Goal: Task Accomplishment & Management: Manage account settings

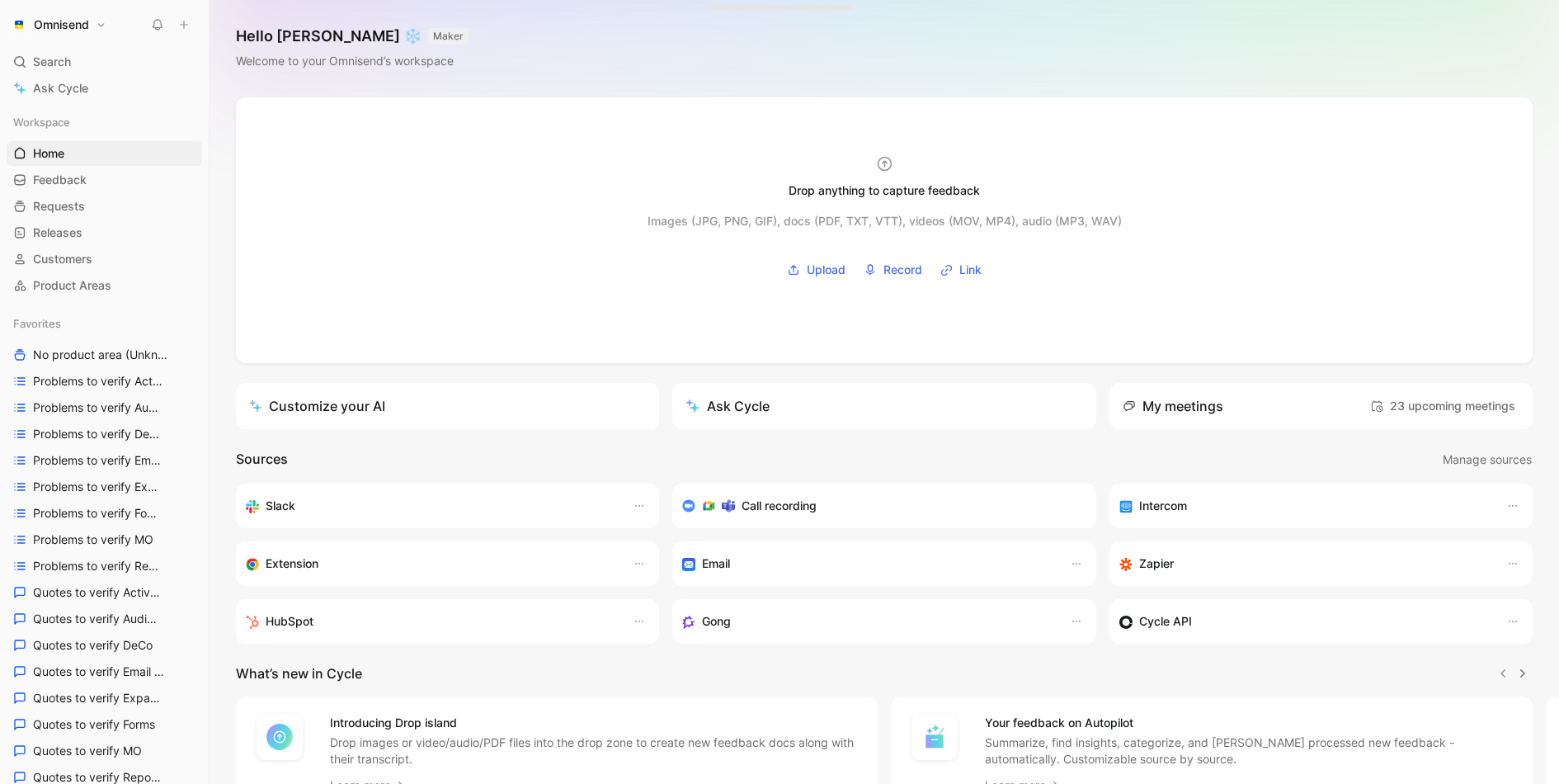
click at [82, 25] on h1 "Omnisend" at bounding box center [61, 25] width 55 height 15
click at [112, 172] on div "Workspace settings G then S" at bounding box center [112, 170] width 203 height 27
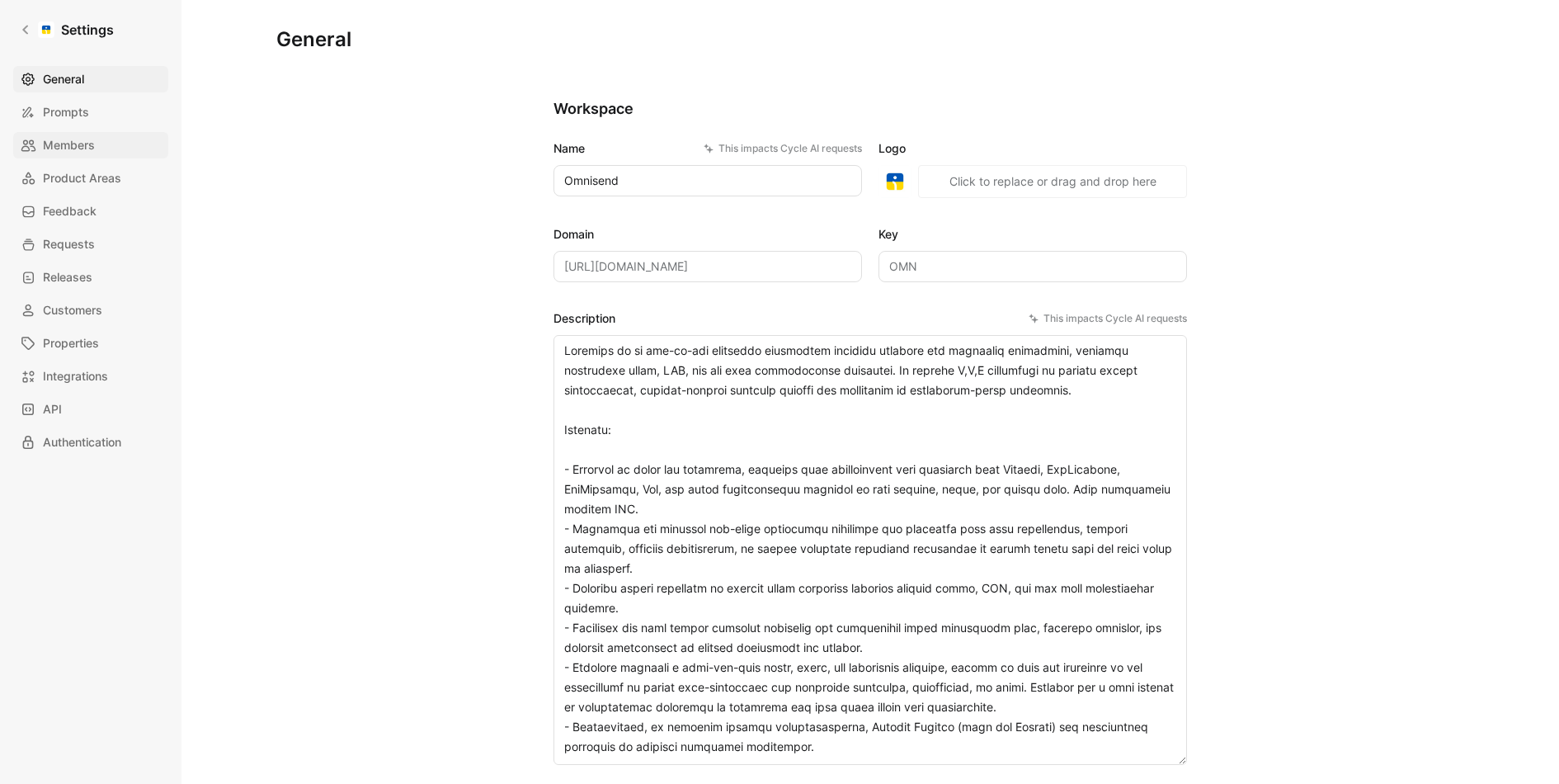
click at [117, 151] on link "Members" at bounding box center [90, 145] width 155 height 27
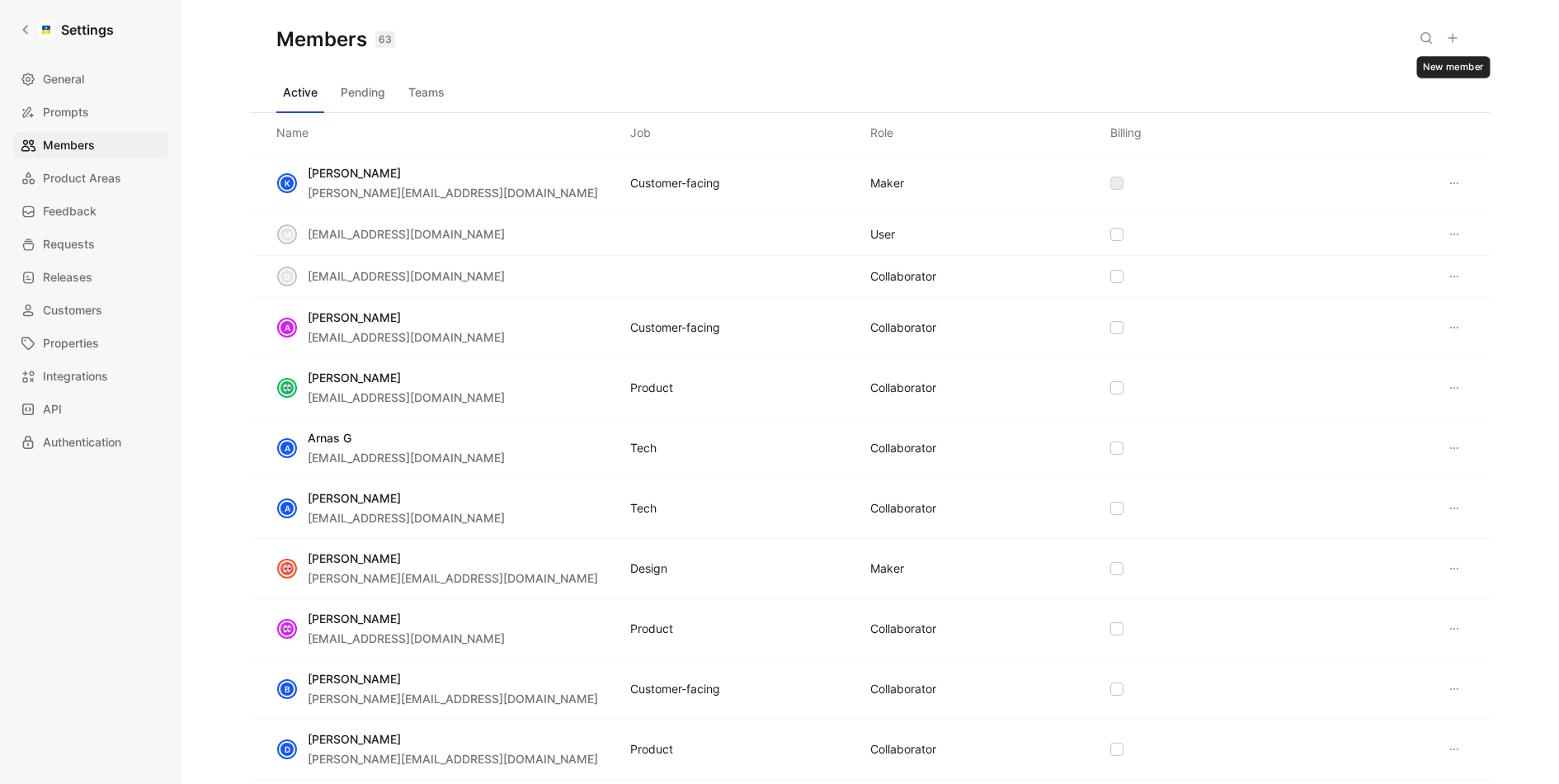
click at [1454, 34] on icon at bounding box center [1453, 38] width 13 height 13
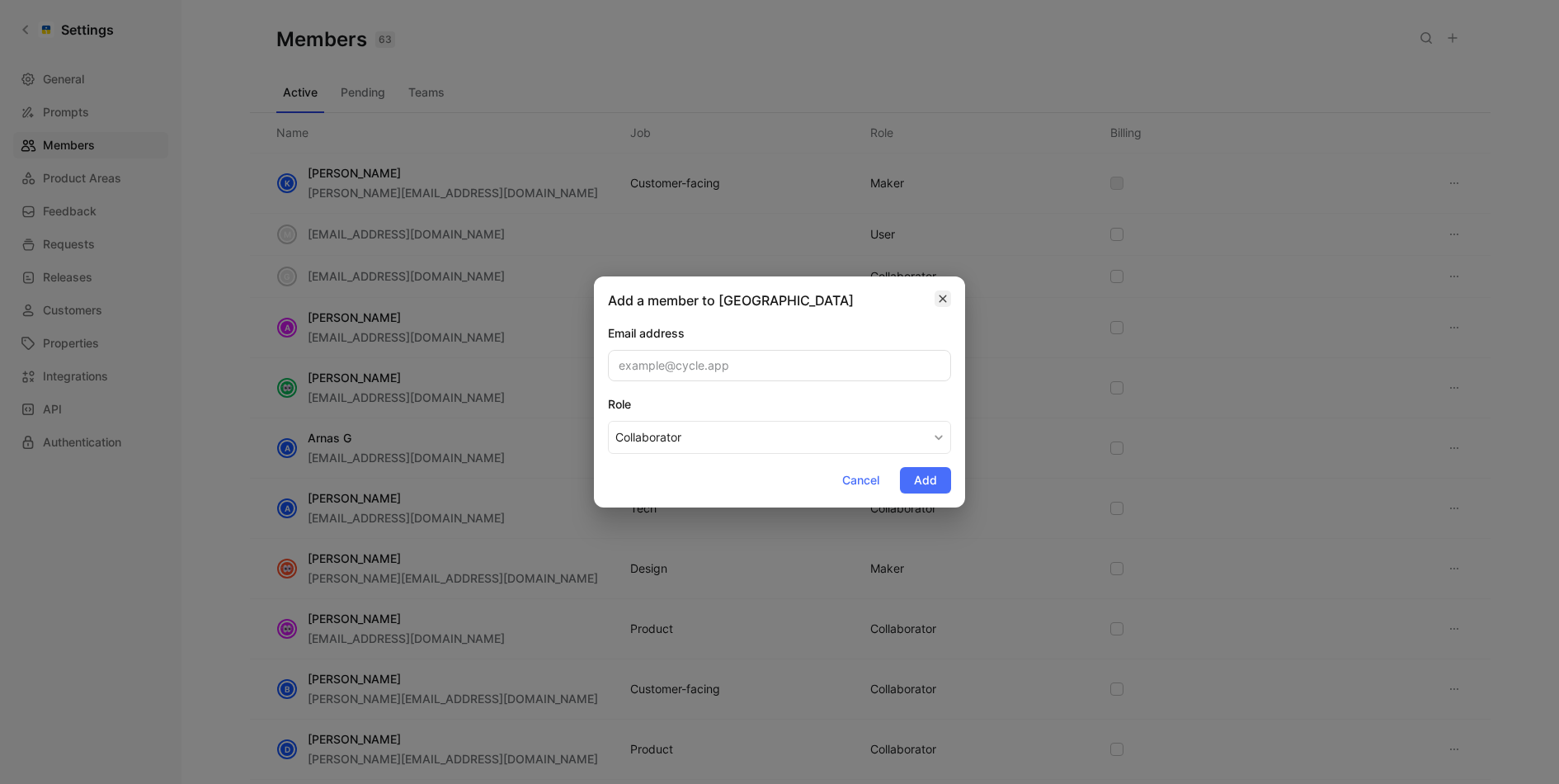
click at [948, 302] on icon "button" at bounding box center [943, 298] width 10 height 13
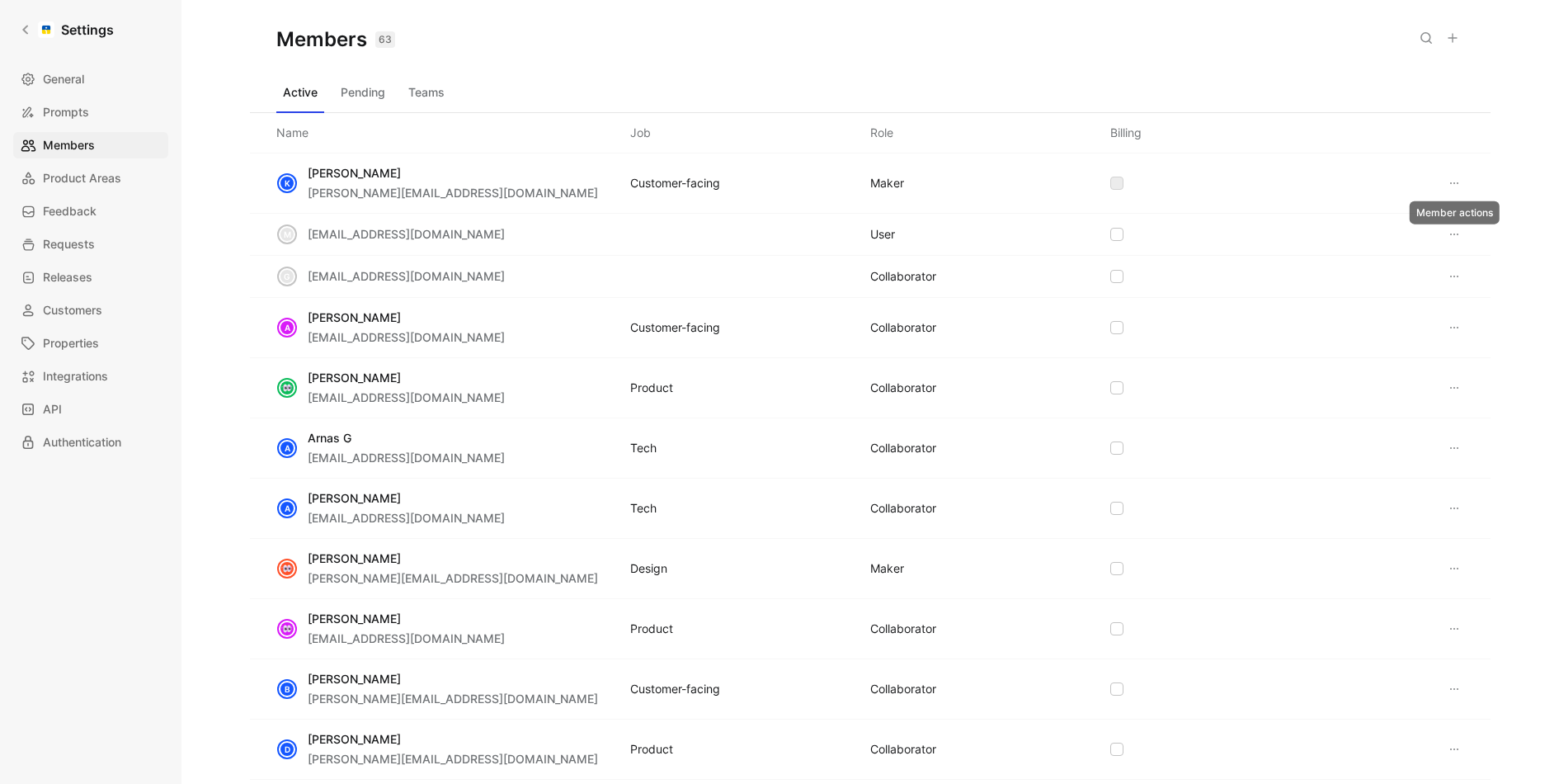
click at [1454, 227] on icon at bounding box center [1454, 234] width 13 height 13
click at [1422, 272] on div "Remove" at bounding box center [1418, 266] width 78 height 20
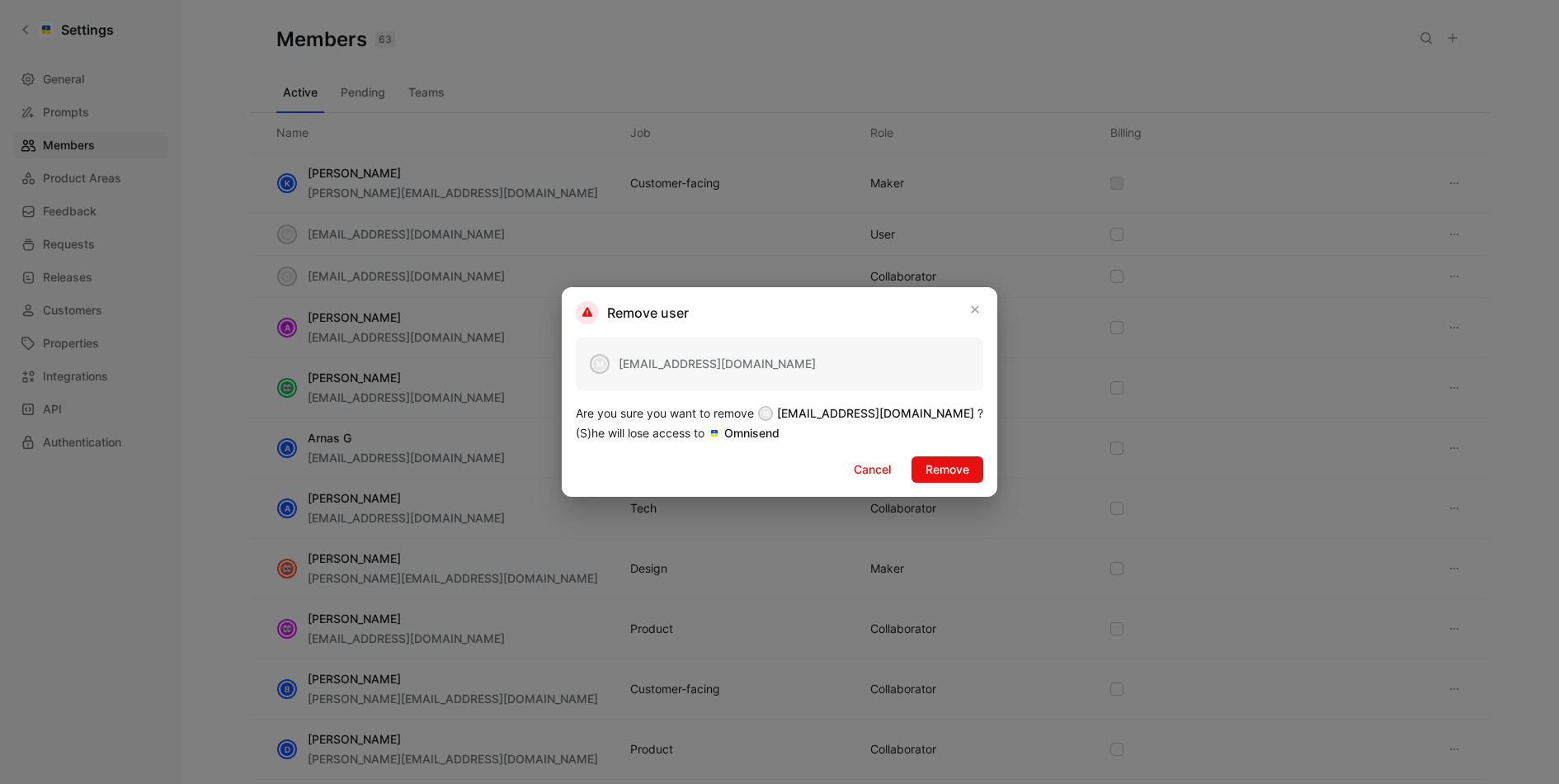
click at [927, 481] on div "Cancel Remove" at bounding box center [912, 469] width 144 height 27
click at [927, 473] on span "Remove" at bounding box center [947, 469] width 44 height 20
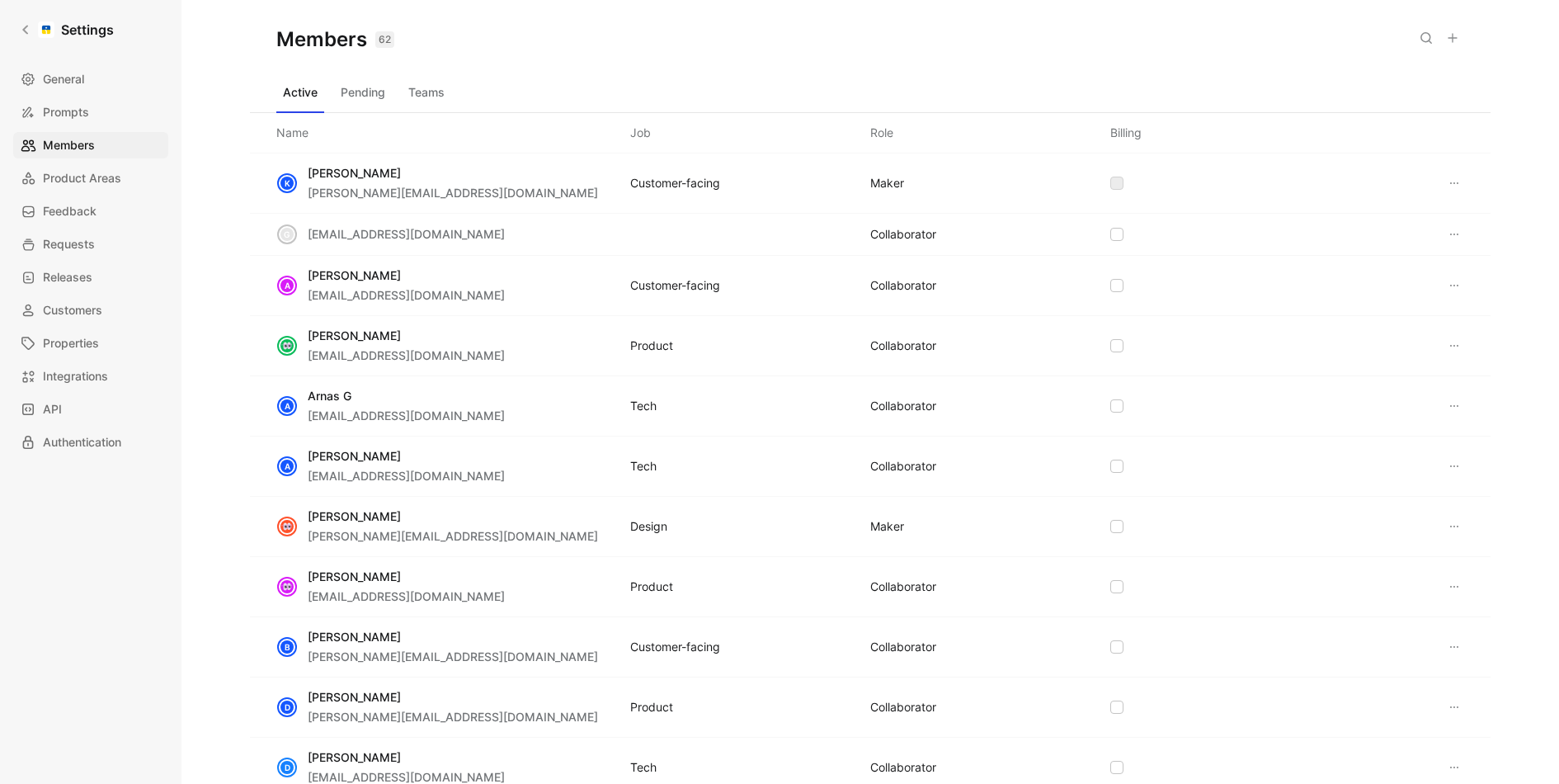
click at [1456, 226] on button at bounding box center [1454, 235] width 20 height 20
click at [416, 233] on span "gintare@omnisend.com" at bounding box center [406, 233] width 197 height 14
click at [724, 235] on div "g gintare@omnisend.com COLLABORATOR" at bounding box center [870, 235] width 1241 height 42
click at [487, 229] on div "g gintare@omnisend.com COLLABORATOR" at bounding box center [870, 235] width 1241 height 42
click at [368, 88] on button "Pending" at bounding box center [362, 92] width 58 height 27
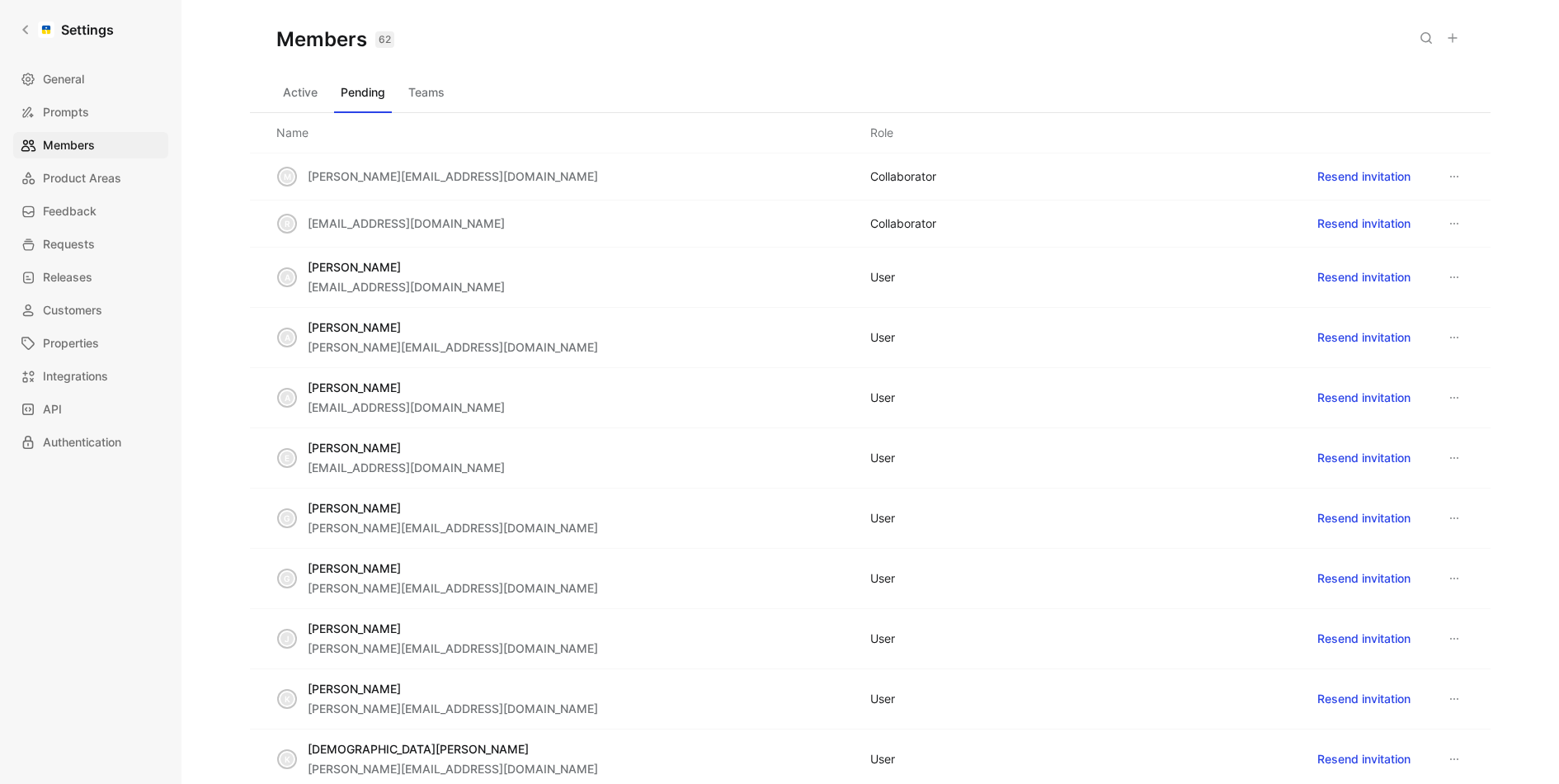
click at [1454, 271] on icon at bounding box center [1454, 277] width 13 height 13
click at [1432, 307] on div "Remove" at bounding box center [1418, 307] width 78 height 20
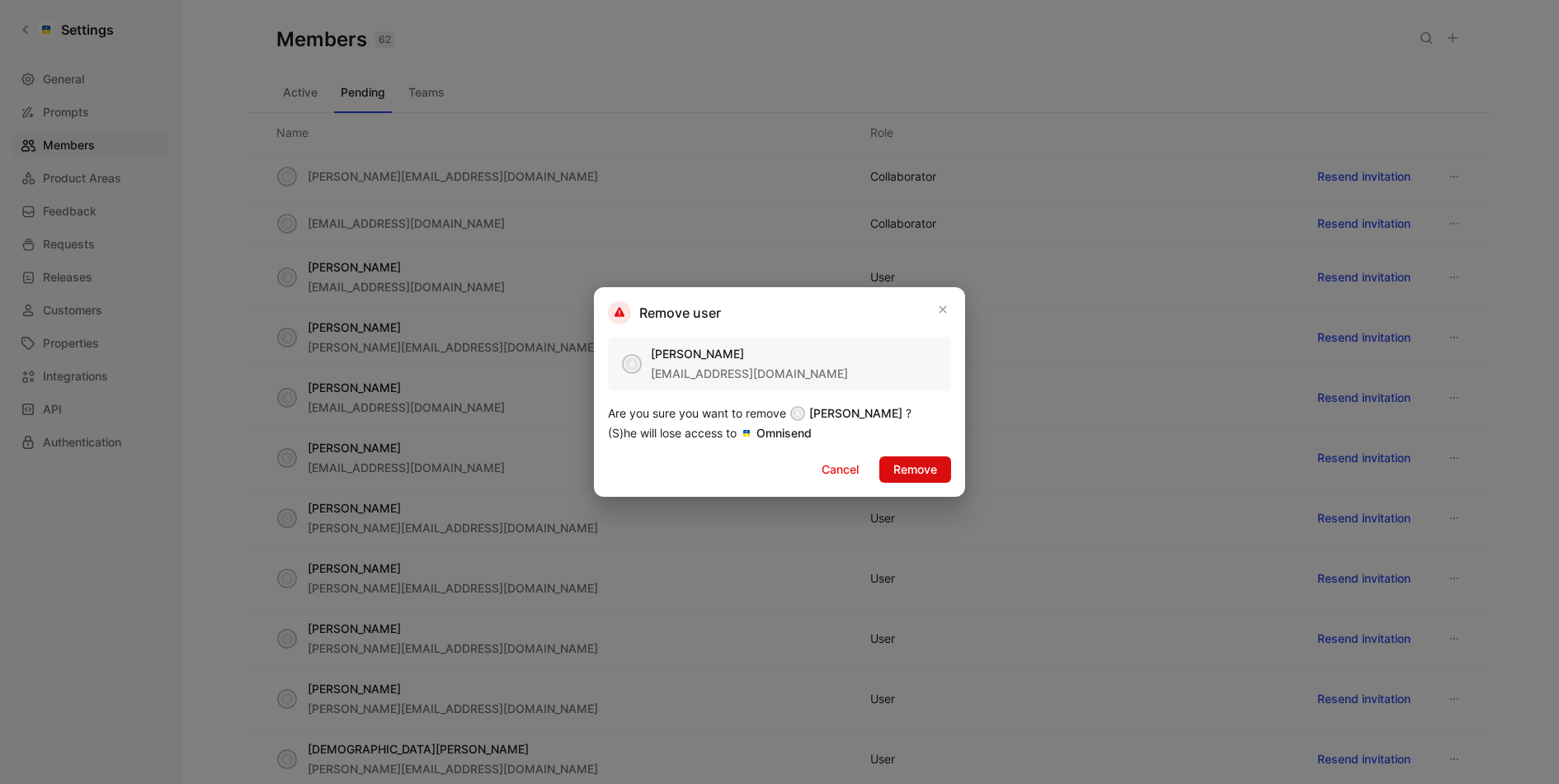
click at [943, 468] on button "Remove" at bounding box center [915, 469] width 72 height 27
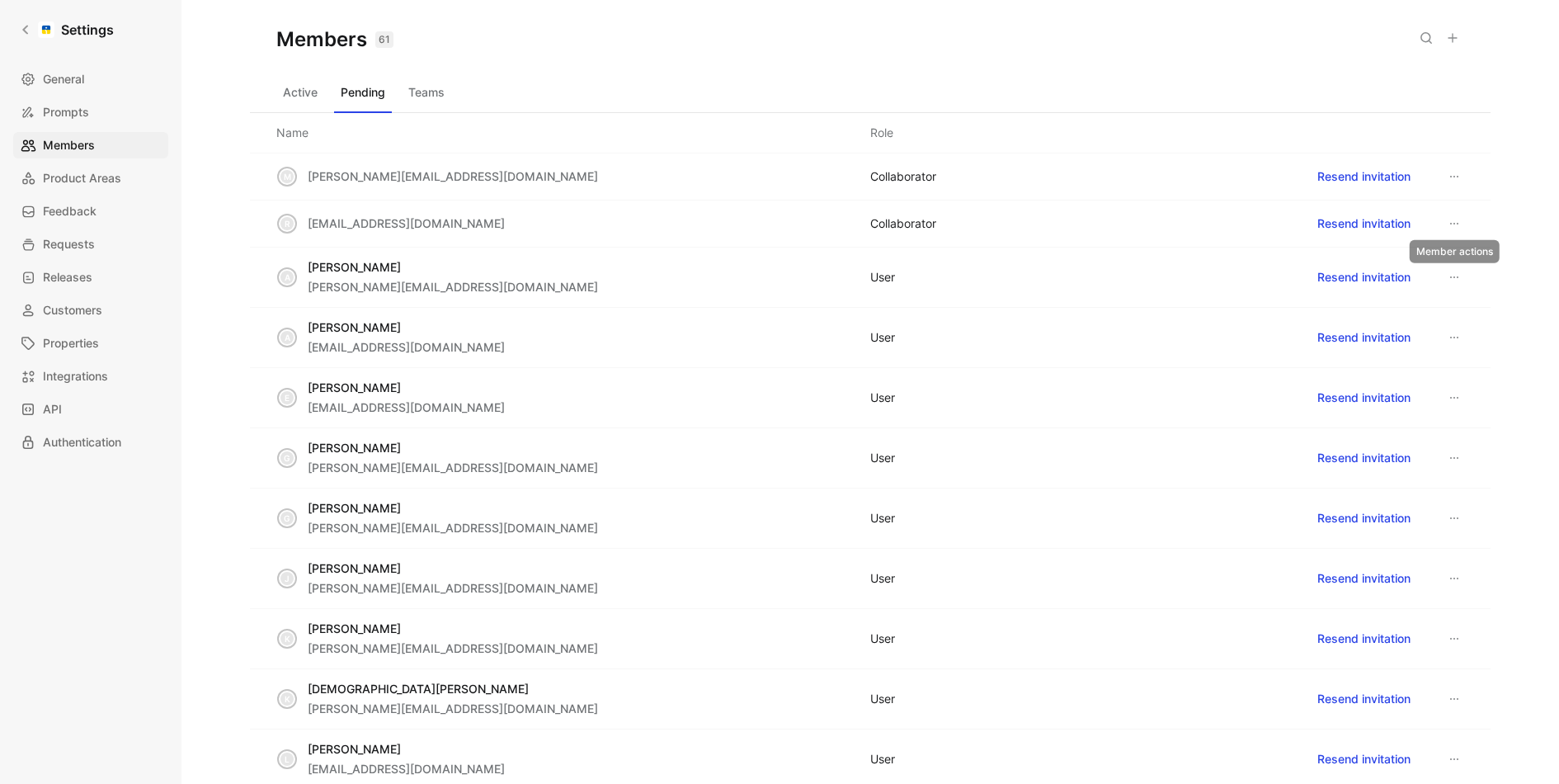
click at [1456, 271] on icon at bounding box center [1454, 277] width 13 height 13
click at [1423, 313] on div "Remove" at bounding box center [1418, 307] width 78 height 20
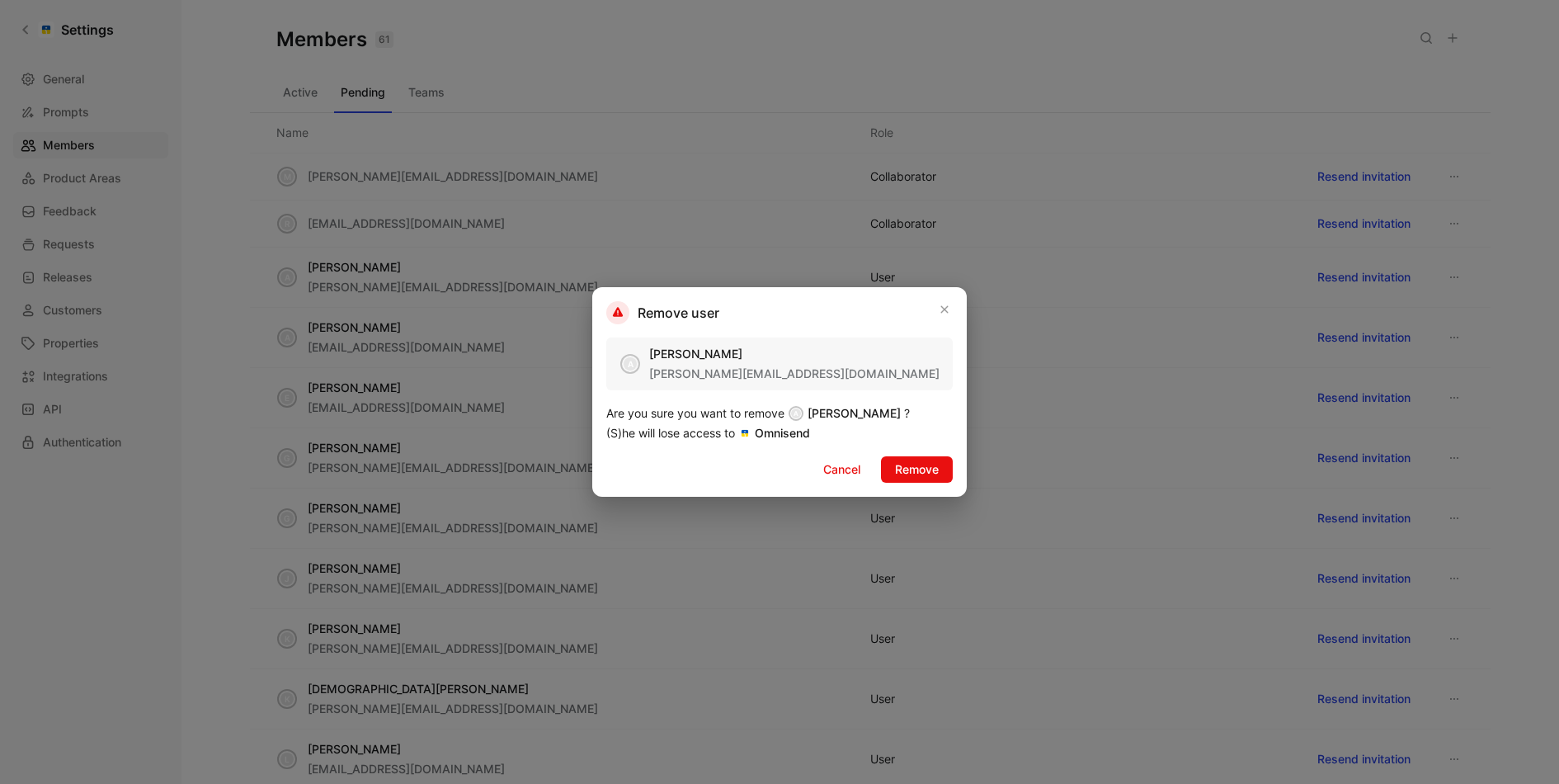
click at [925, 484] on div "Remove user A Alexander Kumlin alexander@omnisend.com Are you sure you want to …" at bounding box center [780, 392] width 374 height 210
click at [920, 465] on span "Remove" at bounding box center [917, 469] width 44 height 20
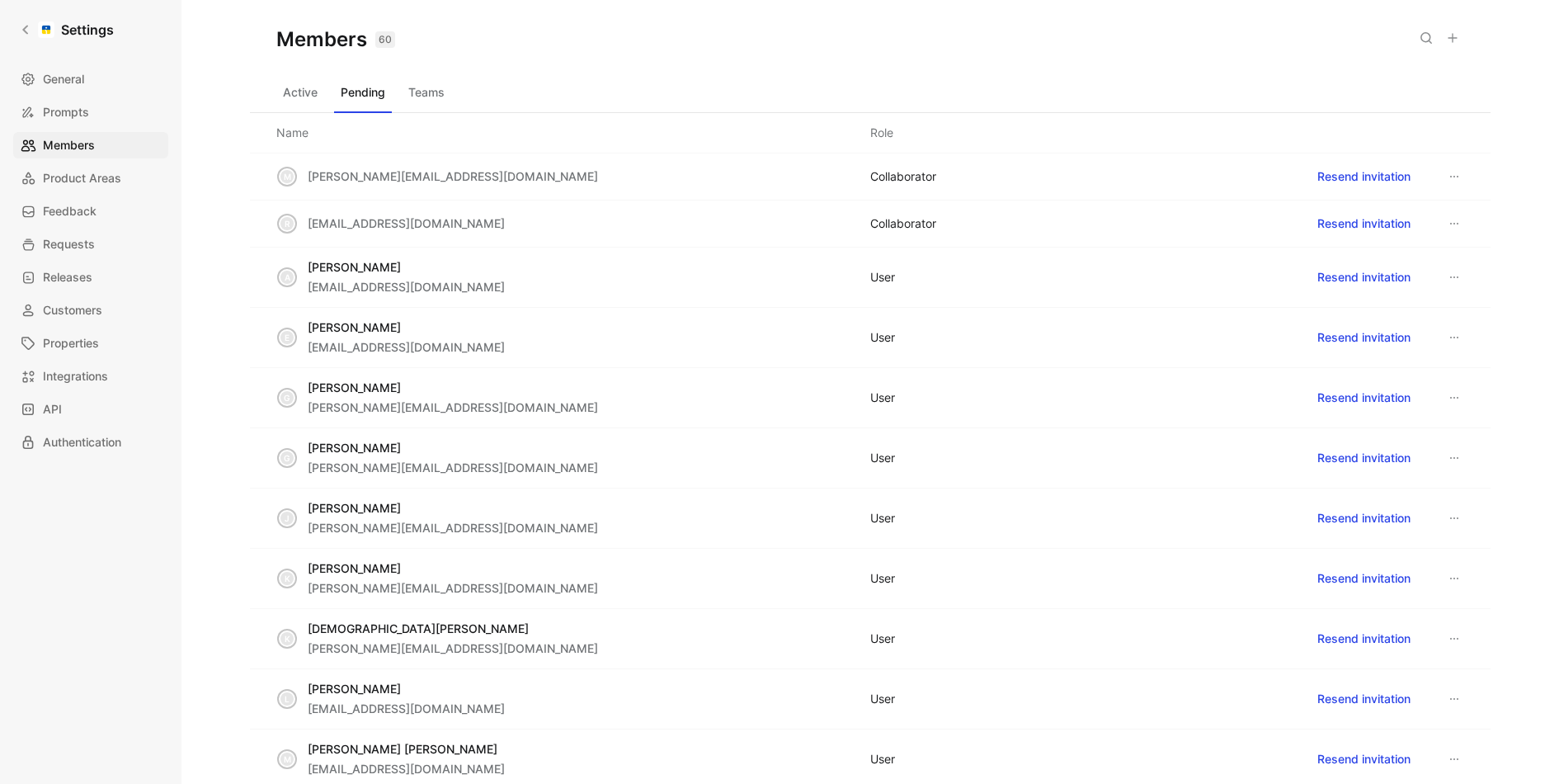
click at [1454, 271] on icon at bounding box center [1454, 277] width 13 height 13
click at [1434, 308] on div "Remove" at bounding box center [1418, 307] width 78 height 20
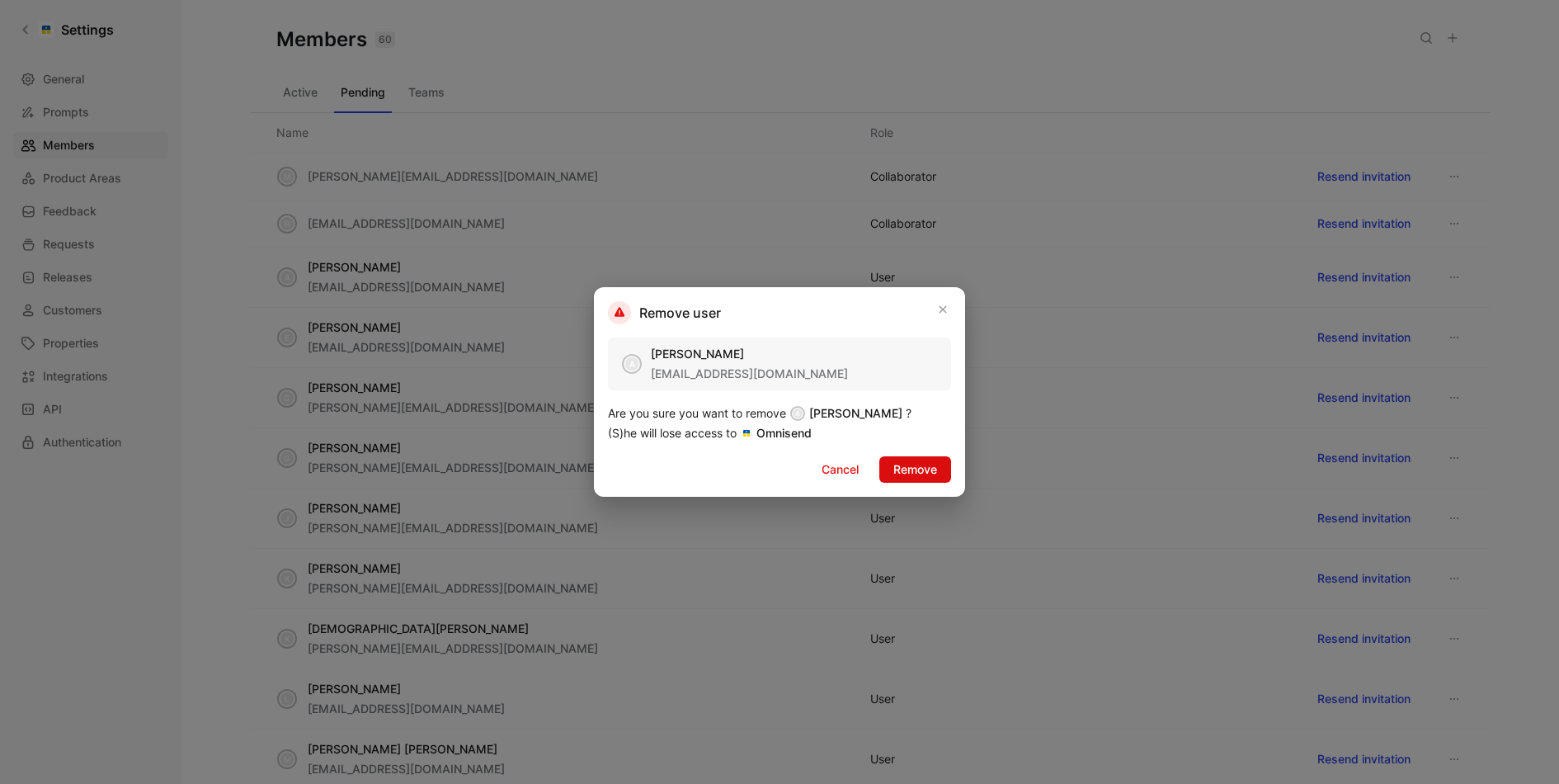
click at [923, 465] on span "Remove" at bounding box center [915, 469] width 44 height 20
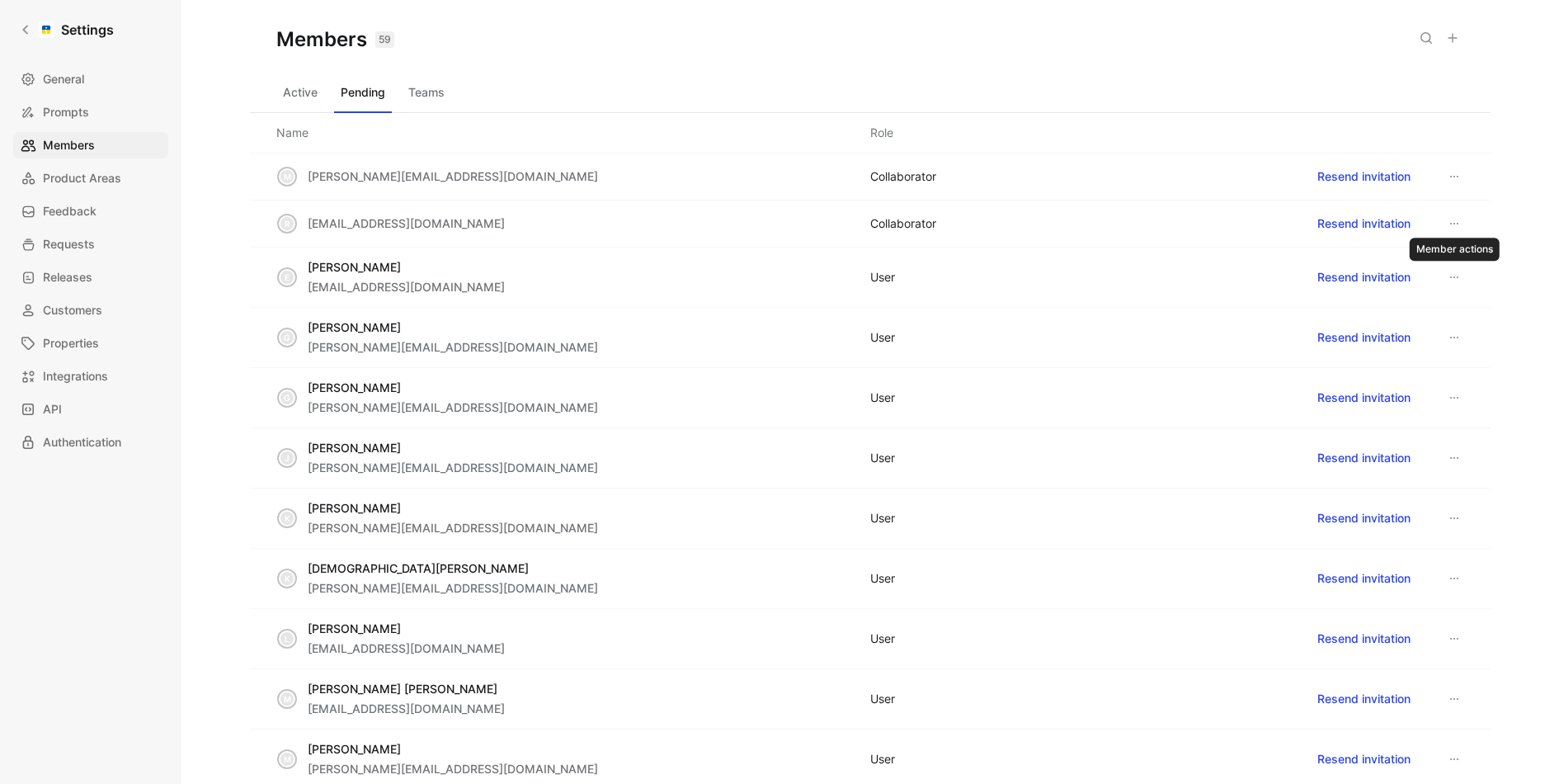
click at [1460, 271] on icon at bounding box center [1454, 277] width 13 height 13
click at [1429, 310] on div "Remove" at bounding box center [1418, 307] width 78 height 20
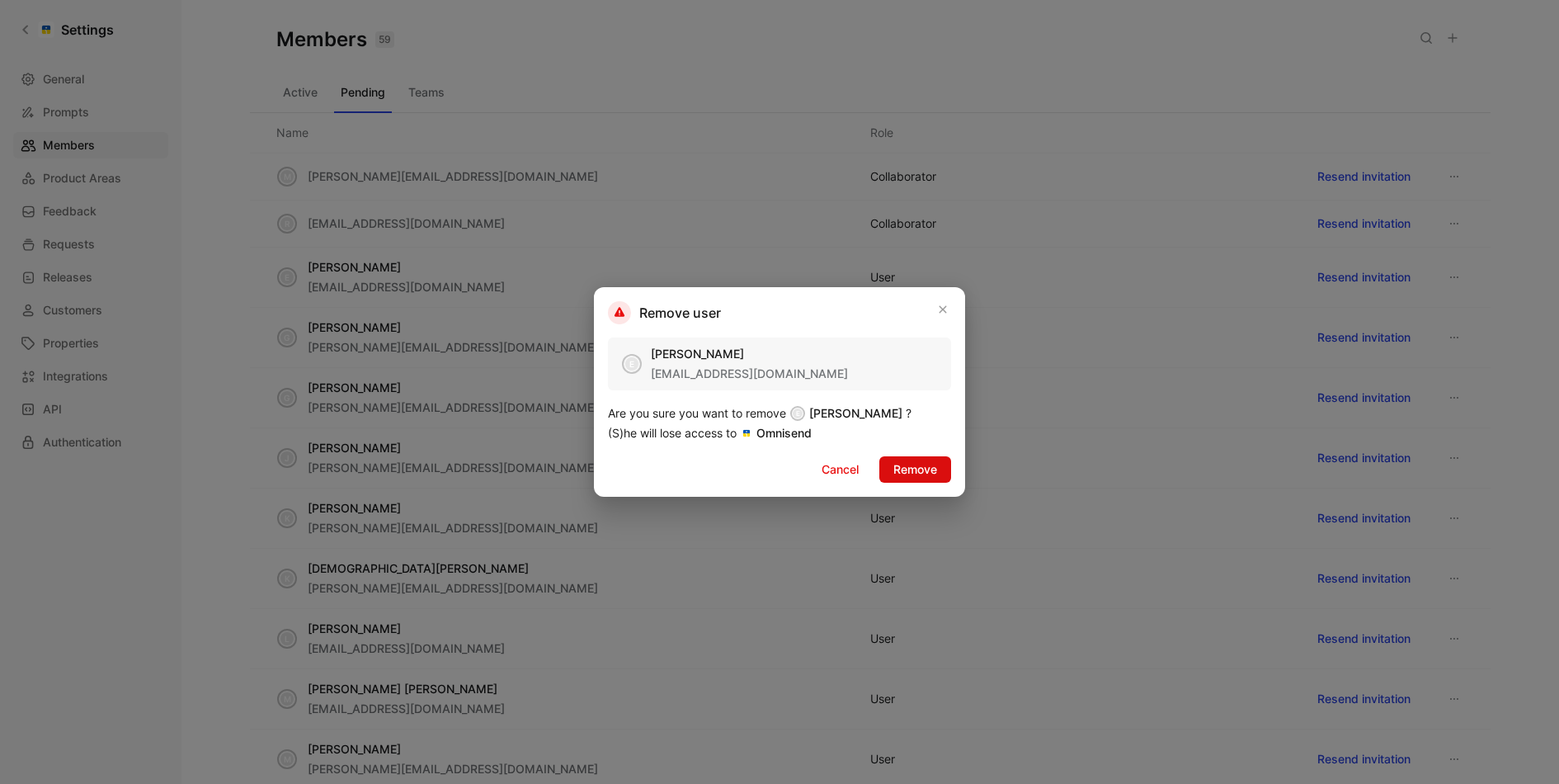
click at [904, 458] on button "Remove" at bounding box center [915, 469] width 72 height 27
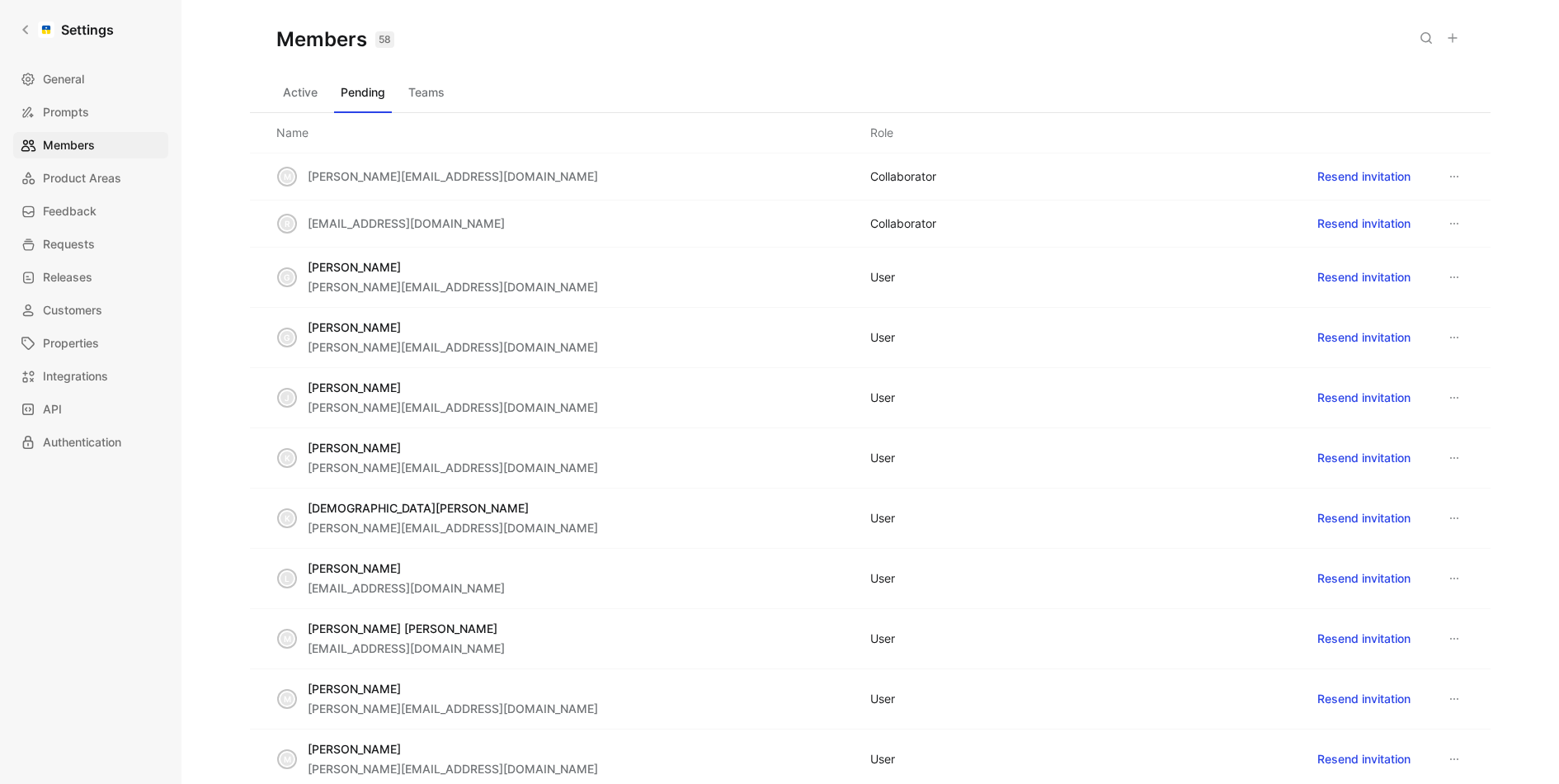
click at [1464, 269] on button at bounding box center [1454, 277] width 20 height 20
click at [1419, 311] on span "Remove" at bounding box center [1401, 306] width 44 height 14
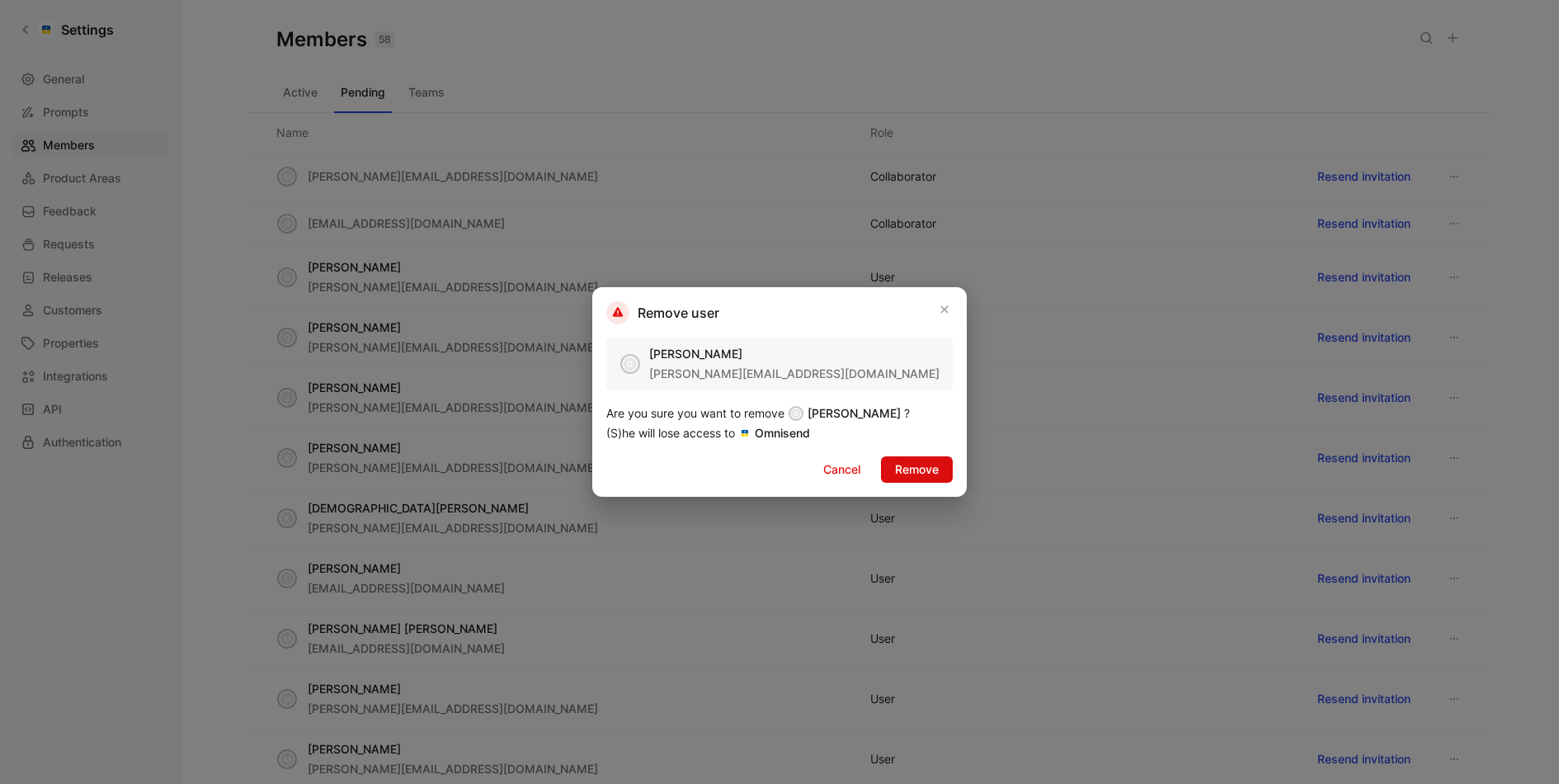
click at [904, 468] on span "Remove" at bounding box center [917, 469] width 44 height 20
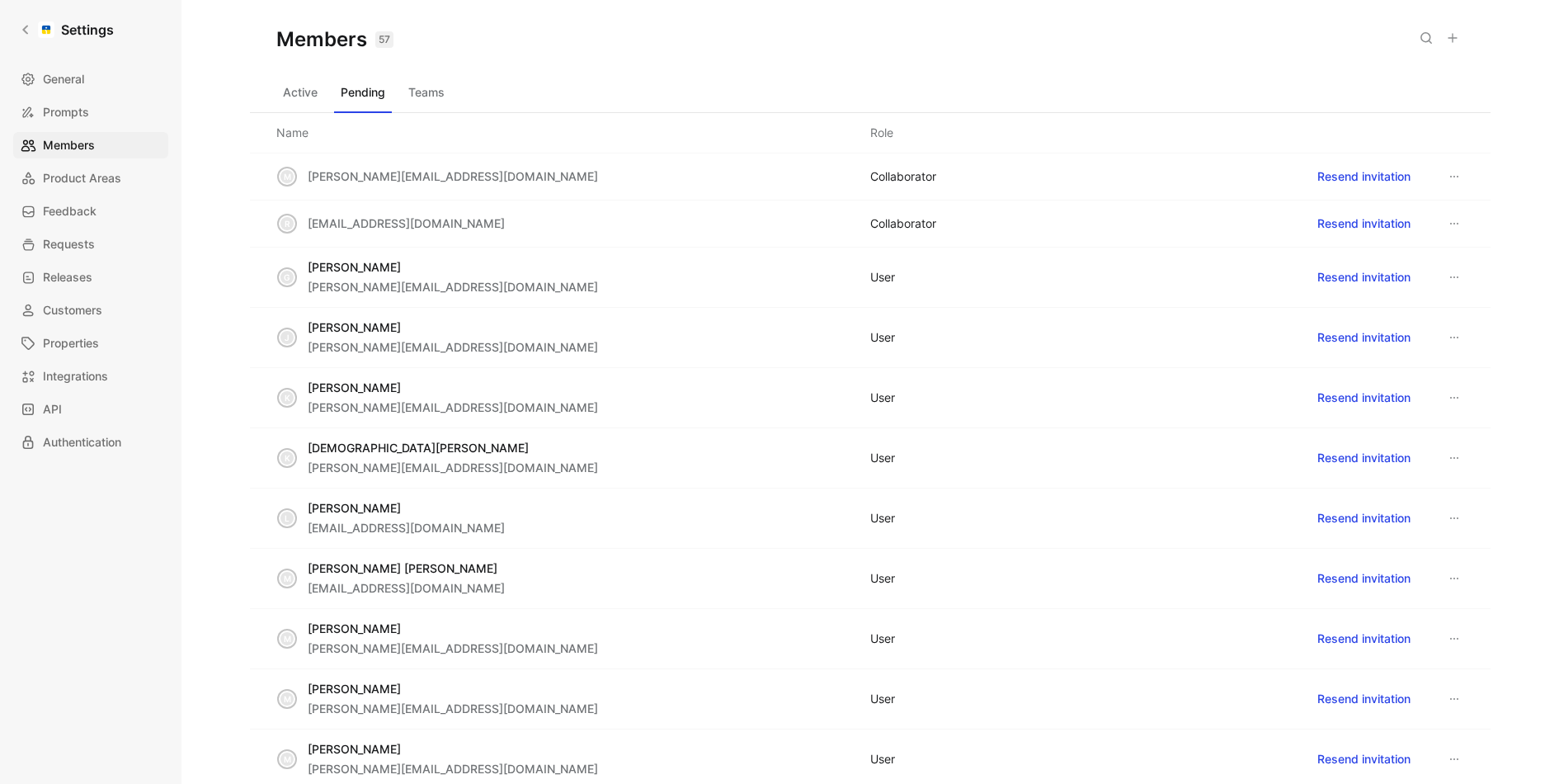
click at [1450, 271] on icon at bounding box center [1454, 277] width 13 height 13
click at [1435, 306] on div "Remove" at bounding box center [1418, 307] width 78 height 20
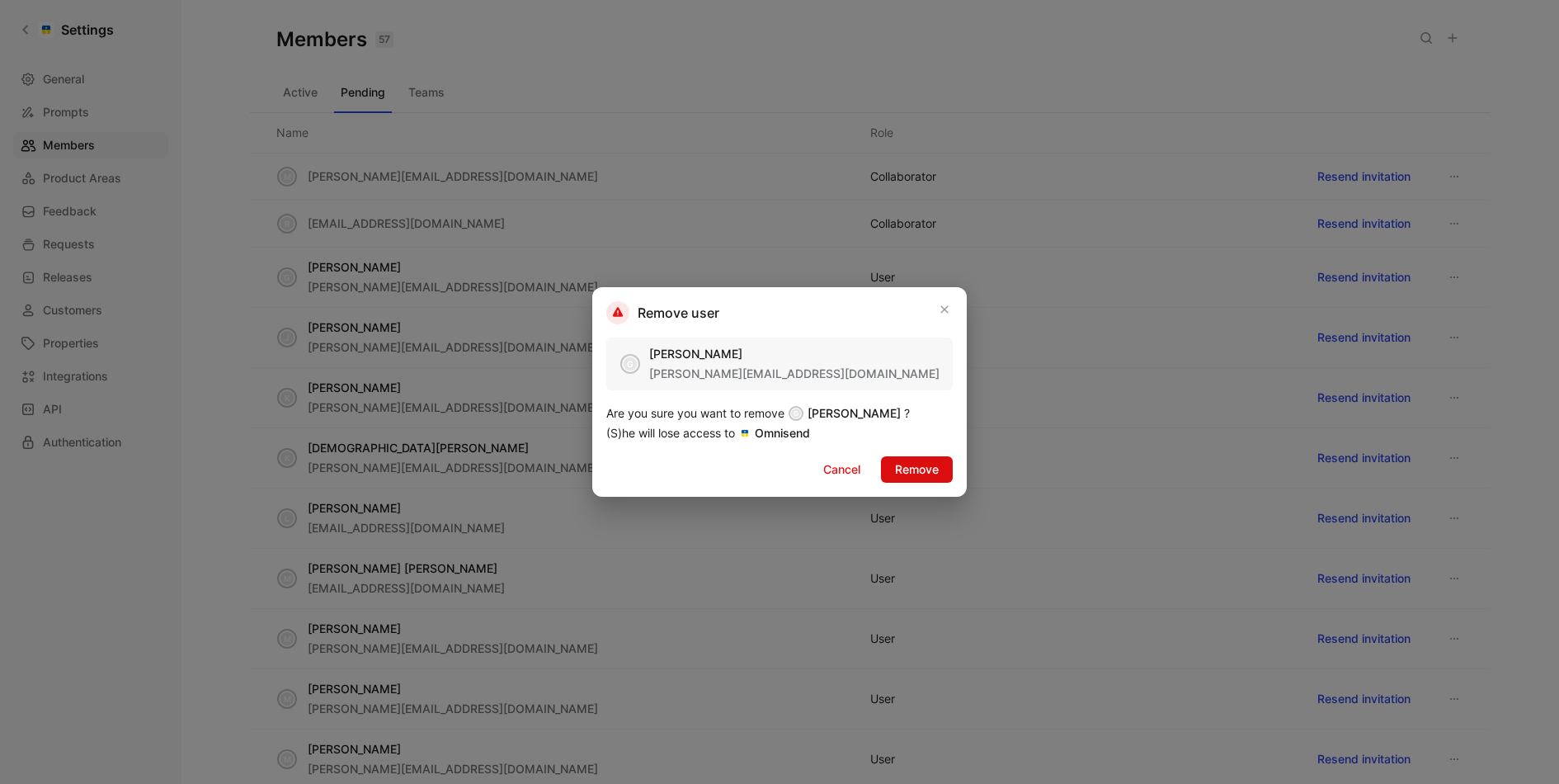
click at [925, 478] on span "Remove" at bounding box center [917, 469] width 44 height 20
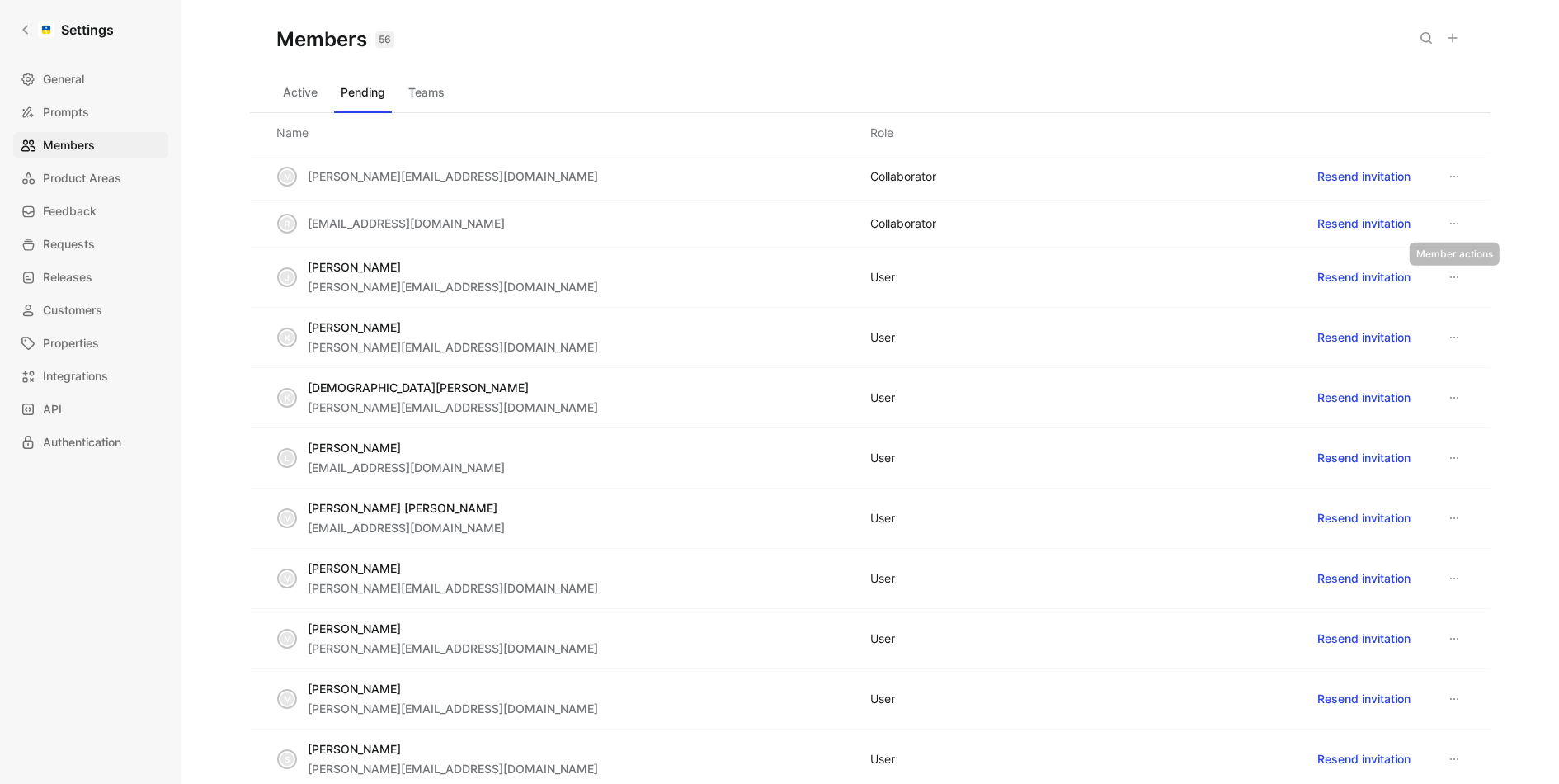
click at [1464, 274] on button at bounding box center [1454, 277] width 20 height 20
click at [1396, 313] on span "Remove" at bounding box center [1401, 306] width 44 height 14
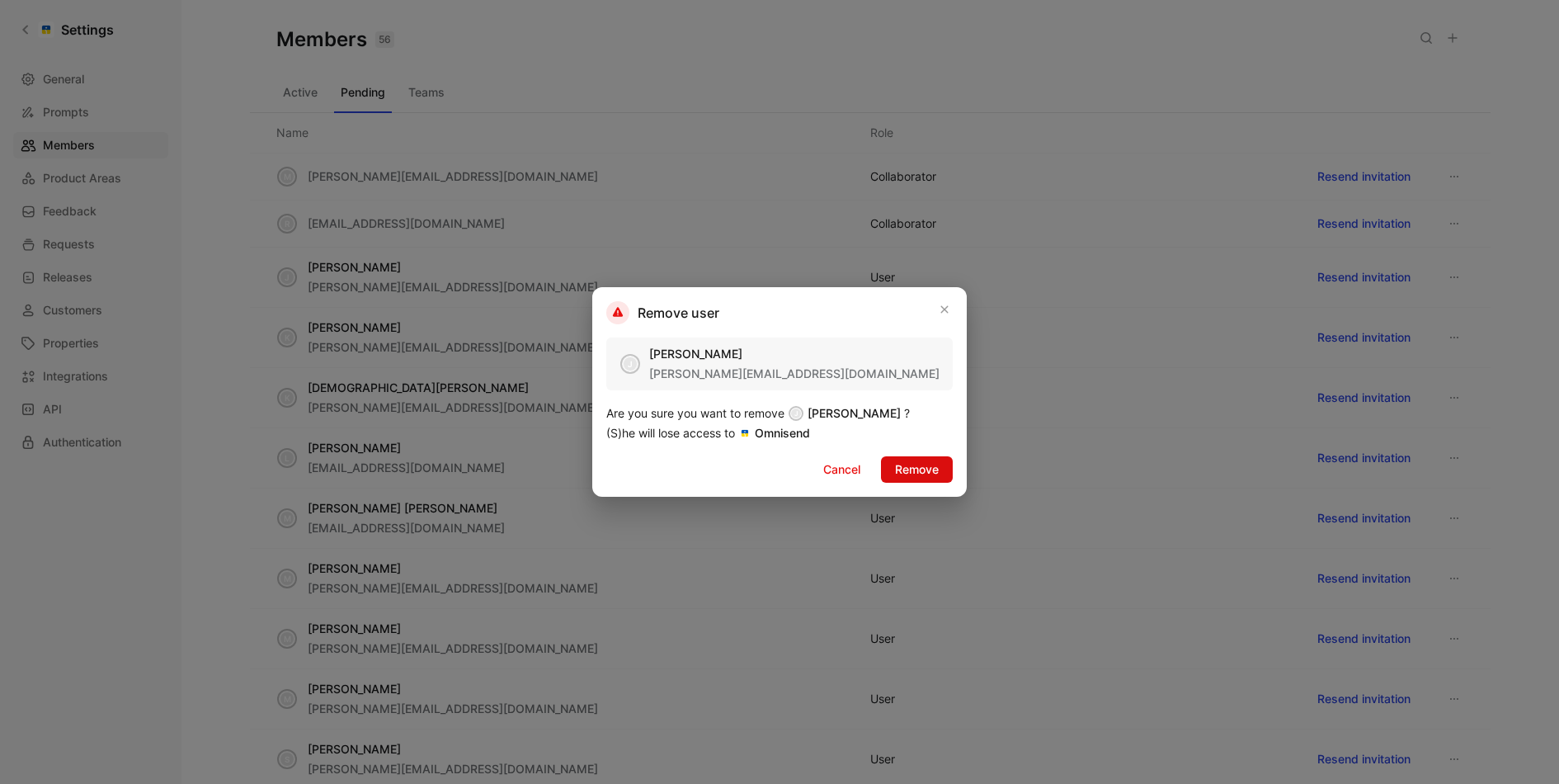
click at [940, 458] on button "Remove" at bounding box center [917, 469] width 72 height 27
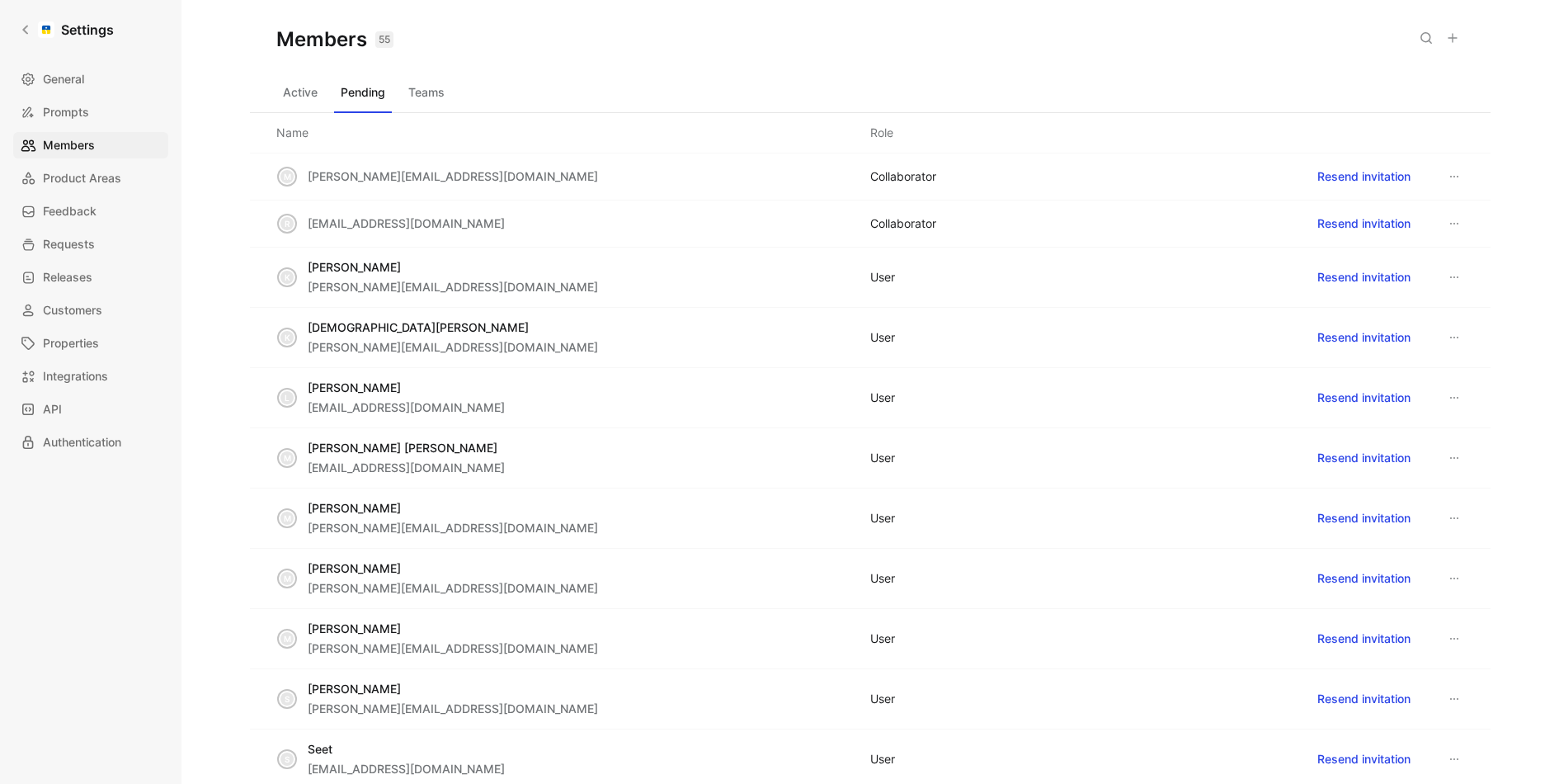
click at [1454, 272] on icon at bounding box center [1454, 277] width 13 height 13
click at [1424, 307] on div "Remove" at bounding box center [1418, 307] width 78 height 20
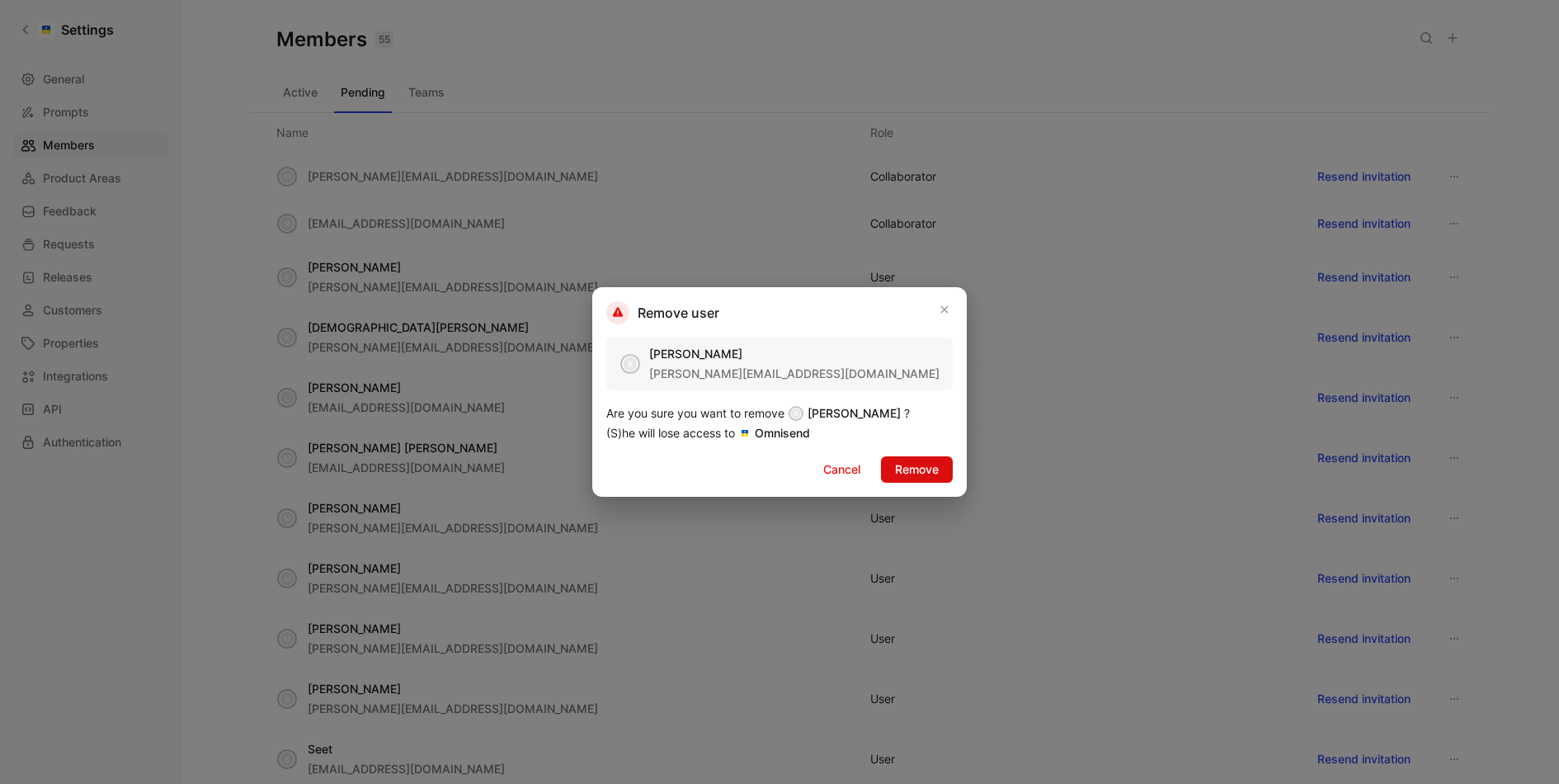
click at [923, 466] on span "Remove" at bounding box center [917, 469] width 44 height 20
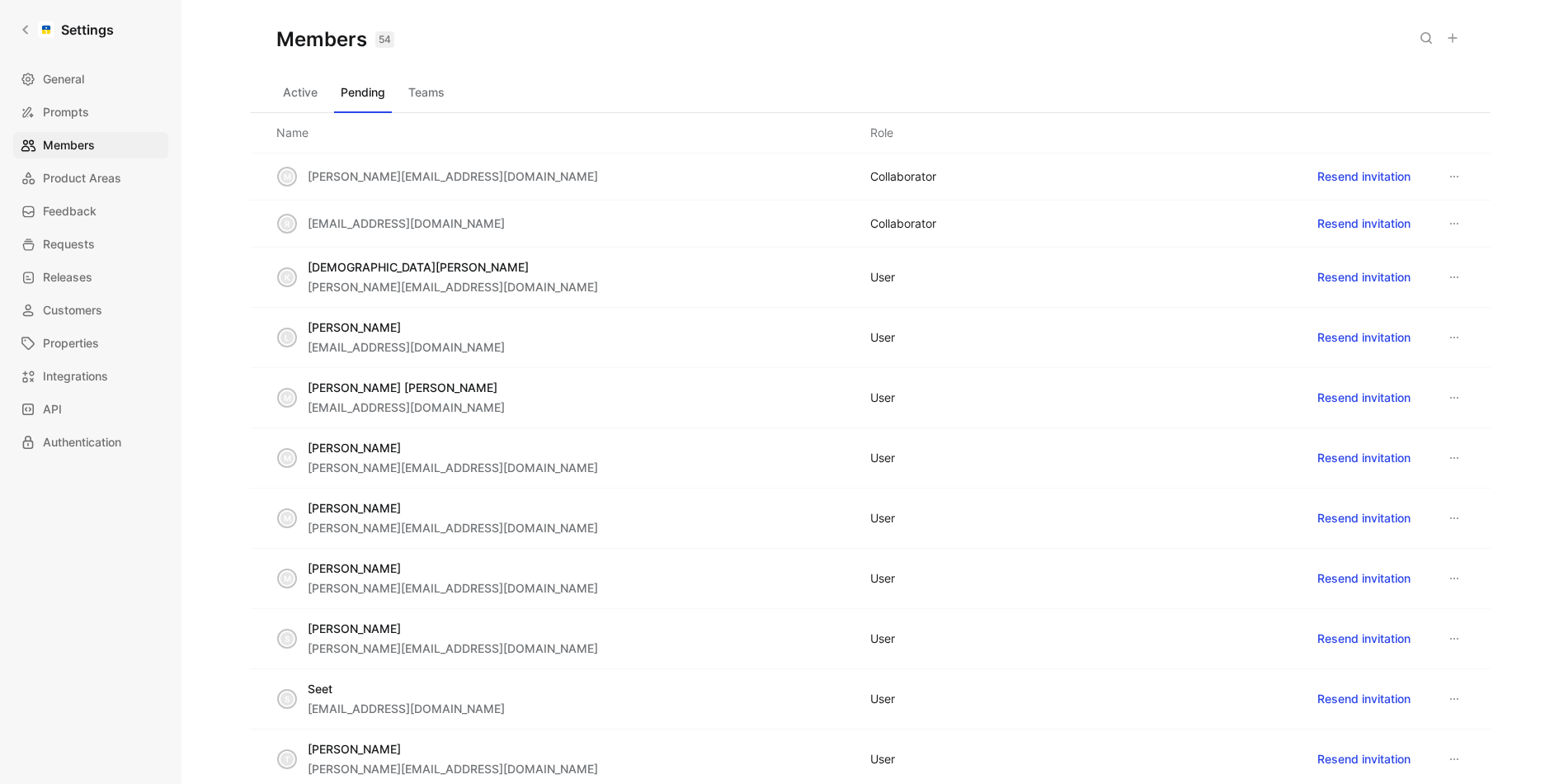
click at [1453, 271] on icon at bounding box center [1454, 277] width 13 height 13
click at [1425, 305] on div "Remove" at bounding box center [1418, 307] width 78 height 20
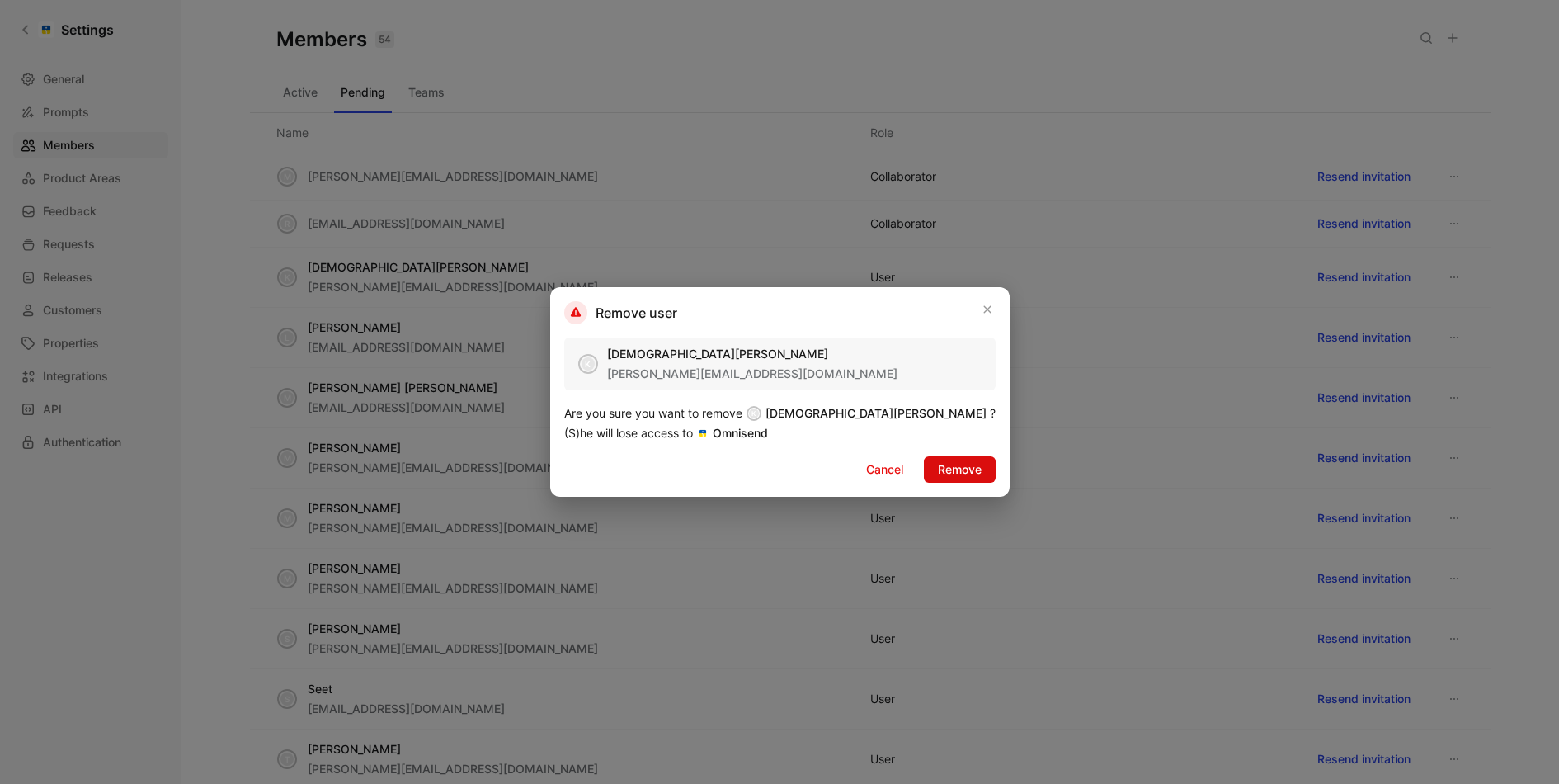
click at [938, 461] on span "Remove" at bounding box center [960, 469] width 44 height 20
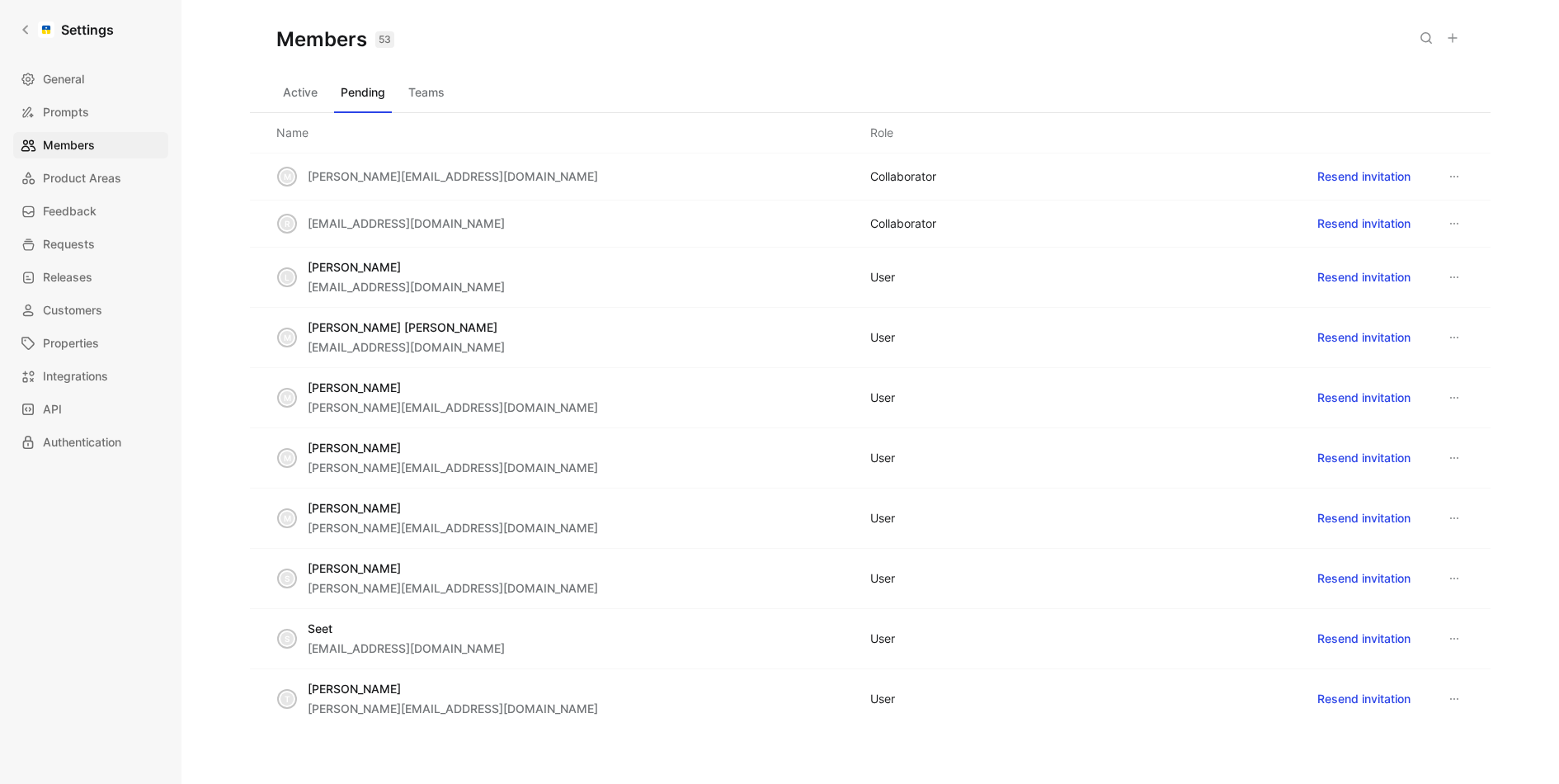
click at [1461, 268] on button at bounding box center [1454, 277] width 20 height 20
click at [1379, 309] on span "Remove" at bounding box center [1401, 306] width 44 height 14
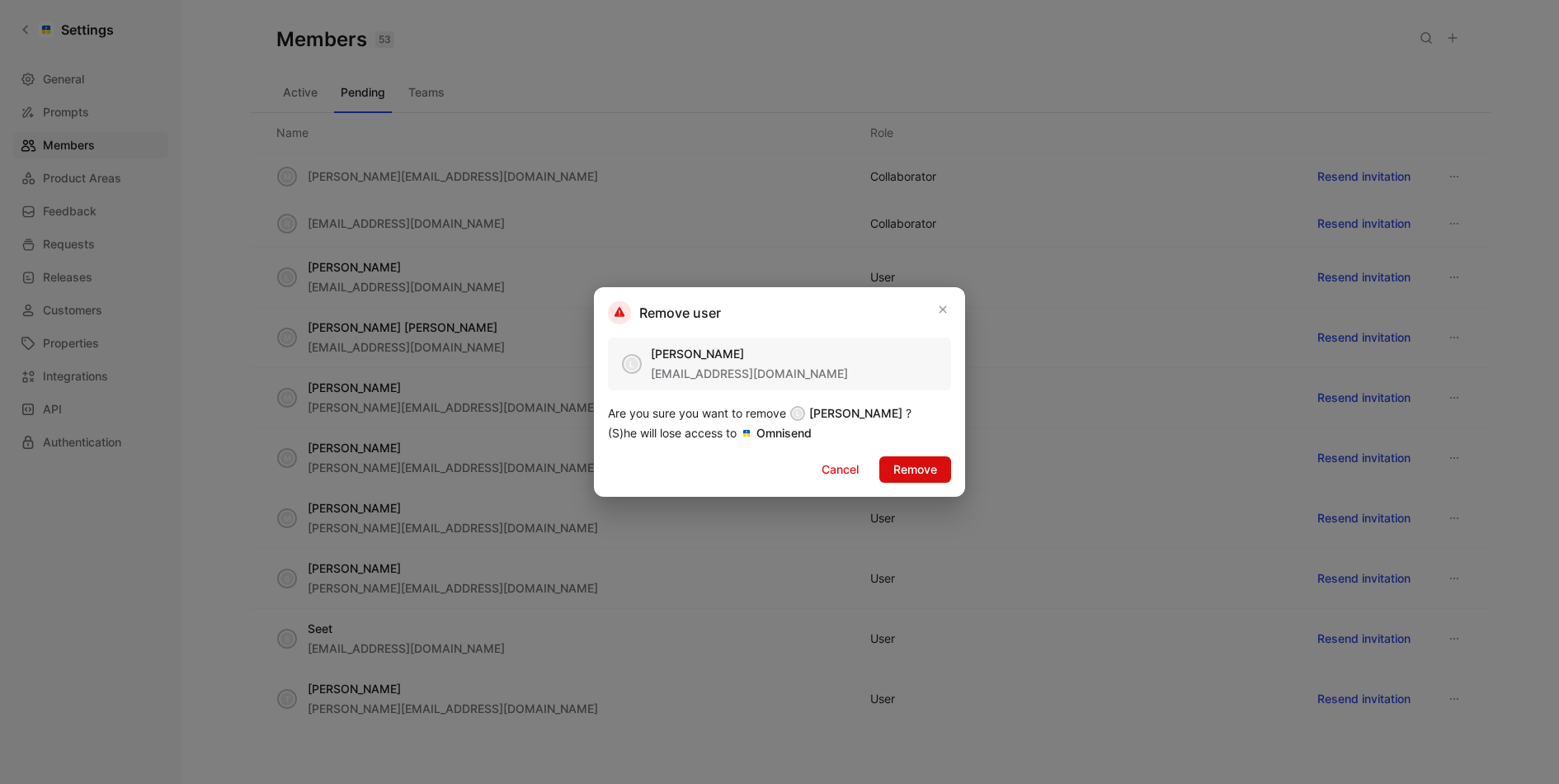
click at [894, 473] on span "Remove" at bounding box center [915, 469] width 44 height 20
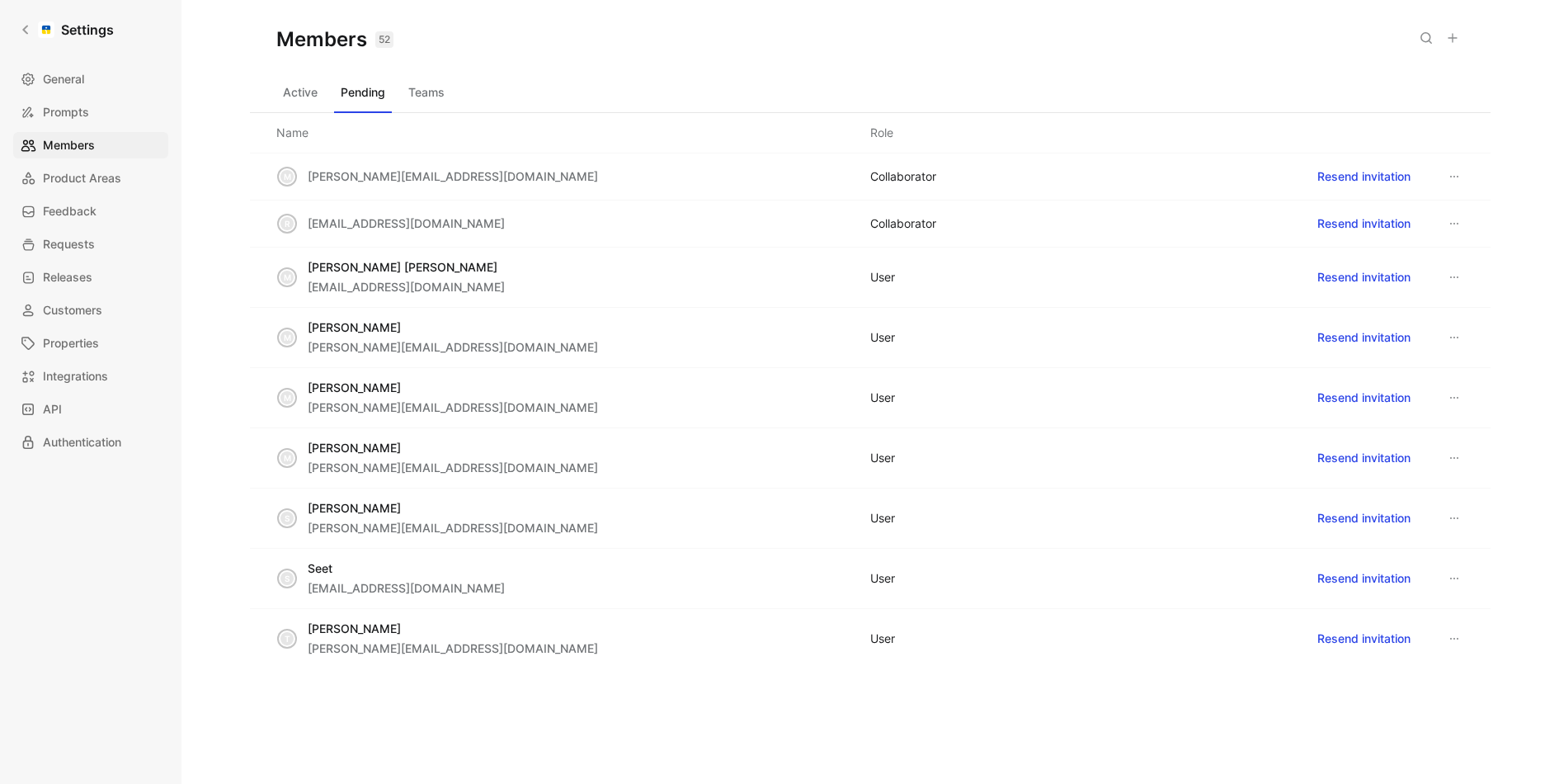
click at [1454, 276] on icon at bounding box center [1454, 277] width 8 height 2
click at [1400, 302] on span "Remove" at bounding box center [1401, 306] width 44 height 14
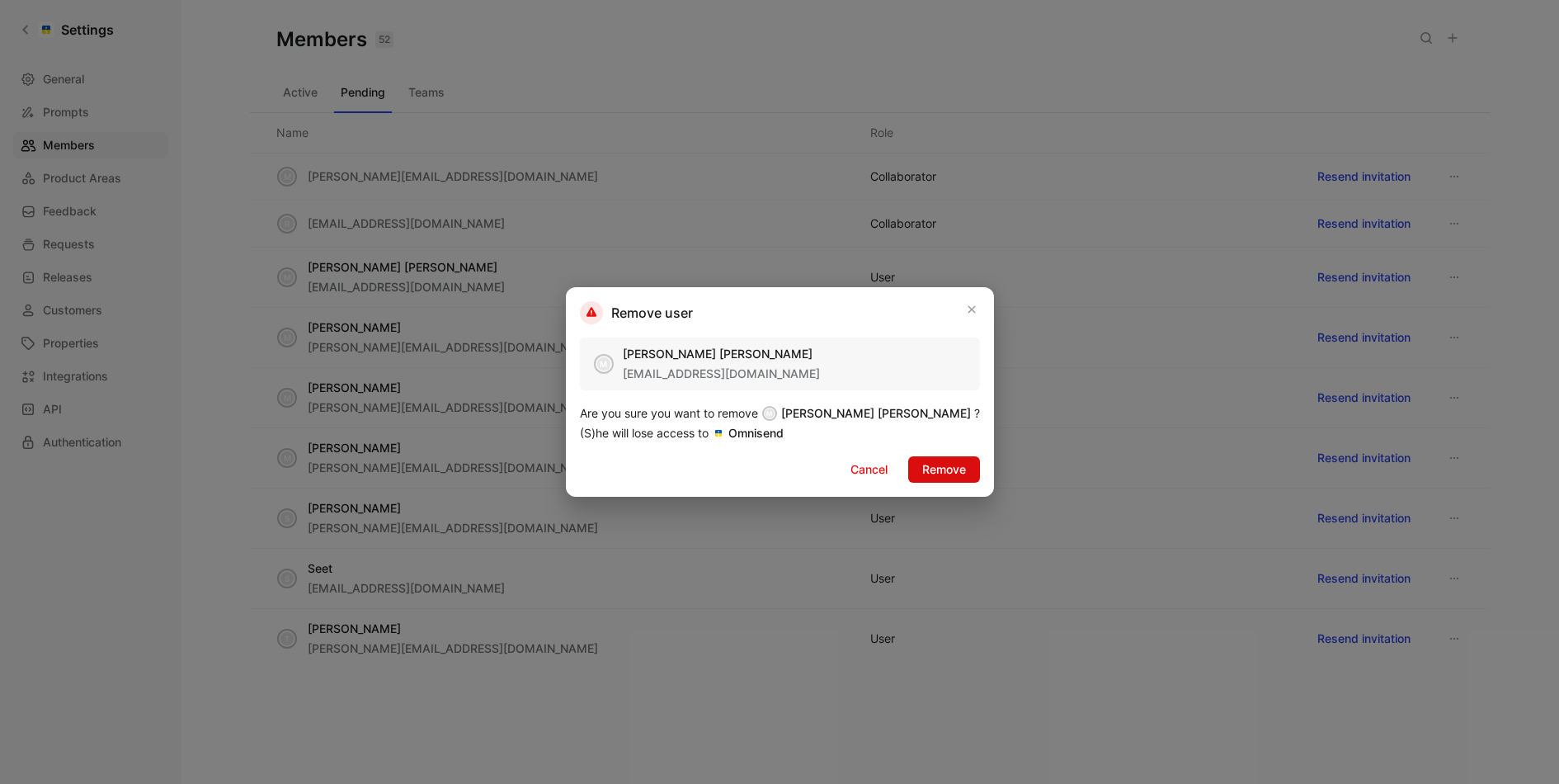
click at [923, 474] on span "Remove" at bounding box center [945, 469] width 44 height 20
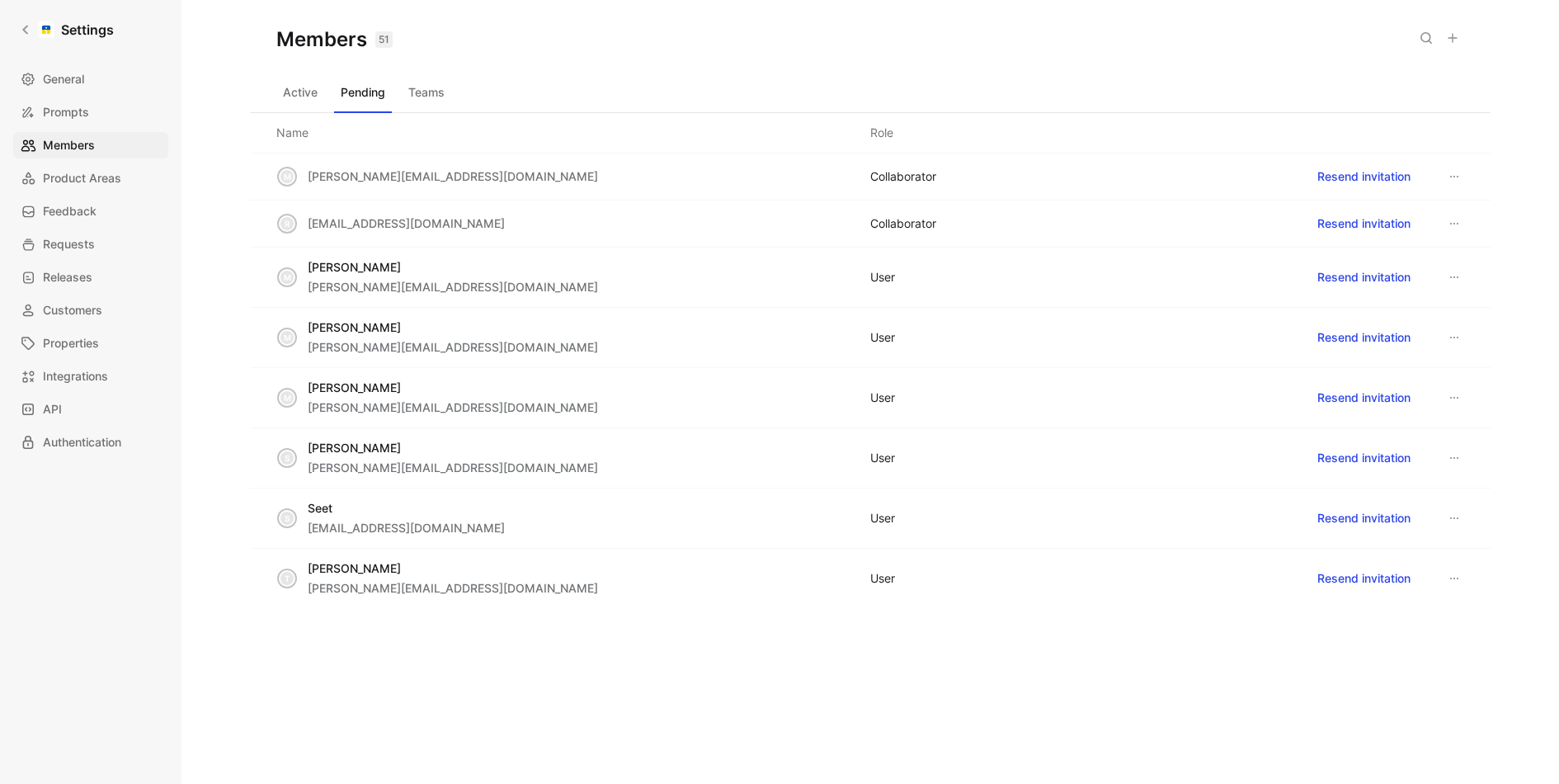
click at [1451, 276] on icon at bounding box center [1454, 277] width 8 height 2
click at [1429, 294] on div "Remove" at bounding box center [1409, 306] width 112 height 25
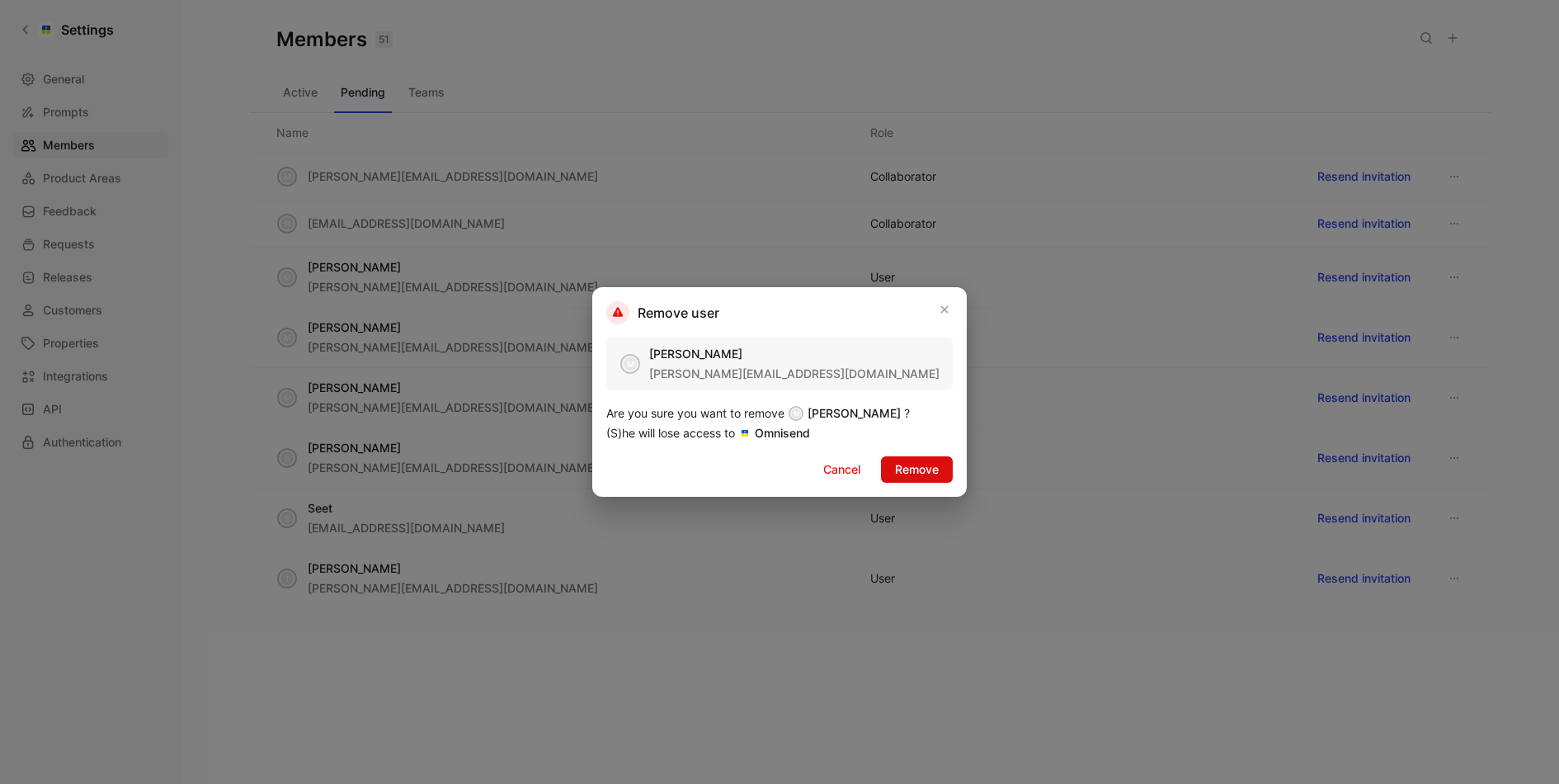
click at [944, 459] on button "Remove" at bounding box center [917, 469] width 72 height 27
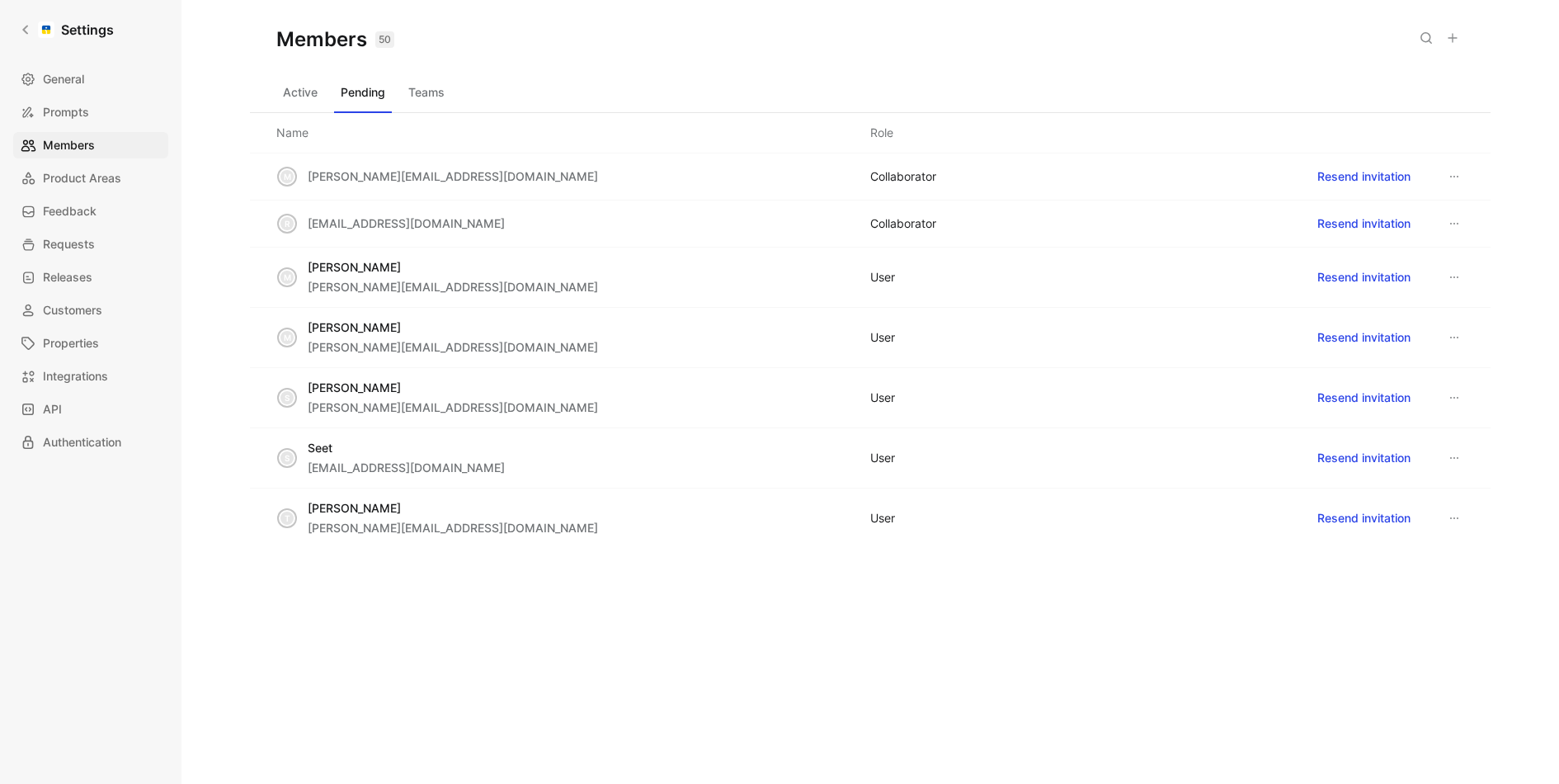
click at [1452, 271] on icon at bounding box center [1454, 277] width 13 height 13
click at [1376, 306] on div "Remove" at bounding box center [1409, 306] width 112 height 25
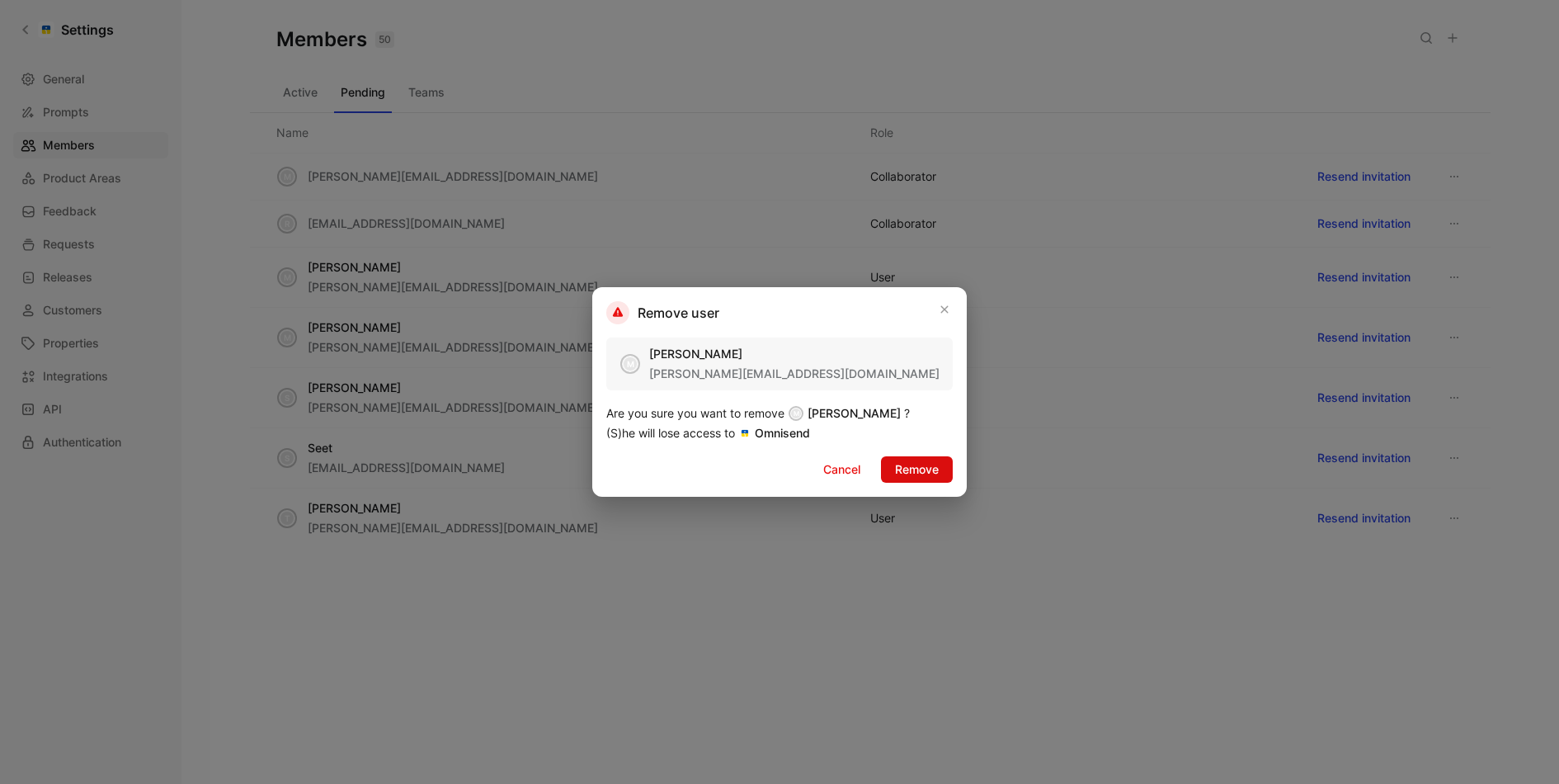
click at [909, 458] on button "Remove" at bounding box center [917, 469] width 72 height 27
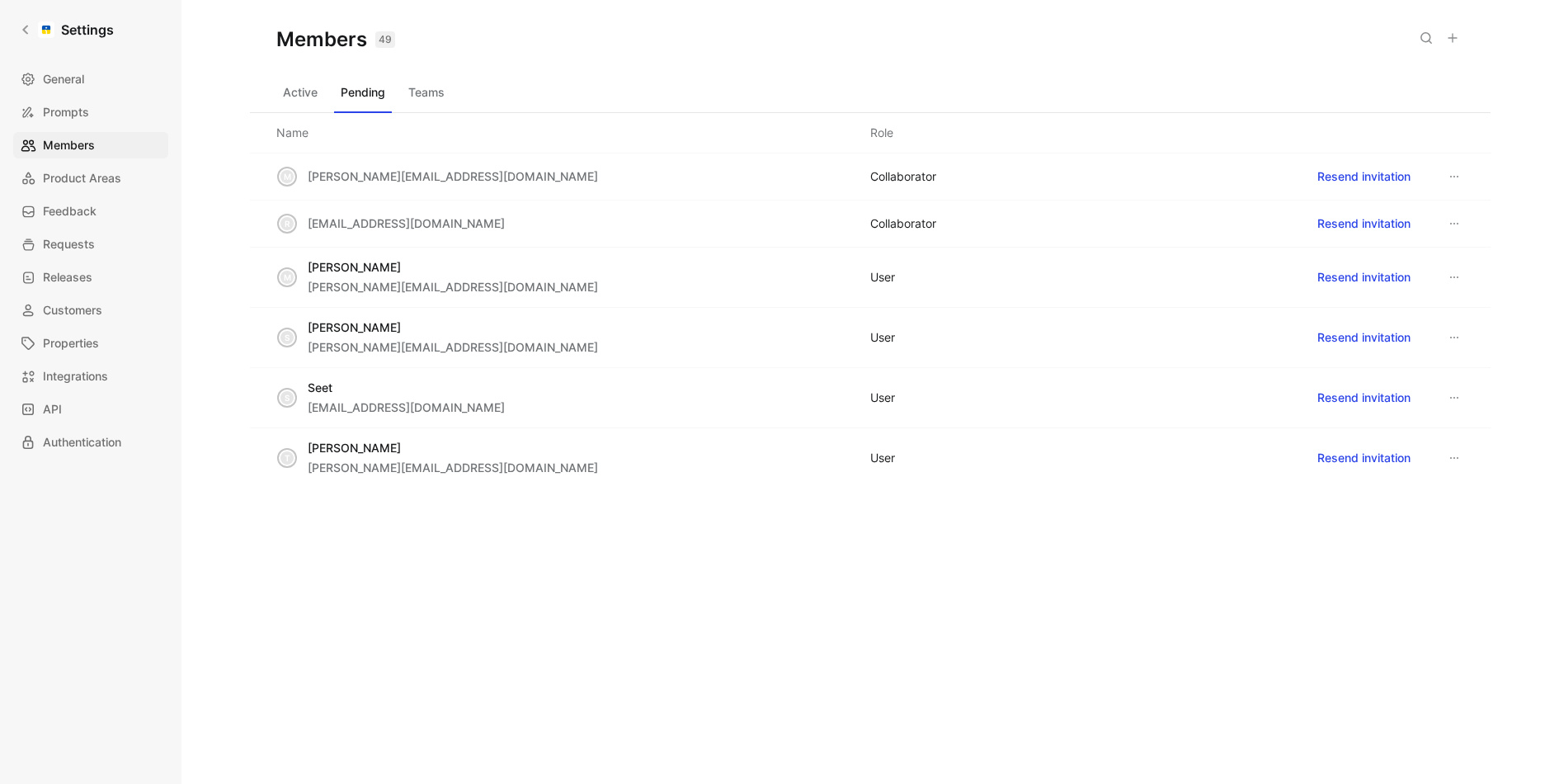
click at [1462, 268] on button at bounding box center [1454, 277] width 20 height 20
click at [1419, 309] on span "Remove" at bounding box center [1401, 306] width 44 height 14
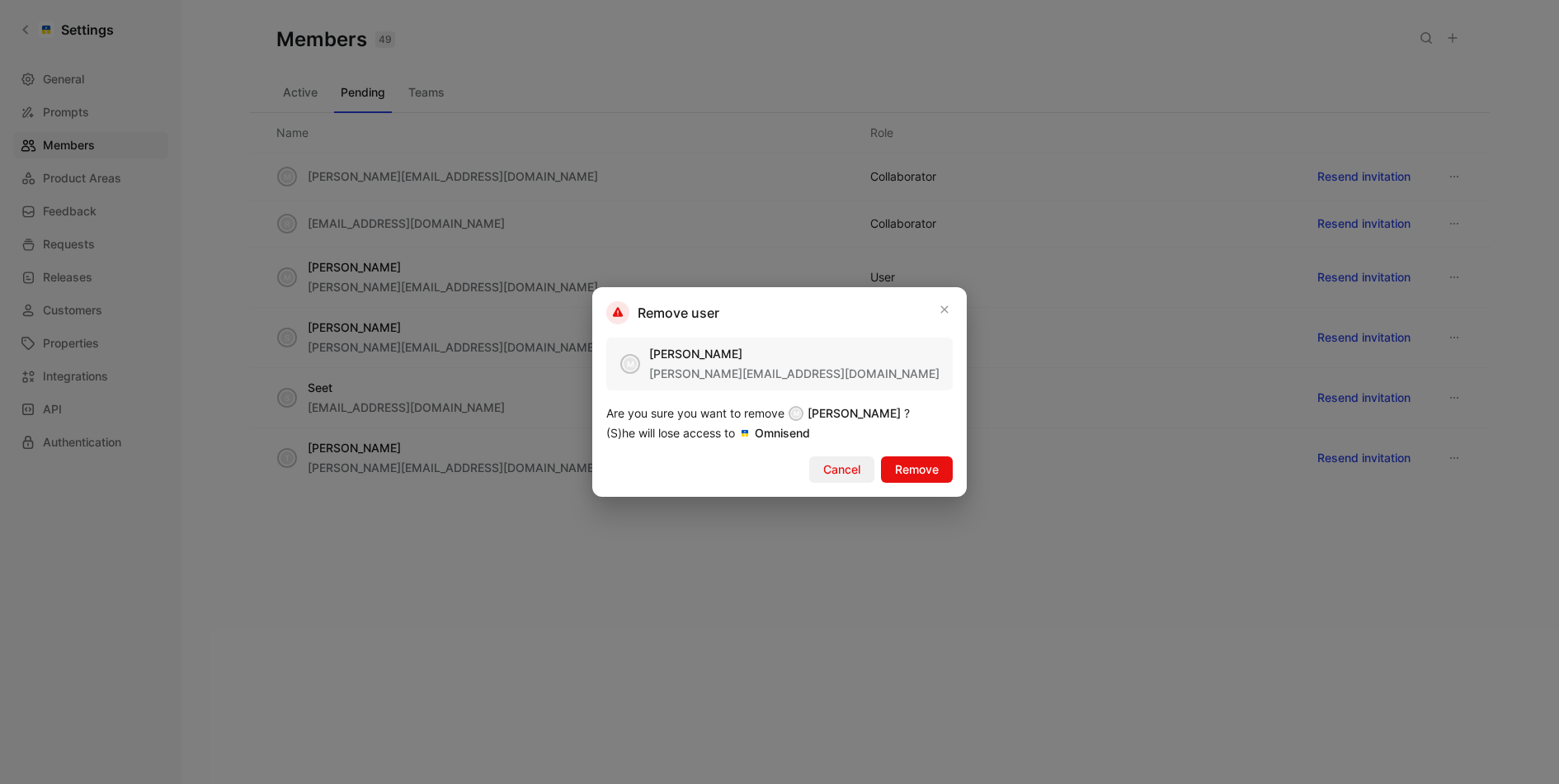
click at [875, 459] on button "Cancel" at bounding box center [842, 469] width 65 height 27
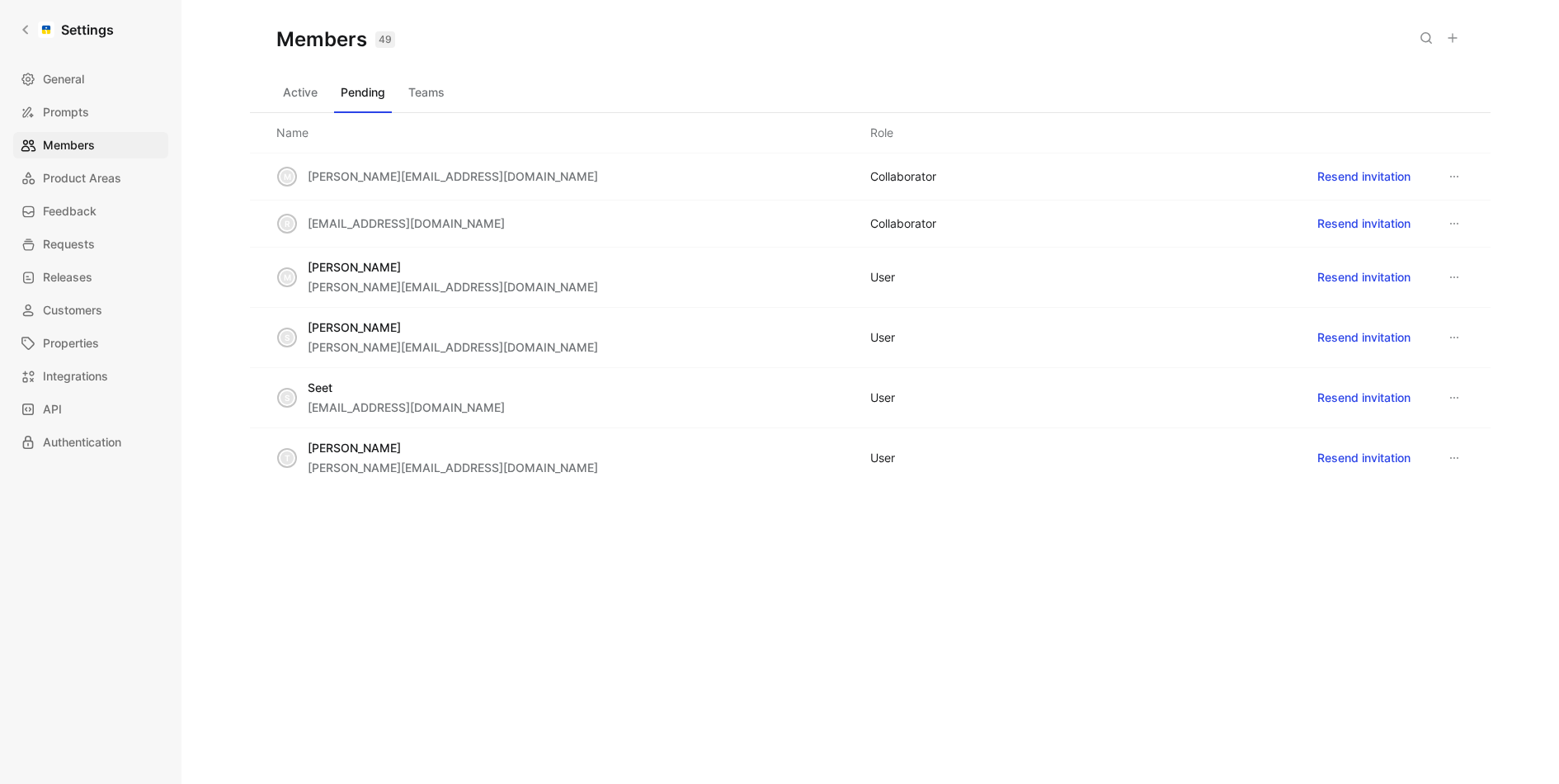
click at [890, 459] on div "USER" at bounding box center [882, 458] width 25 height 20
click at [1452, 271] on icon at bounding box center [1454, 277] width 13 height 13
click at [1435, 303] on div "Remove" at bounding box center [1418, 307] width 78 height 20
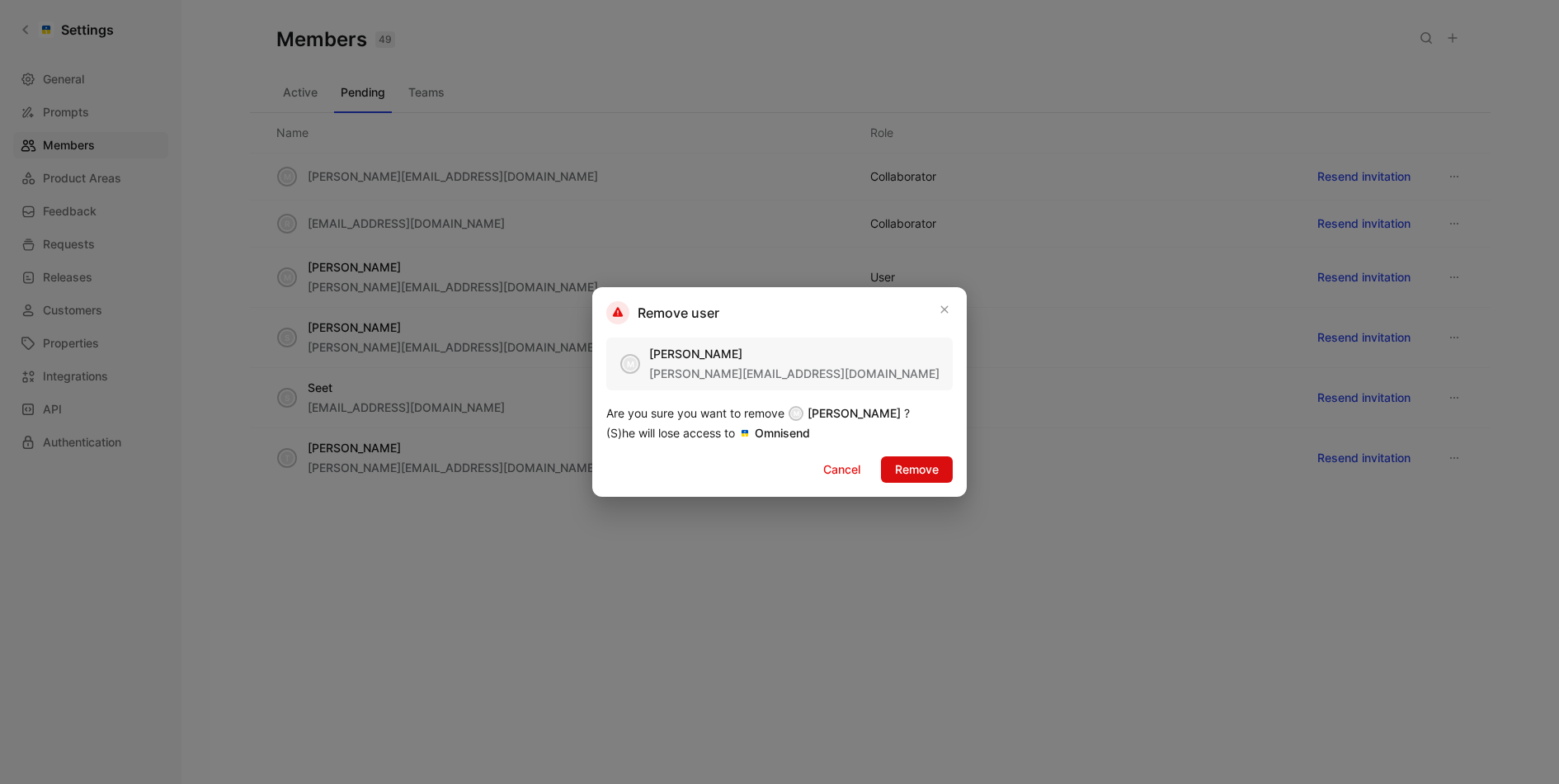
click at [939, 476] on span "Remove" at bounding box center [917, 469] width 44 height 20
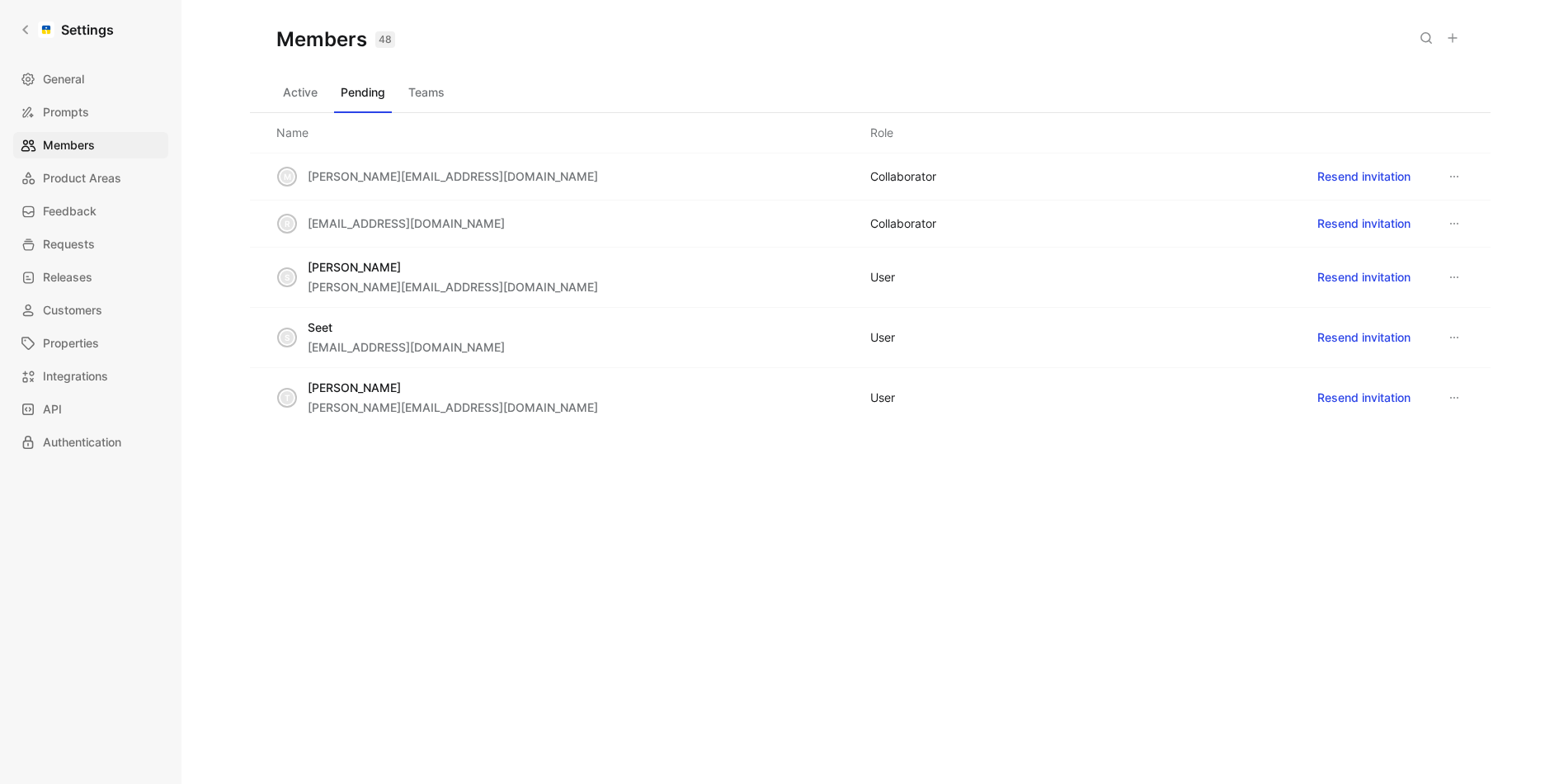
click at [1461, 268] on button at bounding box center [1454, 277] width 20 height 20
click at [1408, 312] on span "Remove" at bounding box center [1401, 306] width 44 height 14
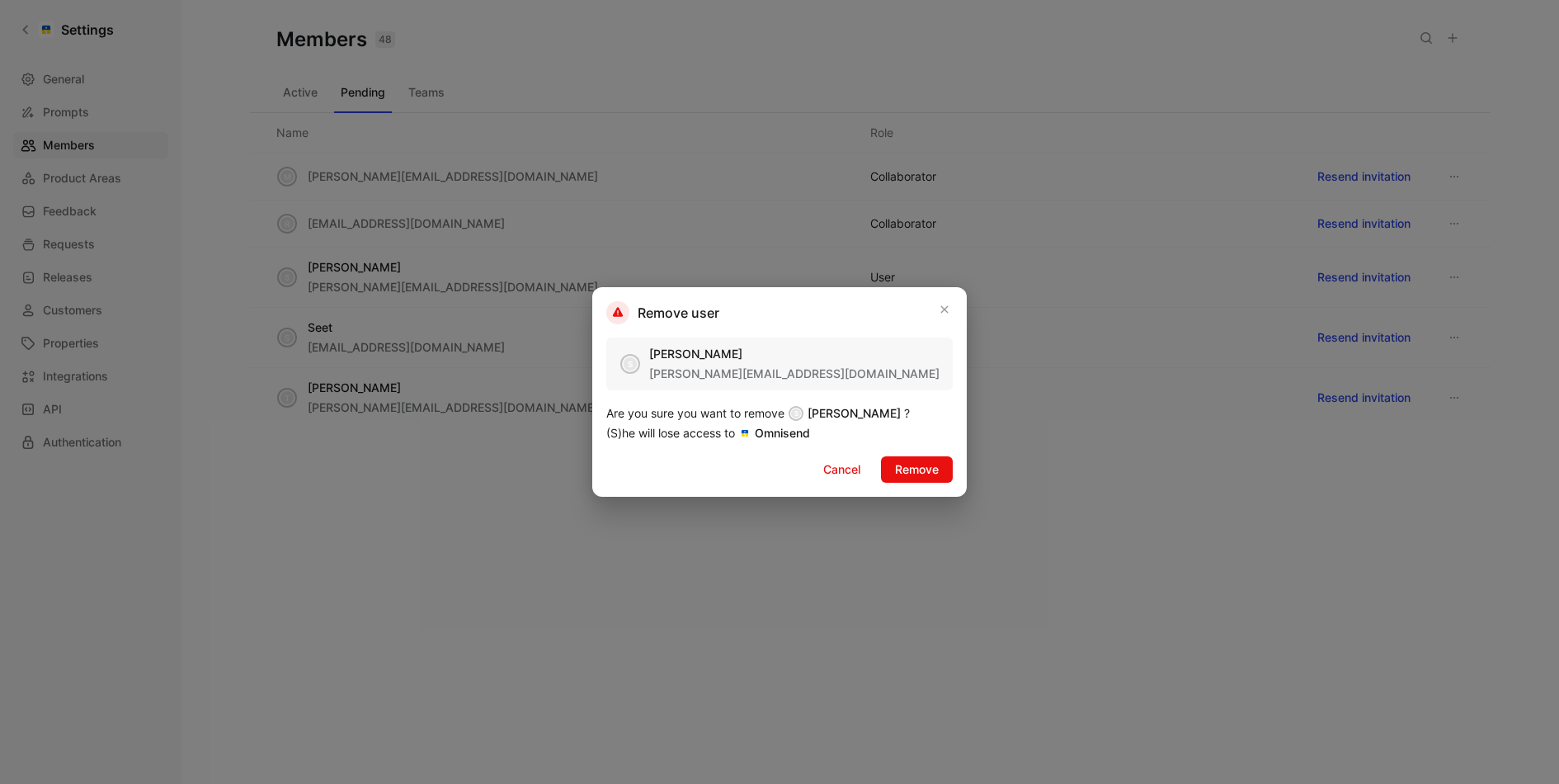
click at [929, 455] on div "Remove user S Sadie Arnold sadie@omnisend.com Are you sure you want to remove S…" at bounding box center [780, 392] width 374 height 210
click at [929, 468] on span "Remove" at bounding box center [917, 469] width 44 height 20
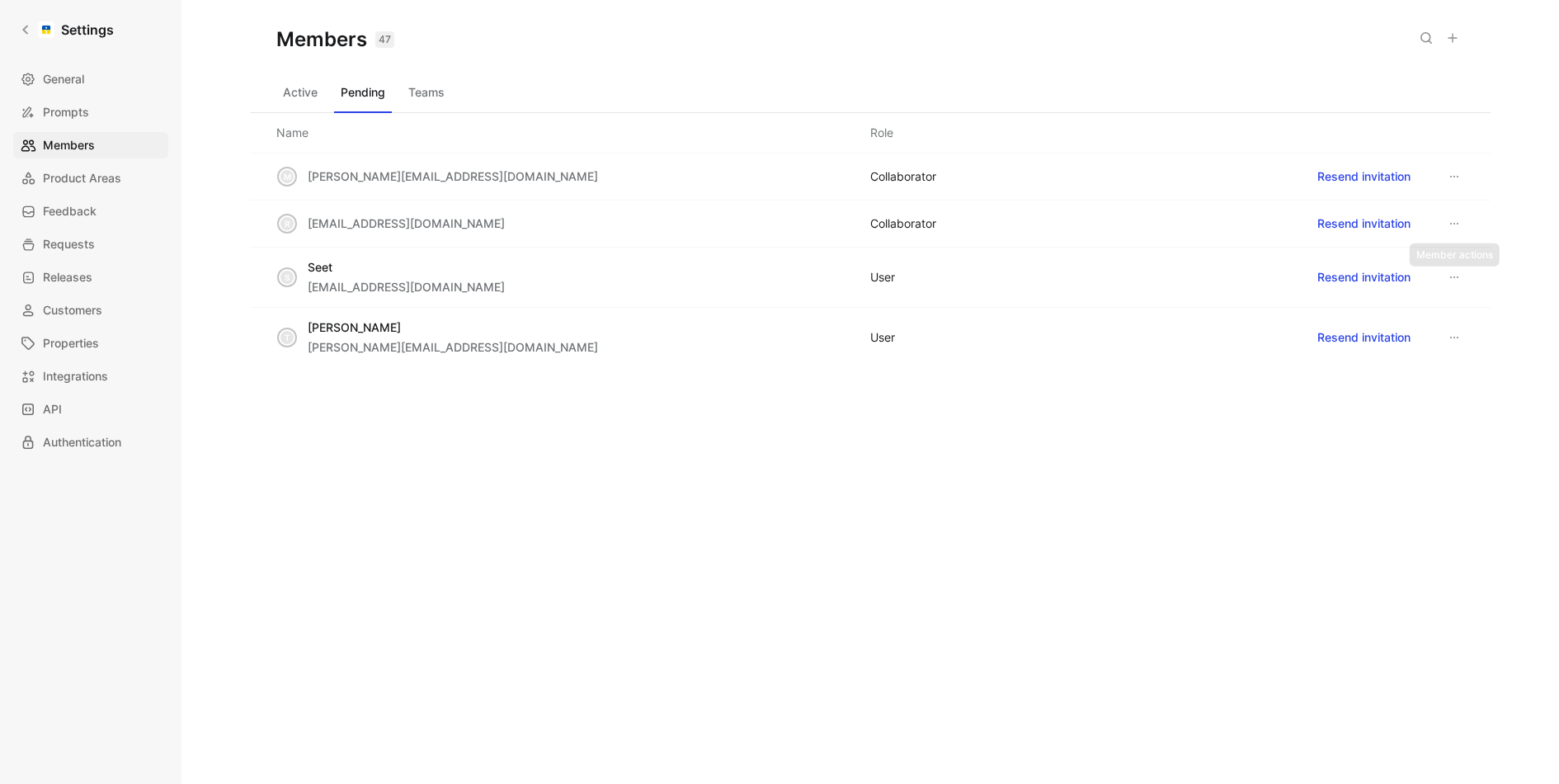
click at [1450, 267] on button at bounding box center [1454, 277] width 20 height 20
click at [1443, 304] on div "Remove" at bounding box center [1418, 307] width 78 height 20
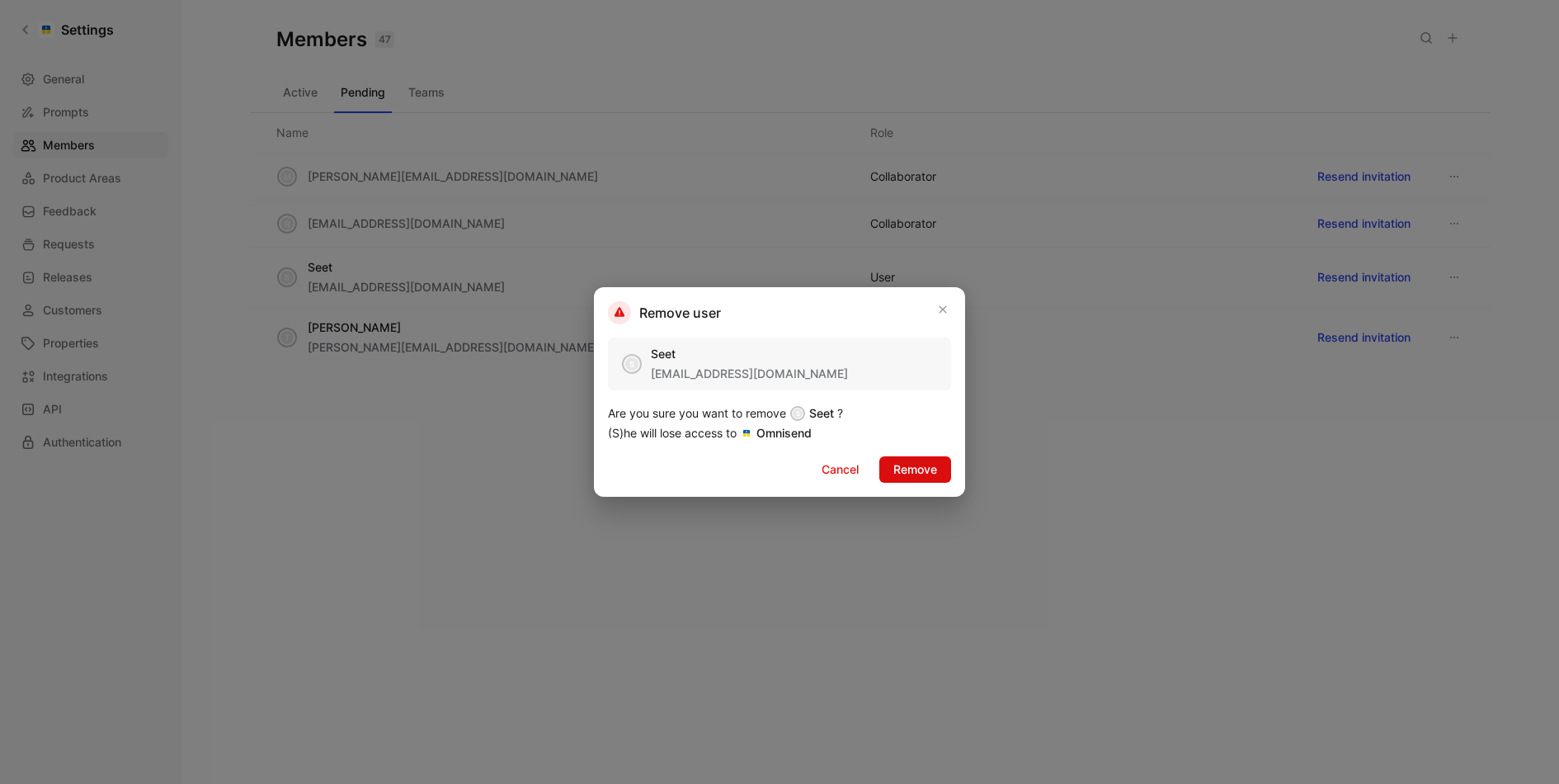
click at [915, 468] on span "Remove" at bounding box center [915, 469] width 44 height 20
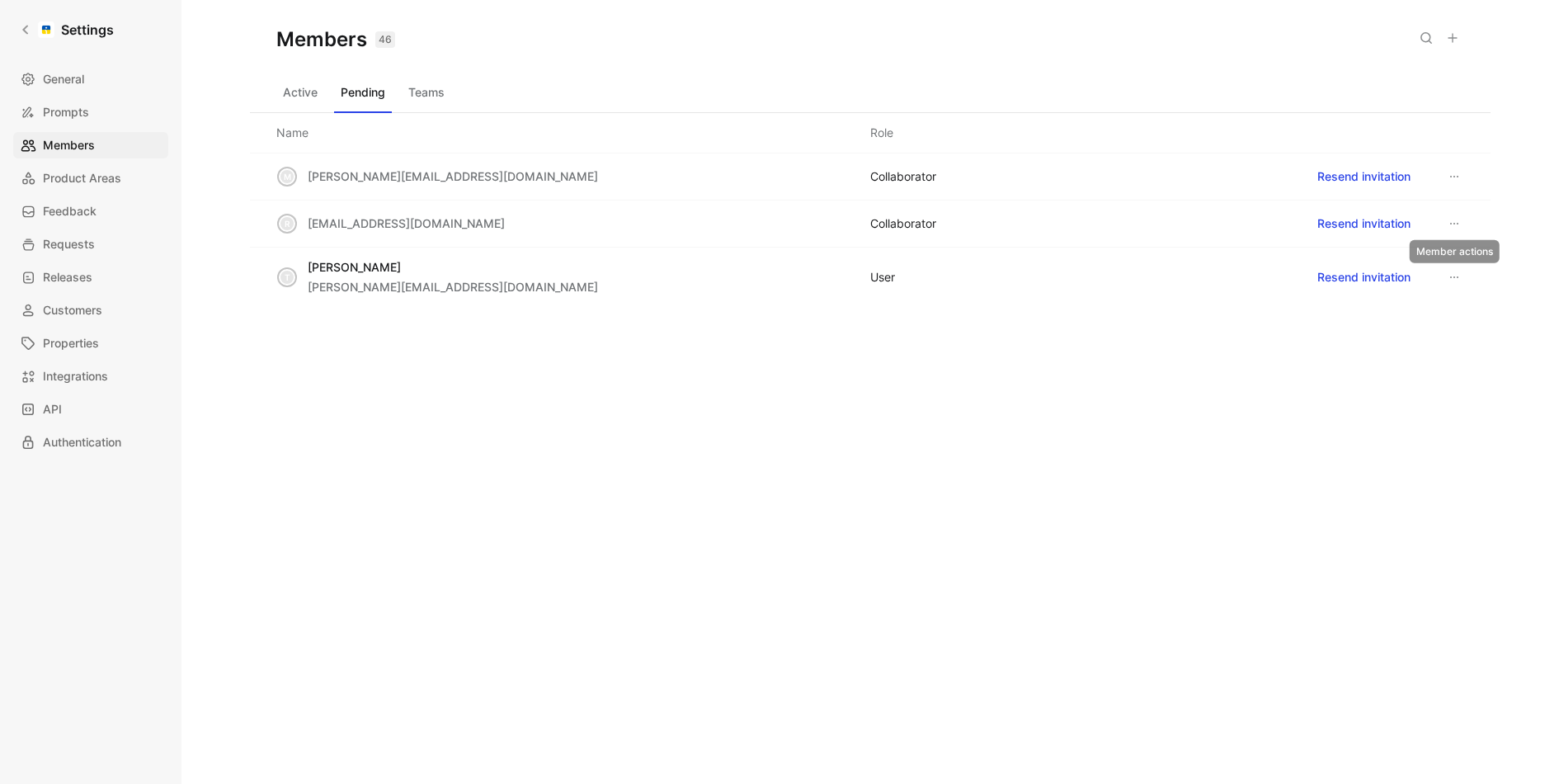
click at [1433, 272] on div "Resend invitation" at bounding box center [1388, 277] width 154 height 27
click at [1446, 272] on button at bounding box center [1454, 277] width 20 height 20
click at [1394, 310] on span "Remove" at bounding box center [1401, 306] width 44 height 14
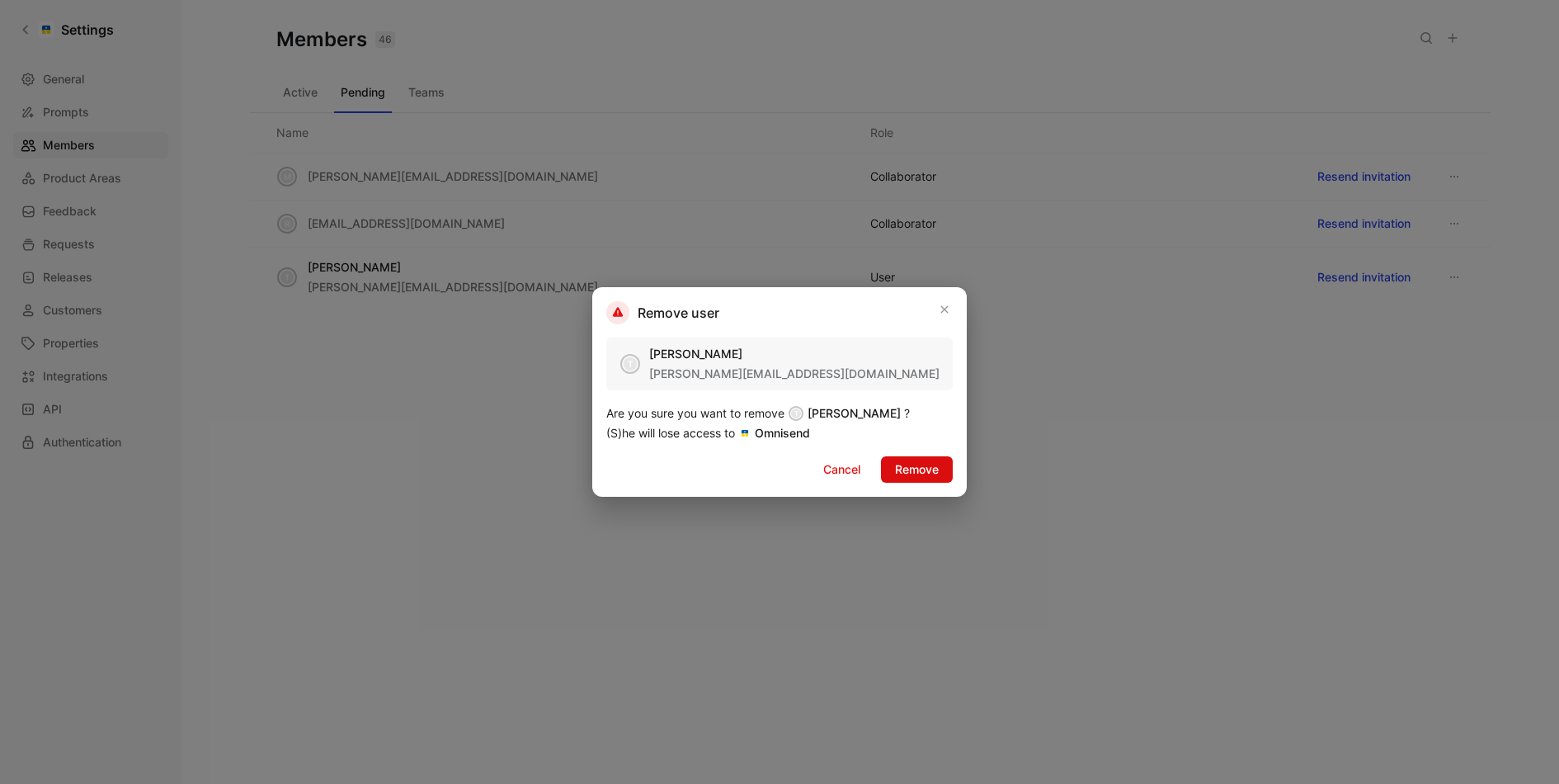
click at [923, 465] on span "Remove" at bounding box center [917, 469] width 44 height 20
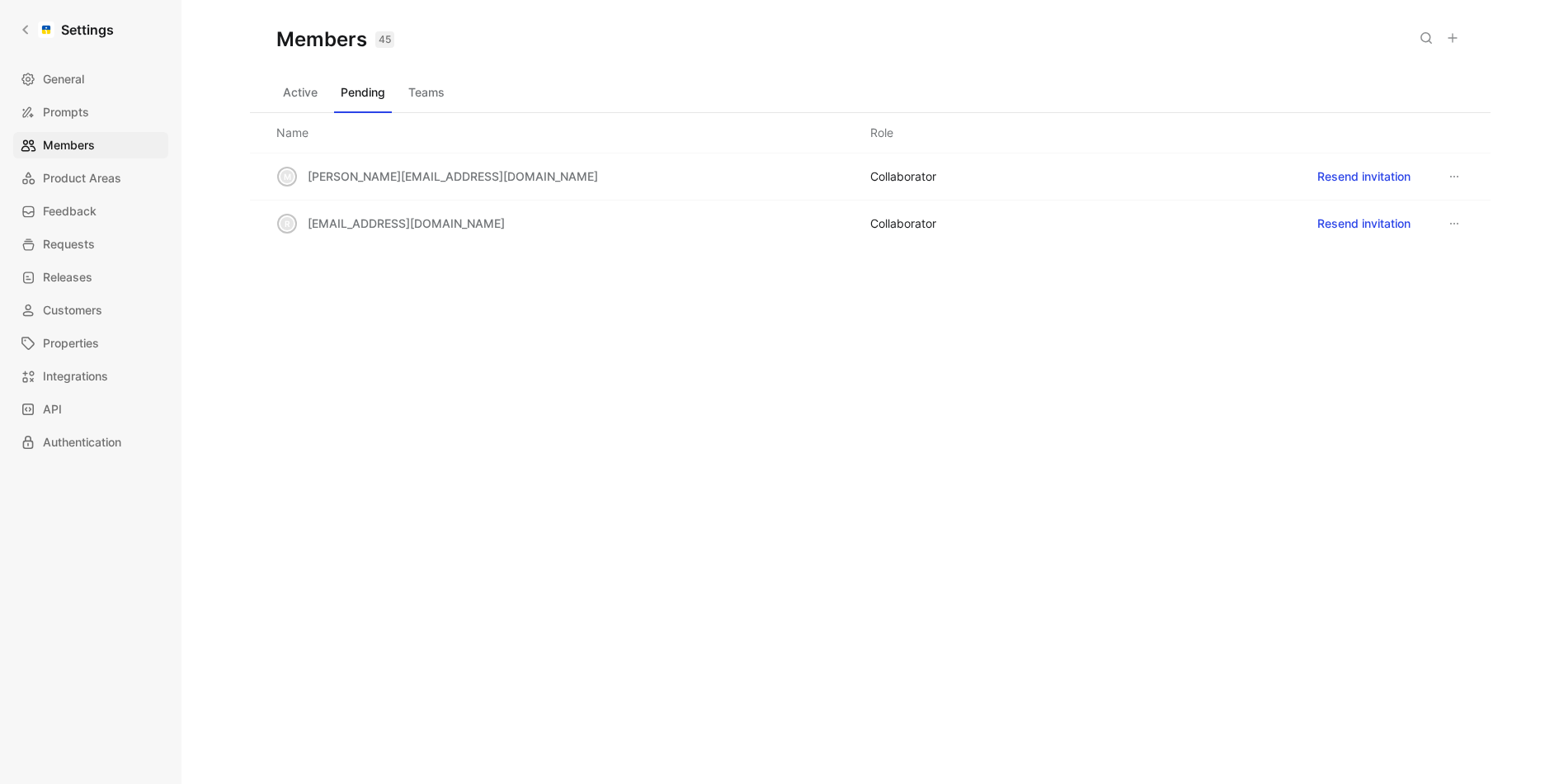
click at [843, 555] on div "Members 45 Saved Active Pending Teams Name Role m marty@omnisend.com COLLABORAT…" at bounding box center [870, 365] width 1241 height 731
click at [464, 94] on div "Active Pending Teams" at bounding box center [870, 95] width 1189 height 33
click at [427, 94] on button "Teams" at bounding box center [426, 92] width 50 height 27
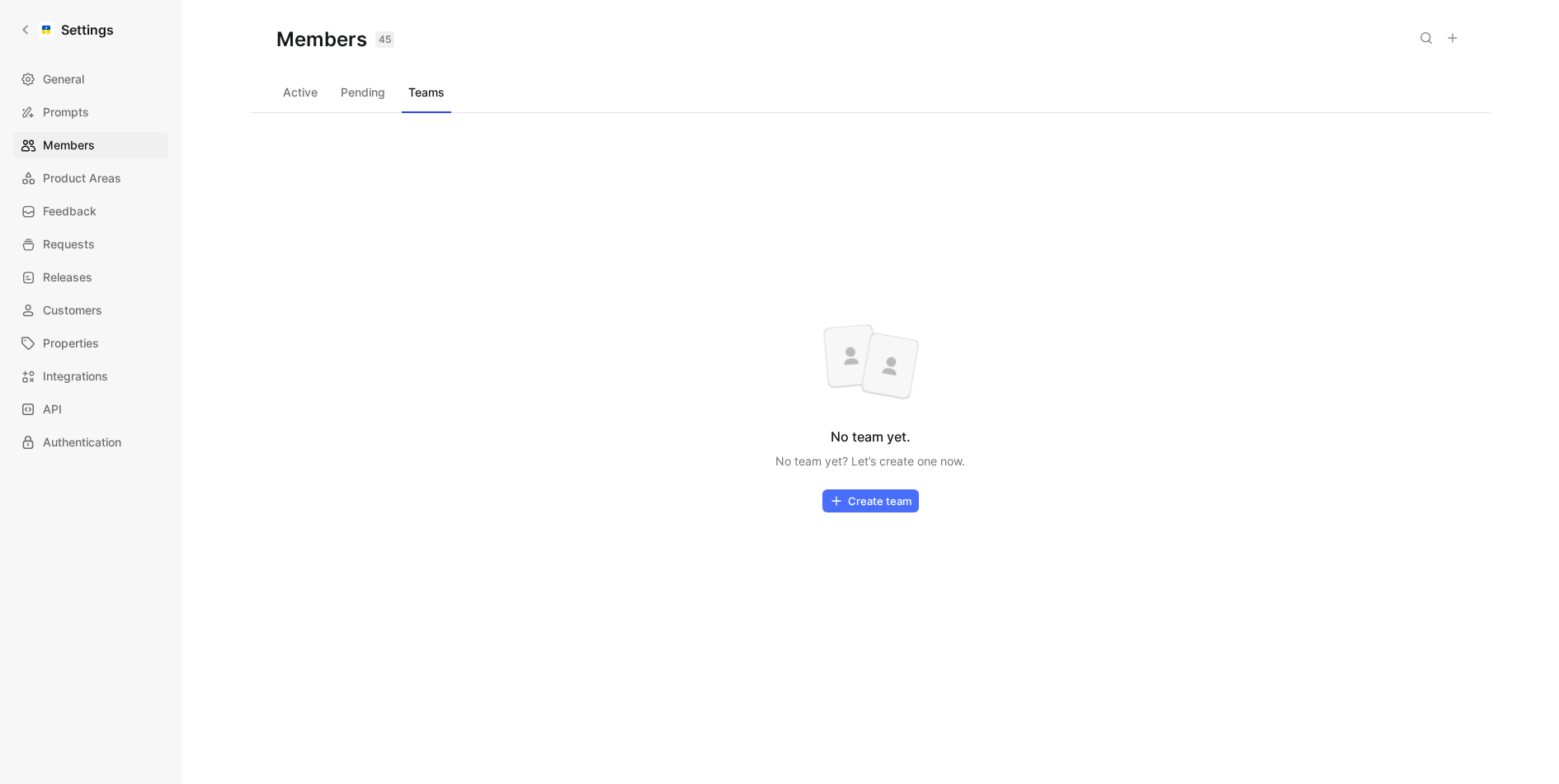
click at [282, 91] on button "Active" at bounding box center [300, 92] width 48 height 27
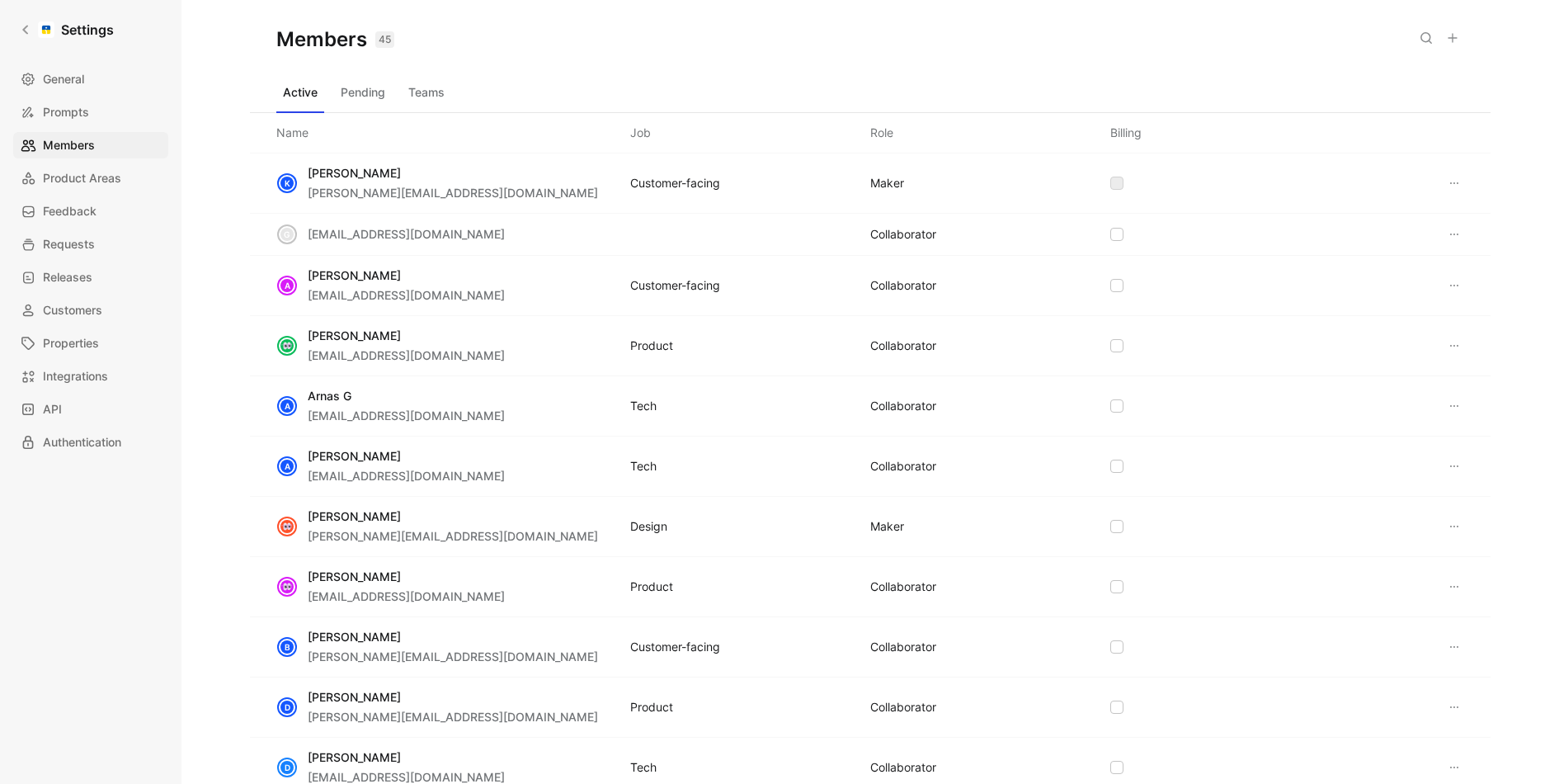
click at [1458, 48] on button at bounding box center [1453, 38] width 23 height 23
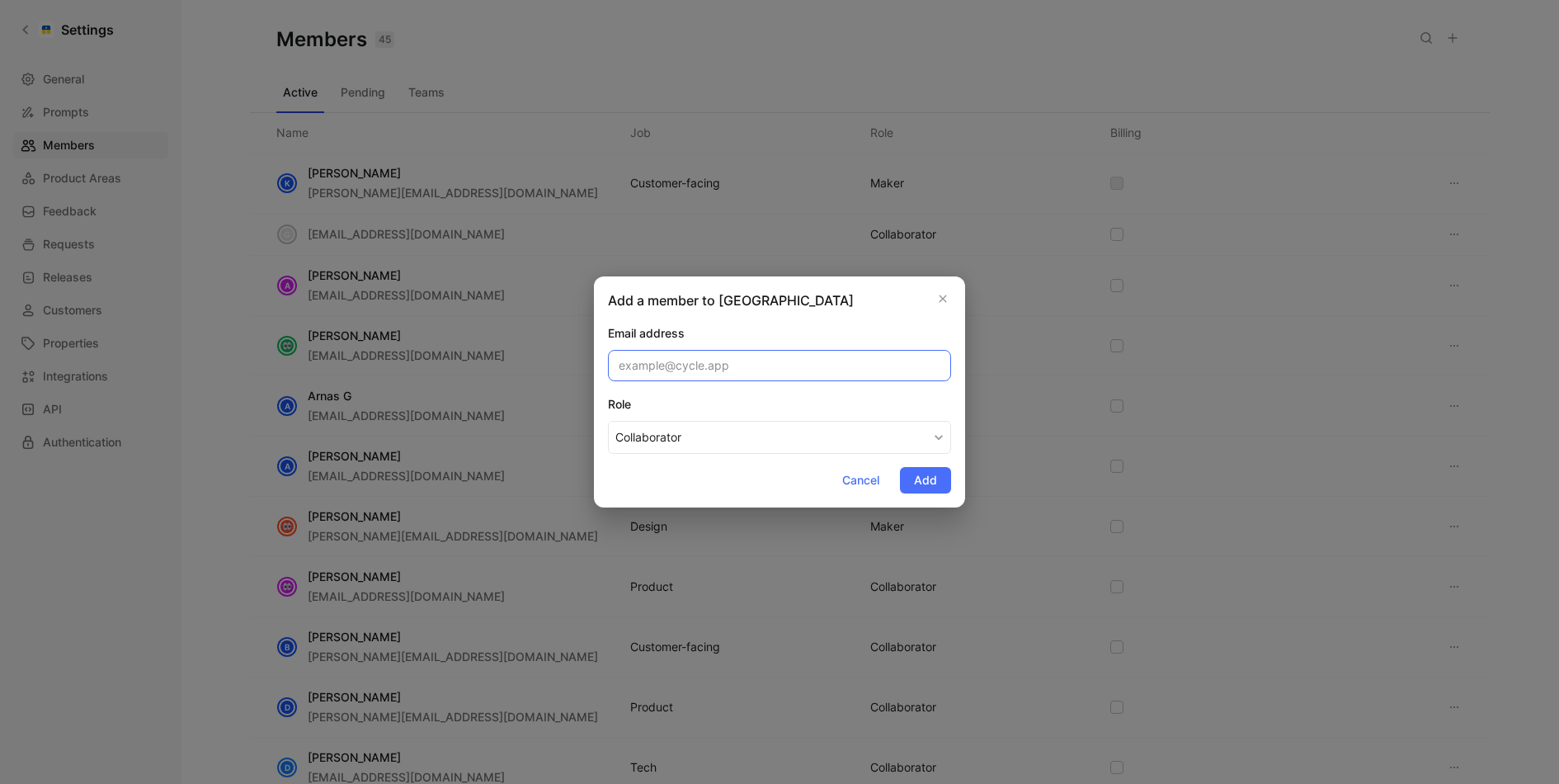
click at [735, 359] on input "email" at bounding box center [780, 365] width 343 height 31
paste input "agne.j@omnisend.com"
type input "agne.j@omnisend.com"
click at [843, 300] on div "Add a member to Omnisend" at bounding box center [780, 301] width 343 height 20
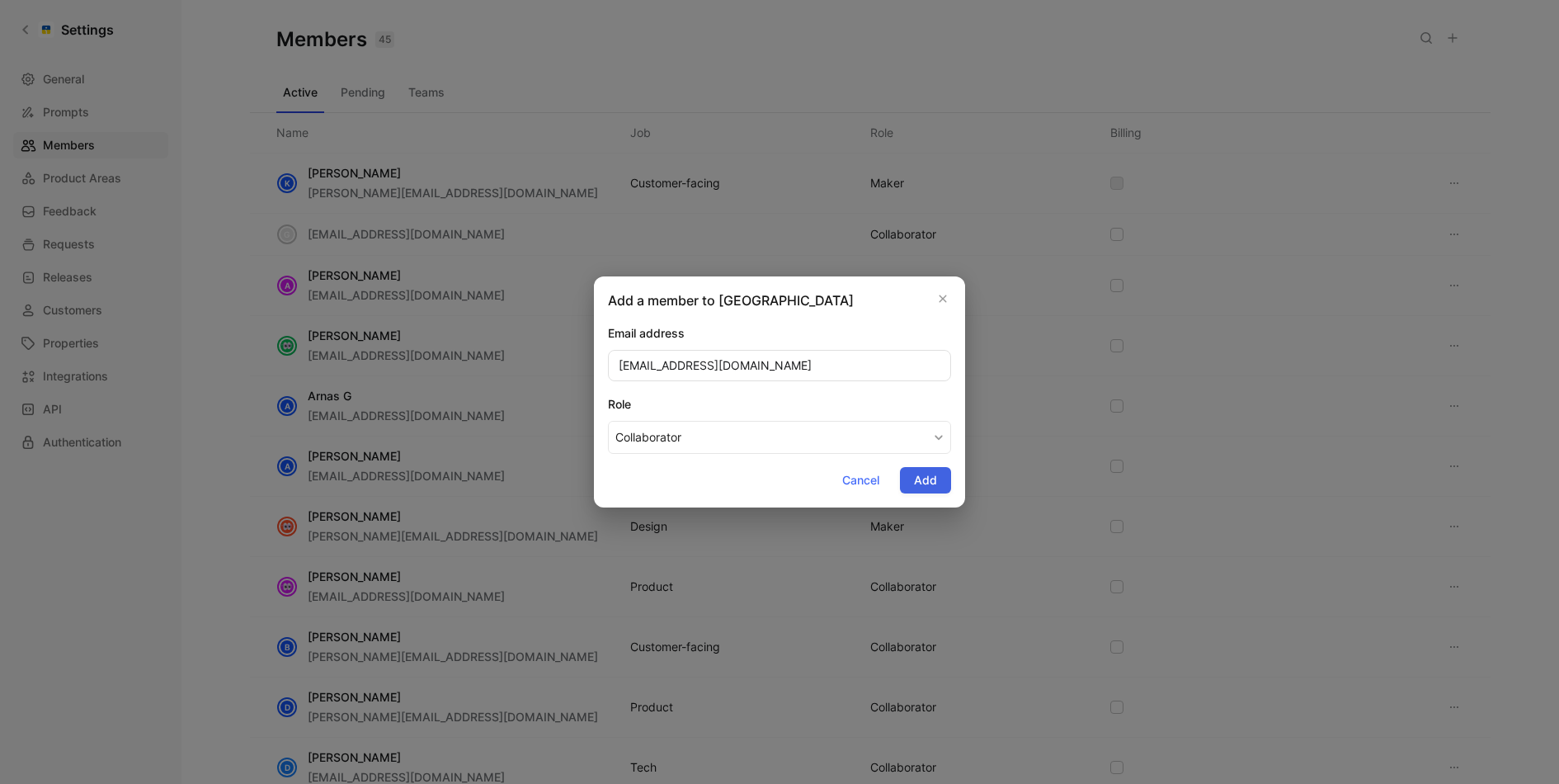
click at [928, 483] on span "Add" at bounding box center [925, 480] width 23 height 20
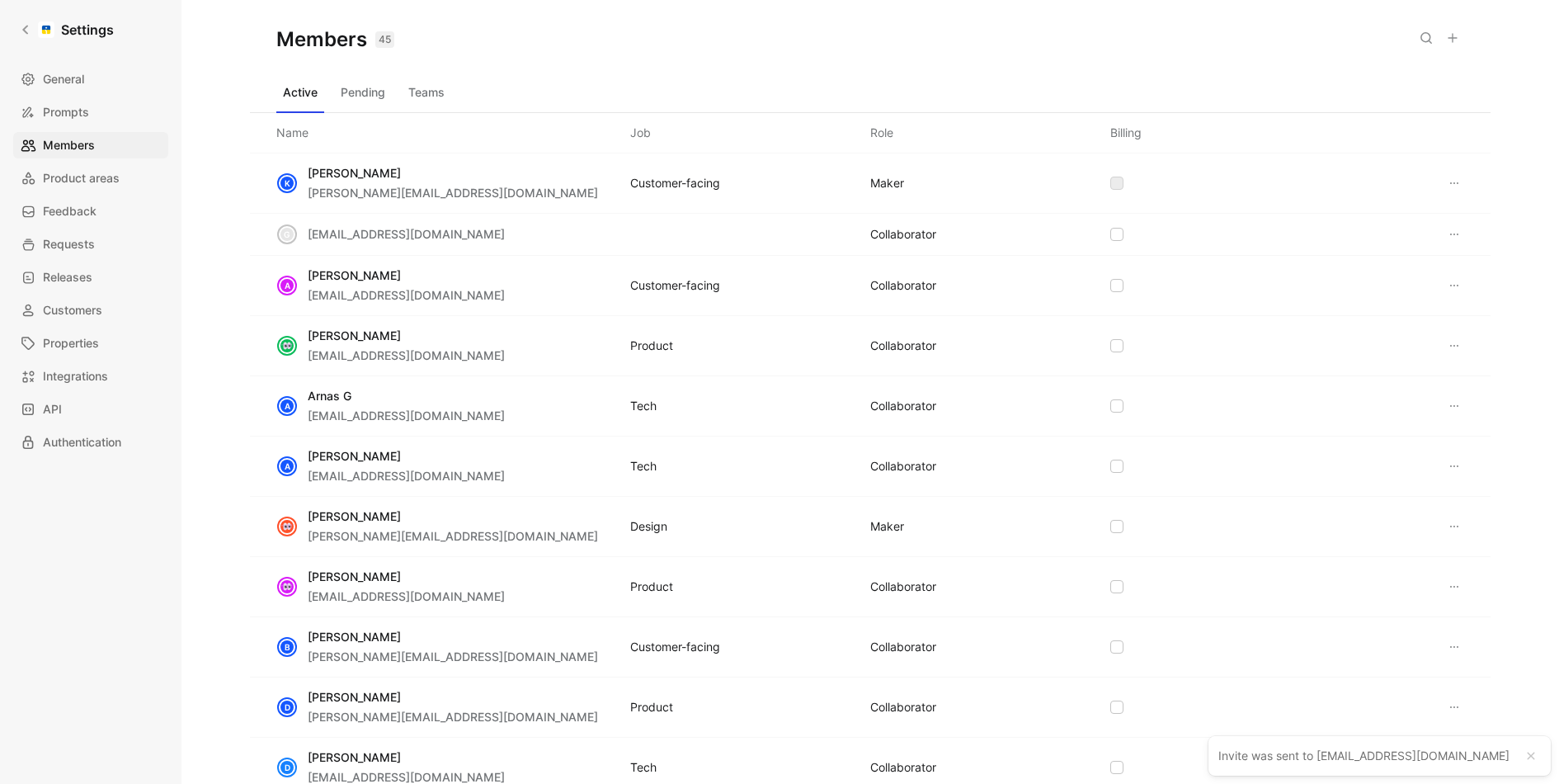
click at [1454, 38] on icon at bounding box center [1453, 38] width 13 height 13
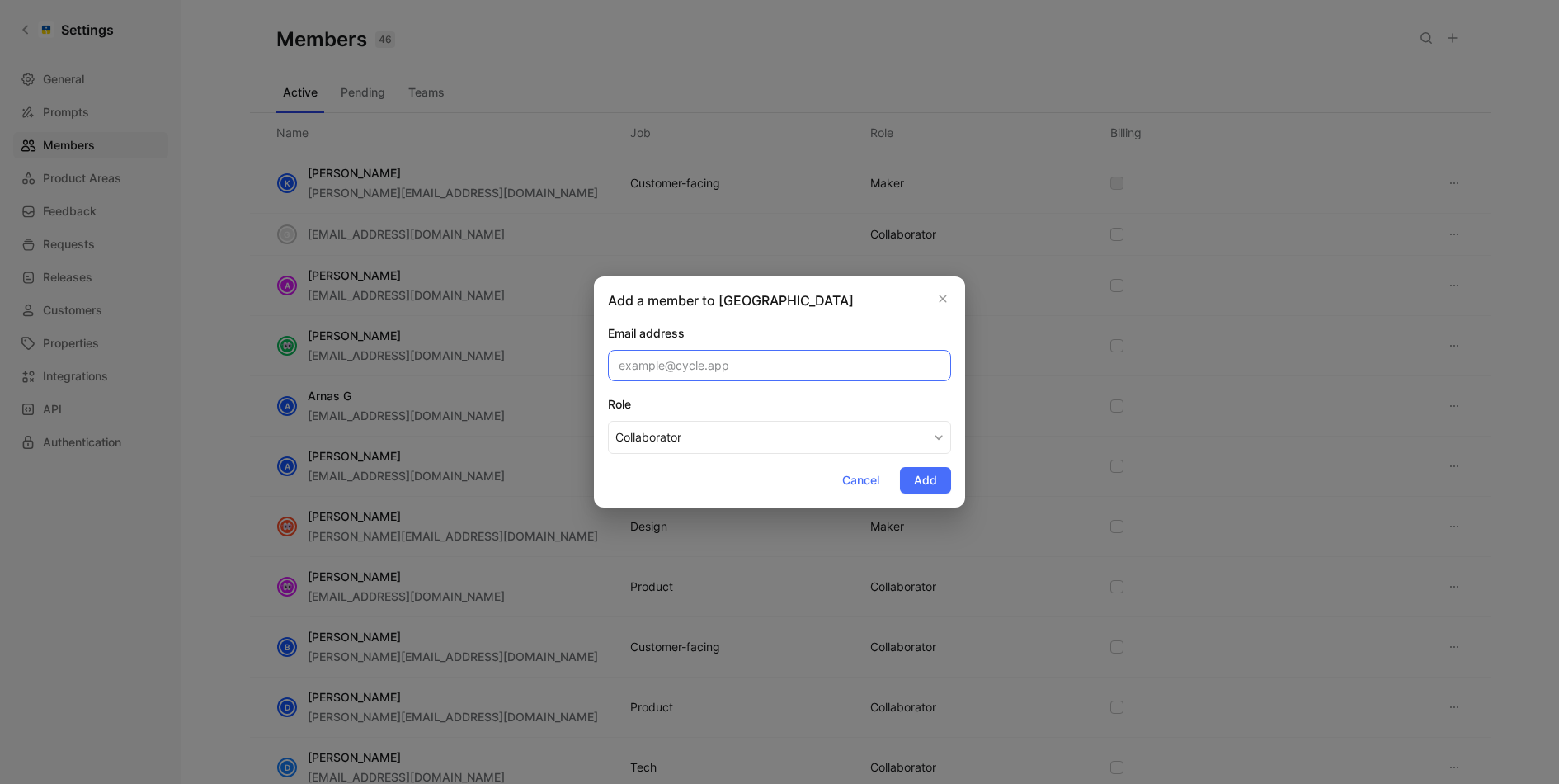
click at [792, 364] on input "email" at bounding box center [780, 365] width 343 height 31
paste input "sadie@omnisend.com"
type input "sadie@omnisend.com"
click at [942, 476] on button "Add" at bounding box center [926, 480] width 51 height 27
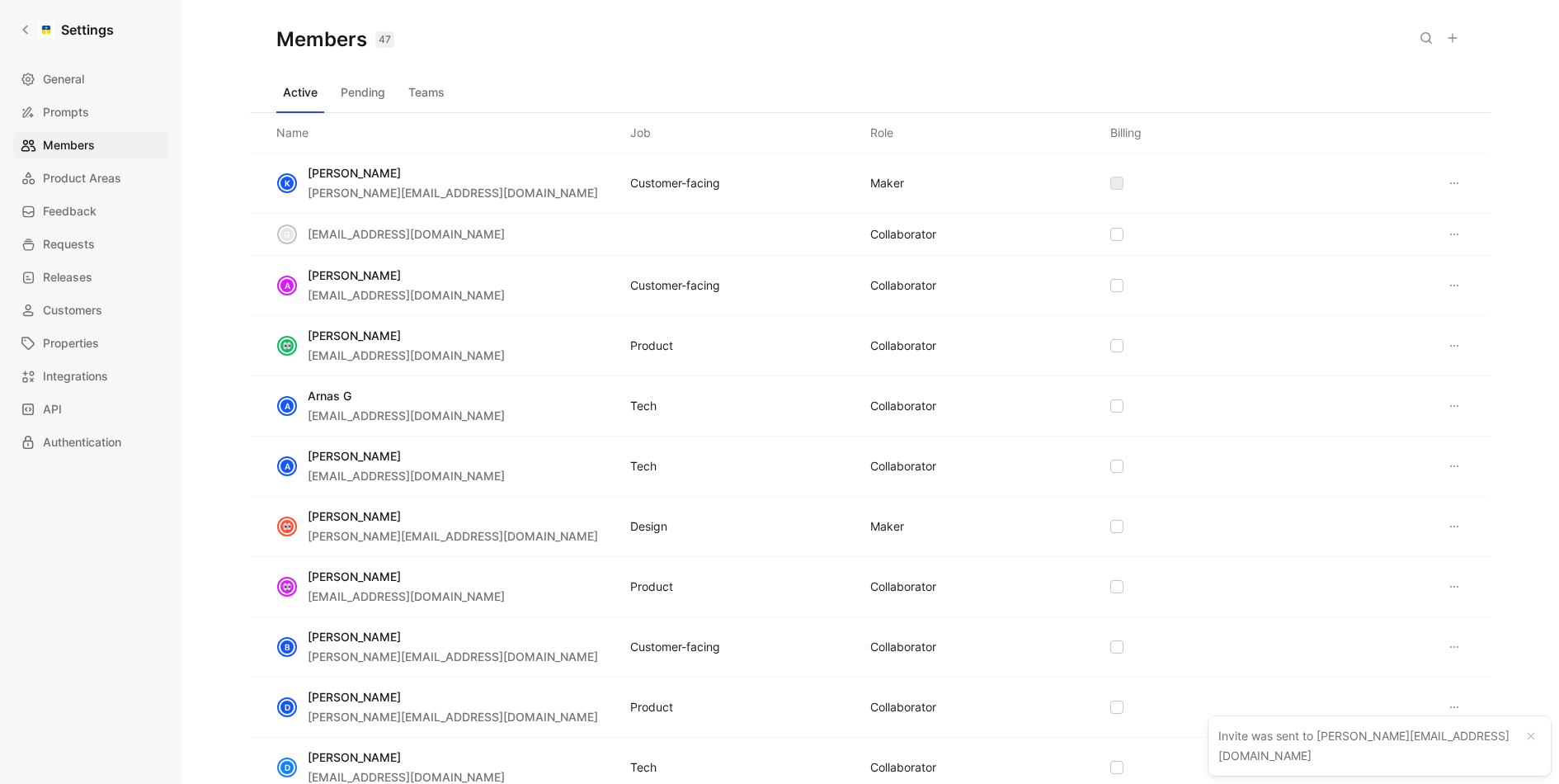
click at [1454, 36] on icon at bounding box center [1453, 38] width 13 height 13
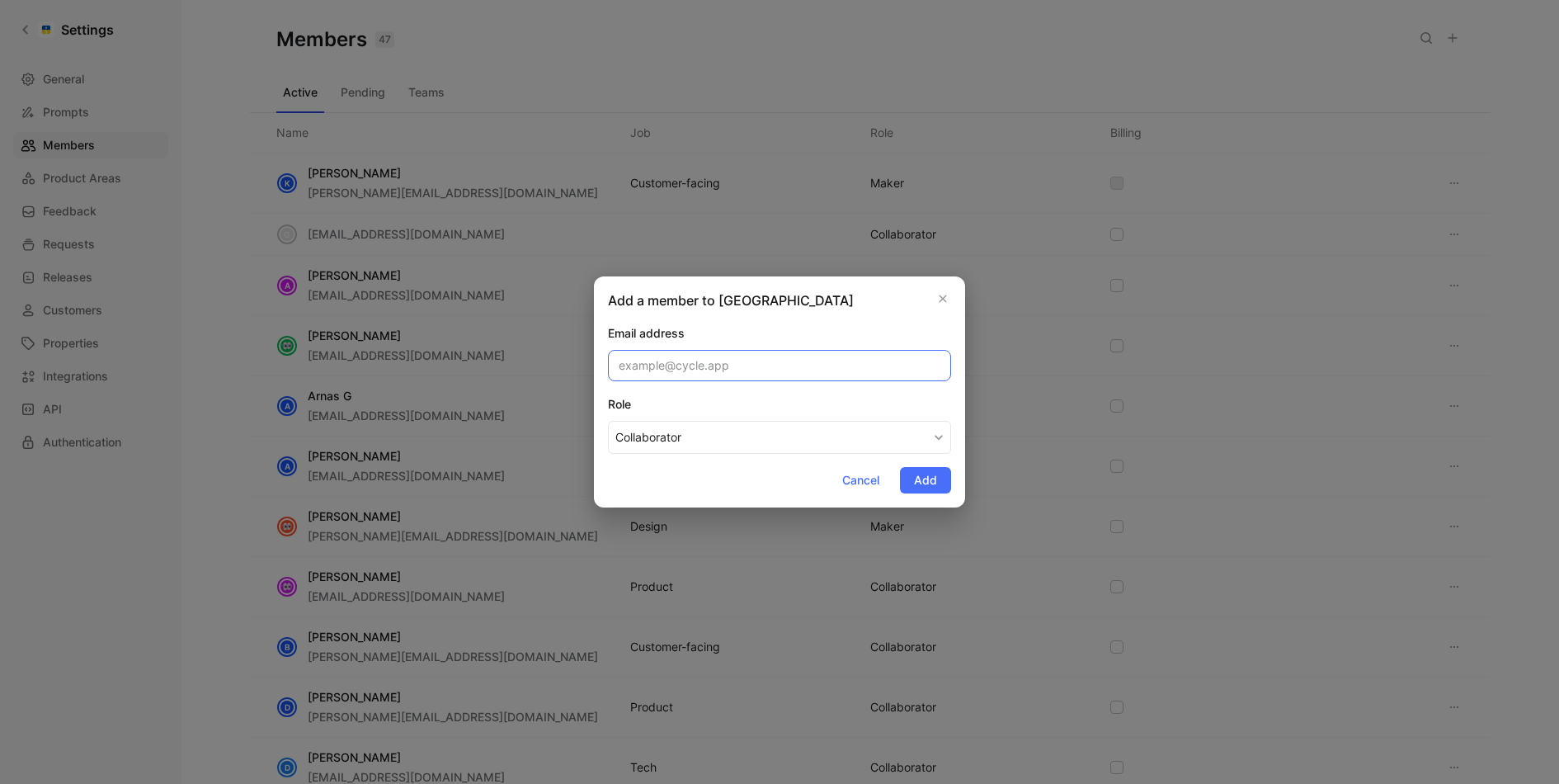
paste input "laurel@omnisend.com"
type input "laurel@omnisend.com"
click at [918, 473] on span "Add" at bounding box center [925, 480] width 23 height 20
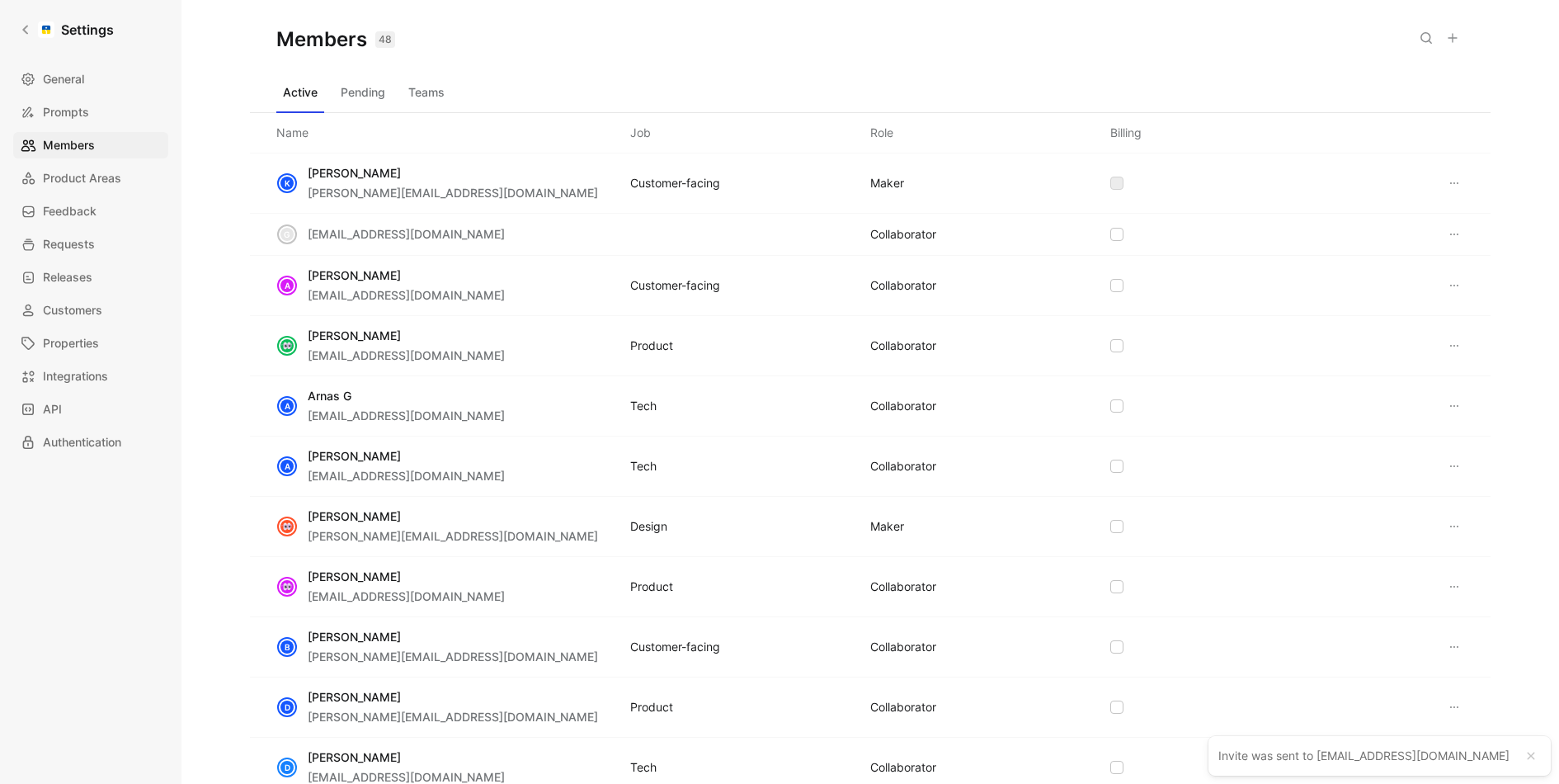
click at [1454, 35] on icon at bounding box center [1453, 38] width 13 height 13
click at [1450, 43] on icon at bounding box center [1453, 38] width 13 height 13
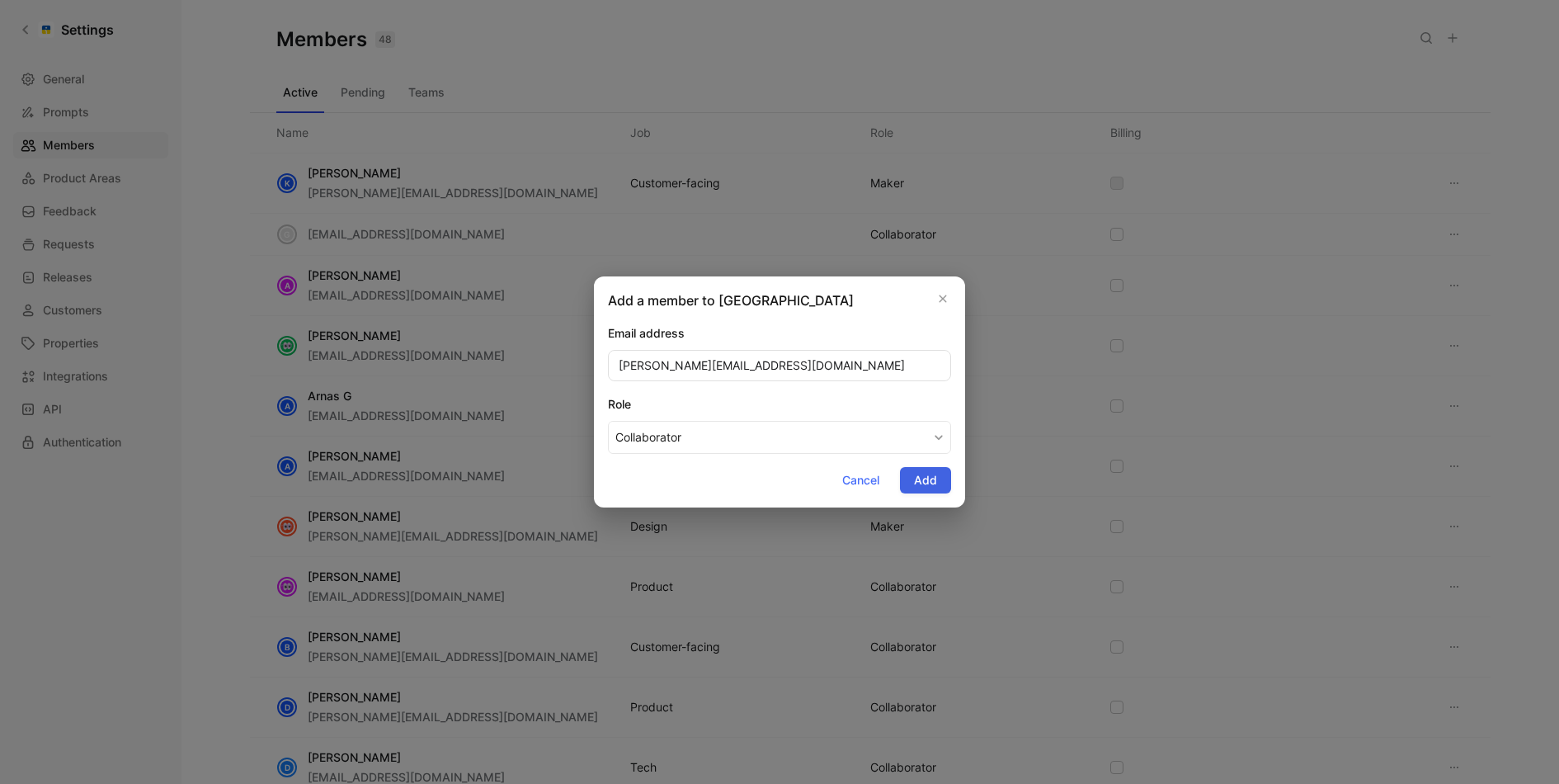
type input "melanie@omnisend.com"
click at [930, 481] on span "Add" at bounding box center [925, 480] width 23 height 20
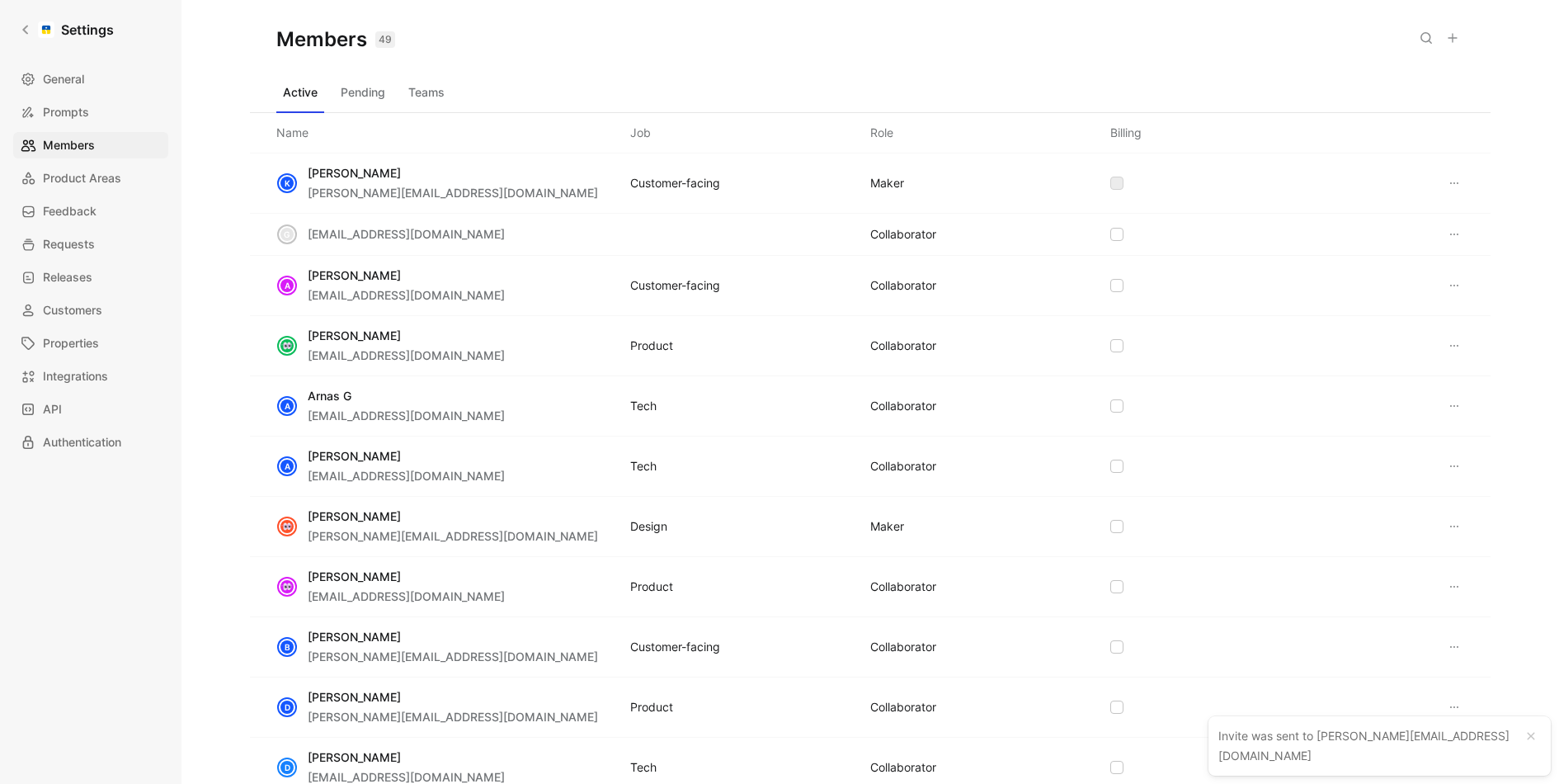
click at [1460, 36] on button at bounding box center [1453, 38] width 23 height 23
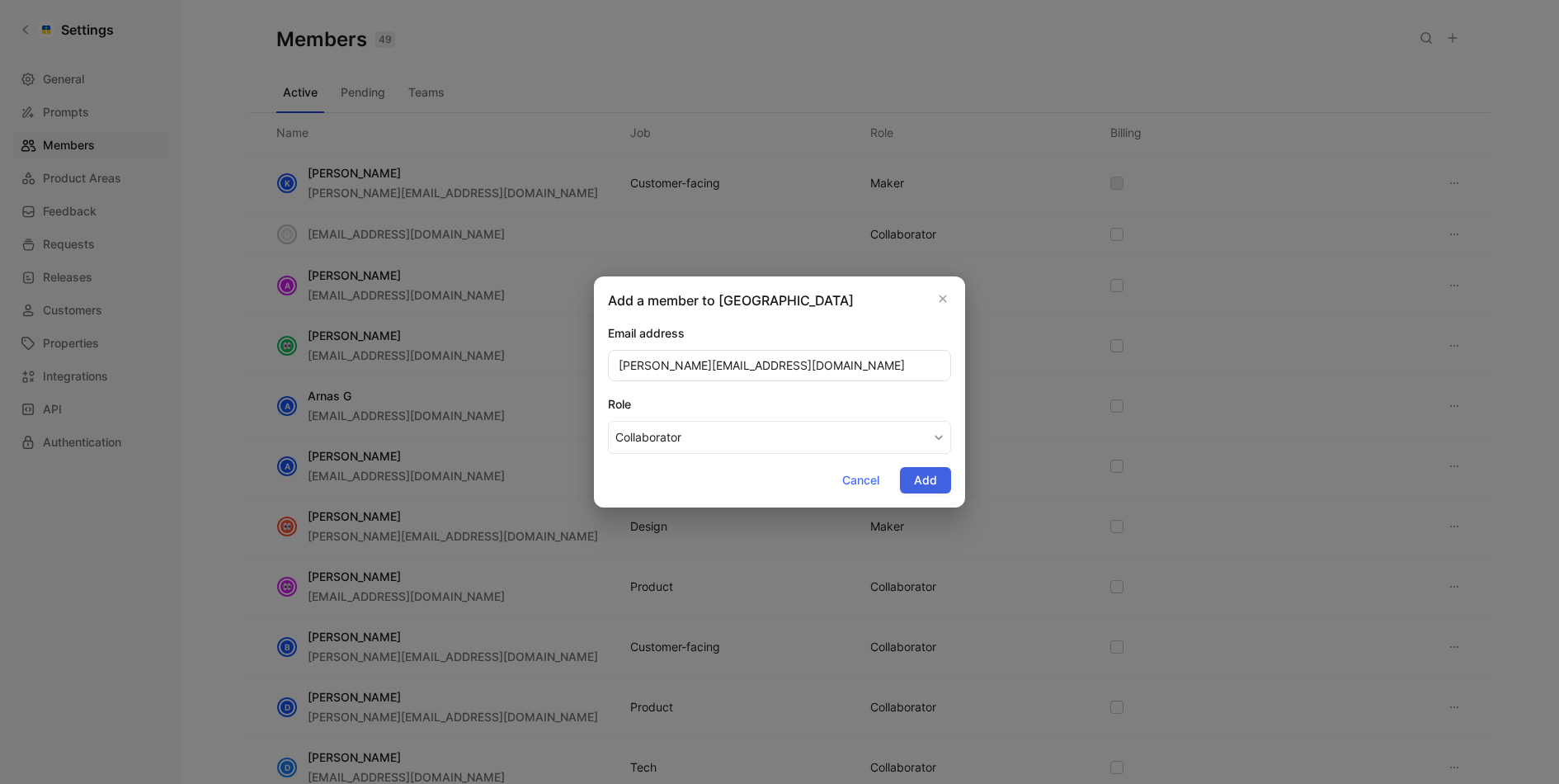
type input "john@omnisend.com"
click at [915, 481] on span "Add" at bounding box center [925, 480] width 23 height 20
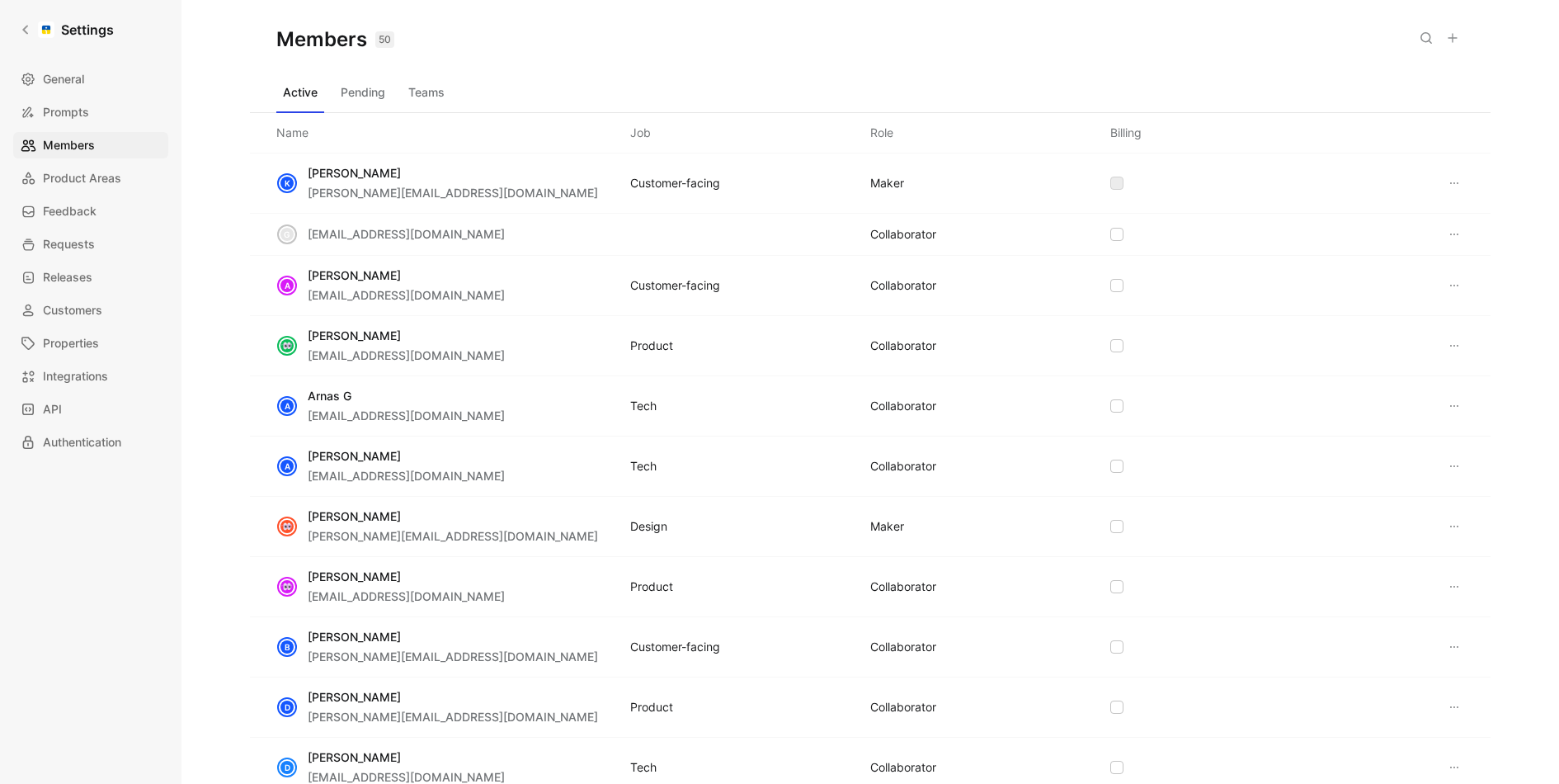
click at [1447, 37] on icon at bounding box center [1453, 38] width 13 height 13
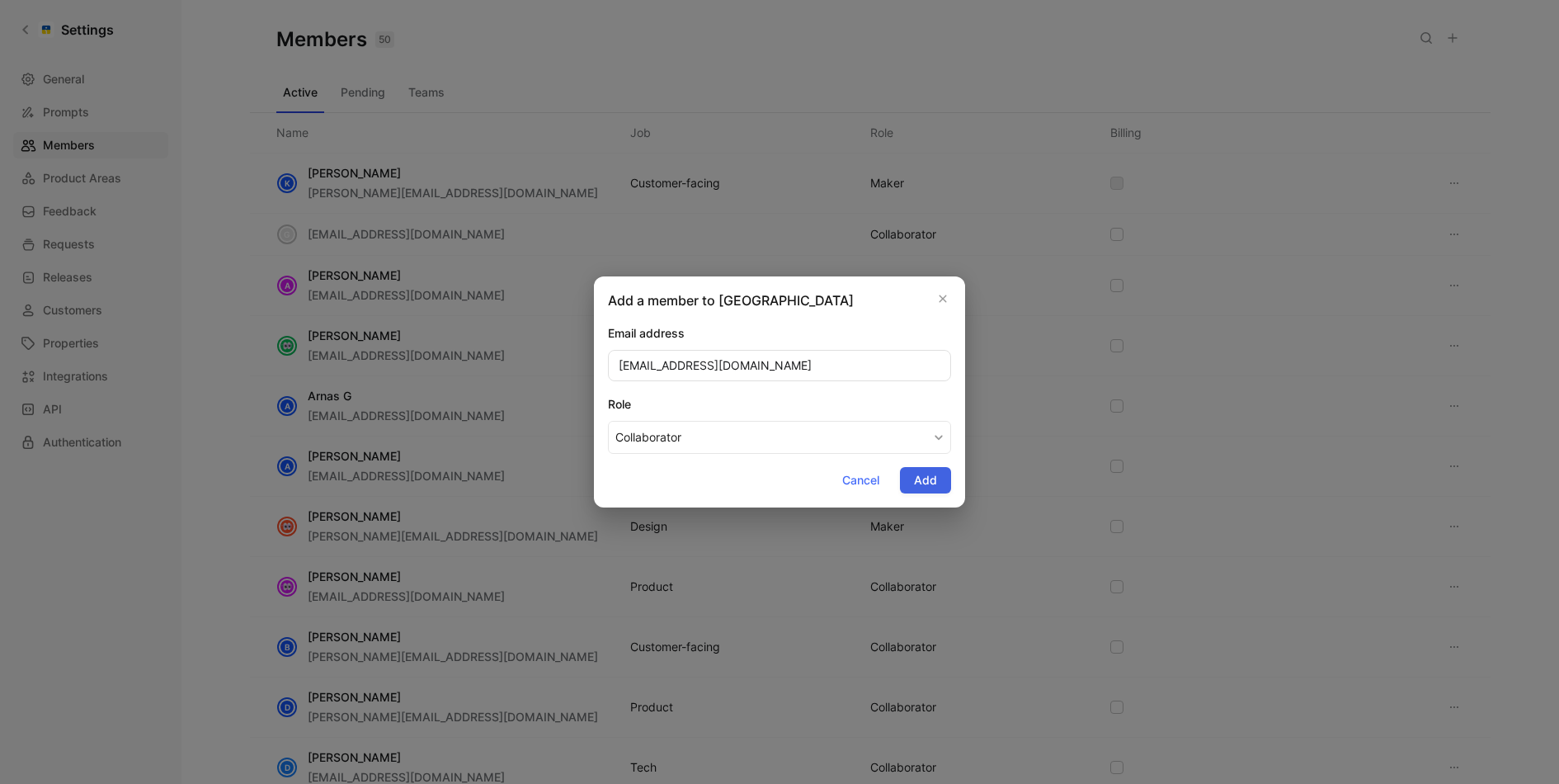
type input "mangirdas@omnisend.com"
click at [923, 484] on span "Add" at bounding box center [925, 480] width 23 height 20
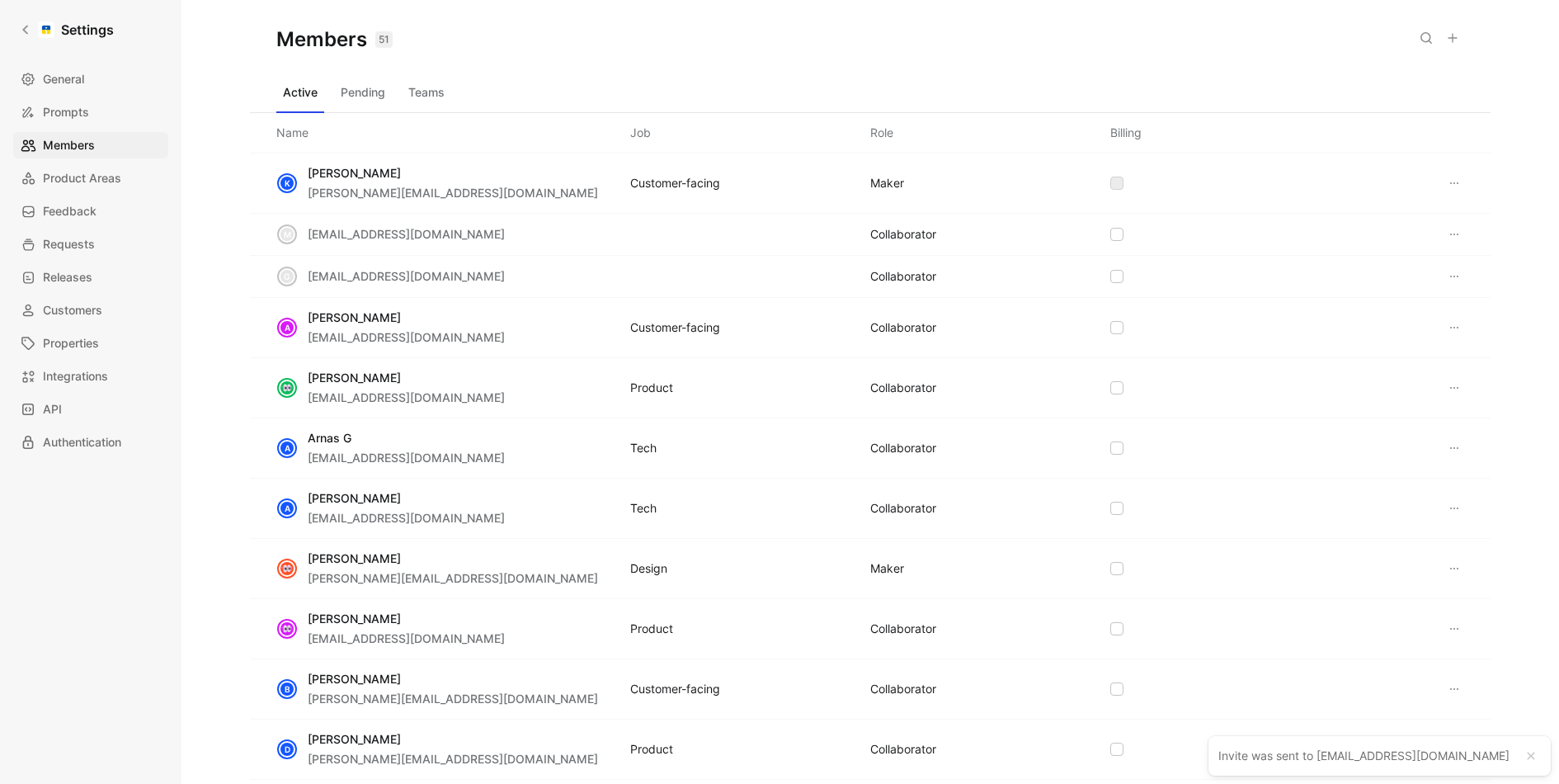
click at [1456, 39] on icon at bounding box center [1453, 38] width 13 height 13
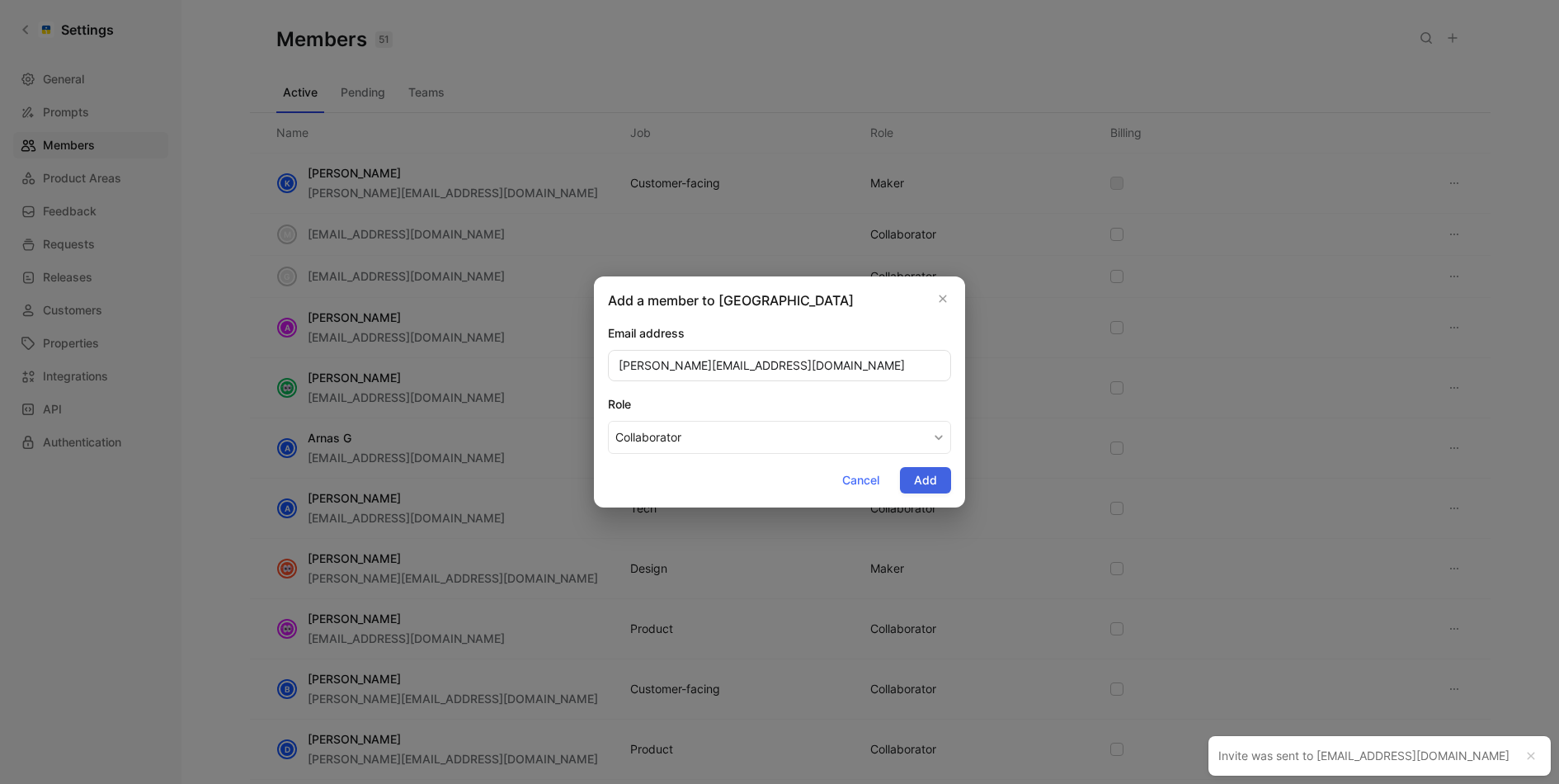
type input "karen@omnisend.com"
click at [922, 476] on span "Add" at bounding box center [925, 480] width 23 height 20
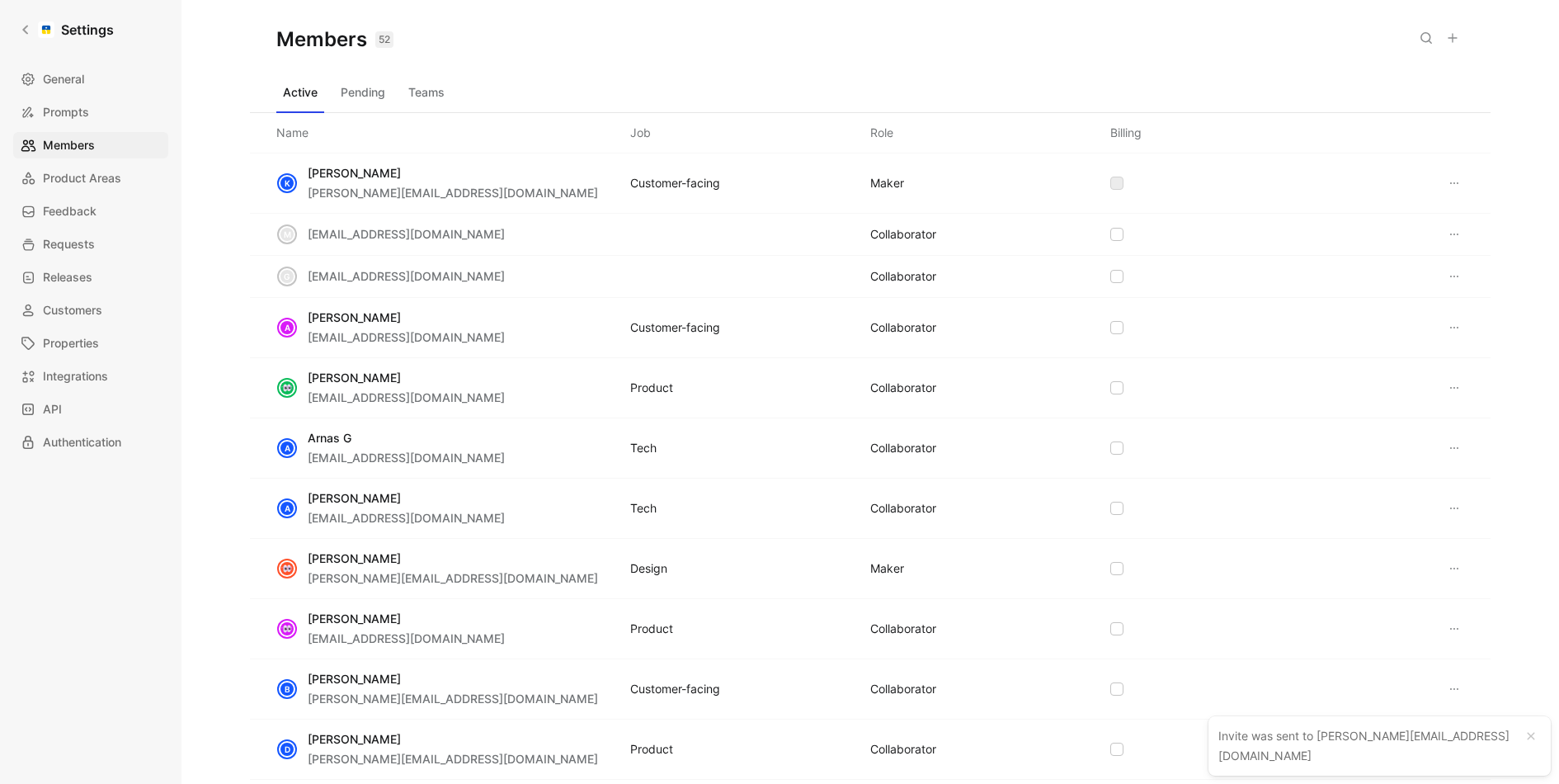
click at [1454, 37] on icon at bounding box center [1453, 38] width 13 height 13
click at [1454, 42] on icon at bounding box center [1453, 38] width 13 height 13
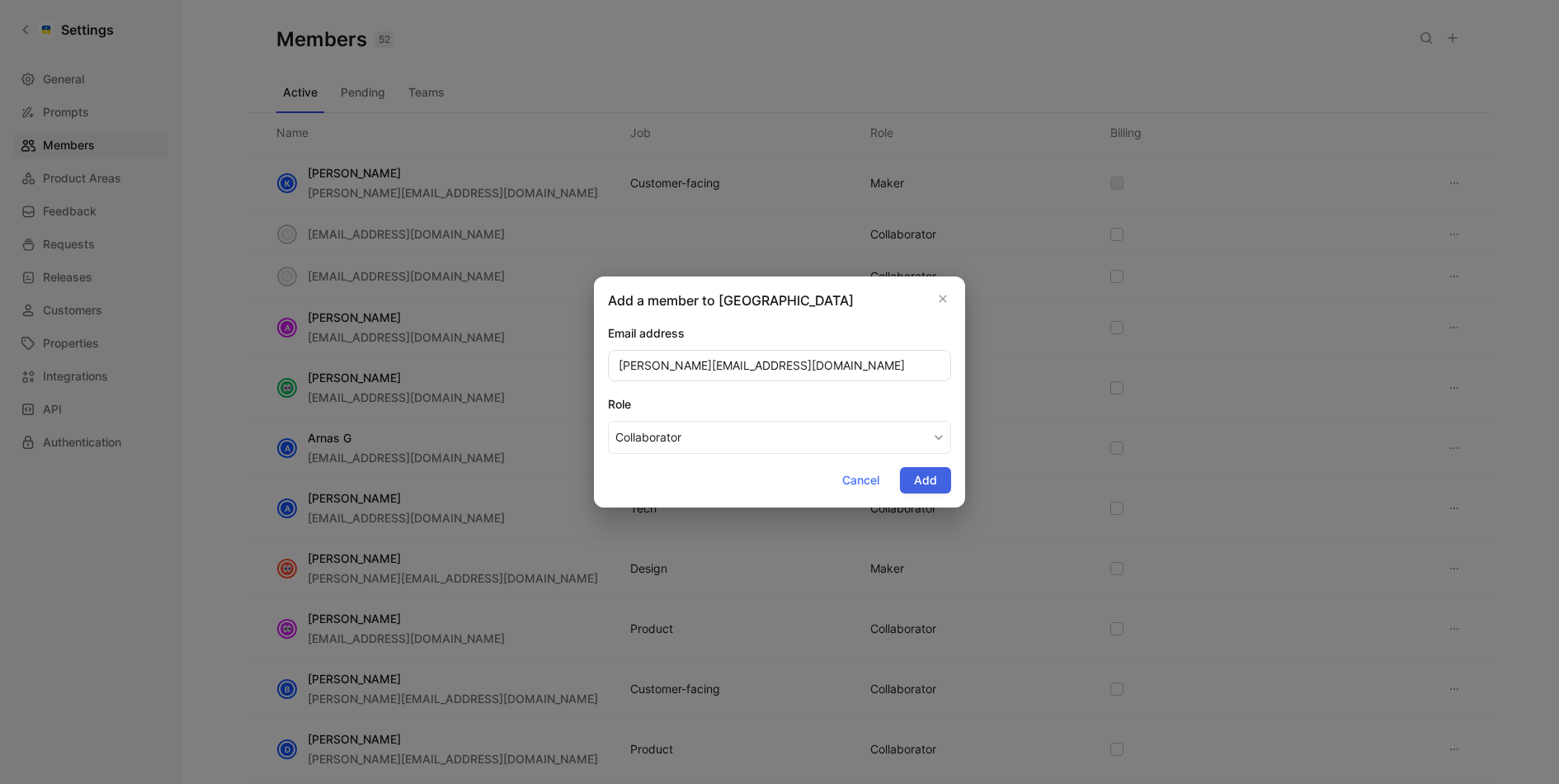
type input "matias@omnisend.com"
click at [930, 484] on span "Add" at bounding box center [925, 480] width 23 height 20
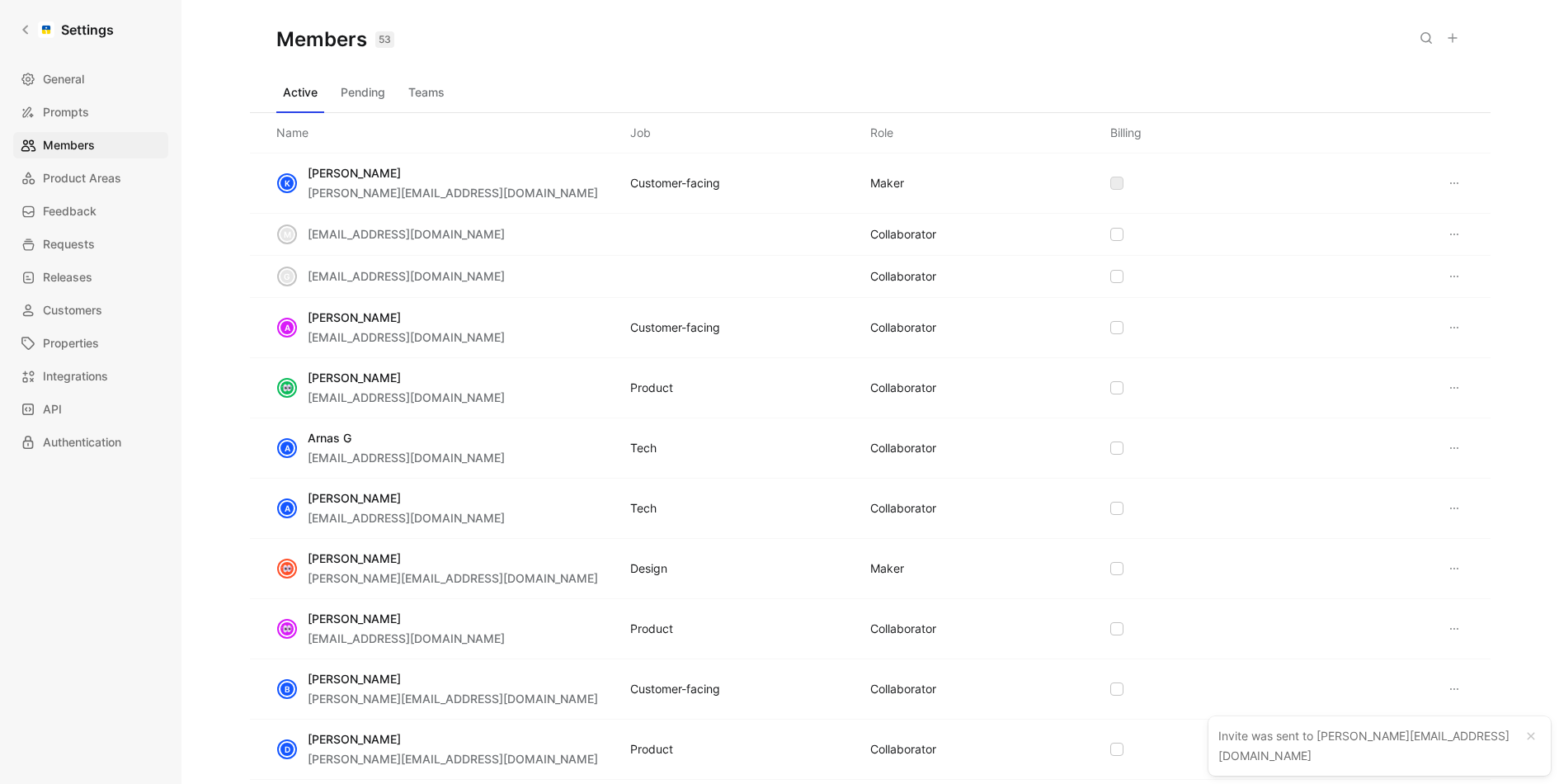
click at [1452, 41] on icon at bounding box center [1453, 38] width 13 height 13
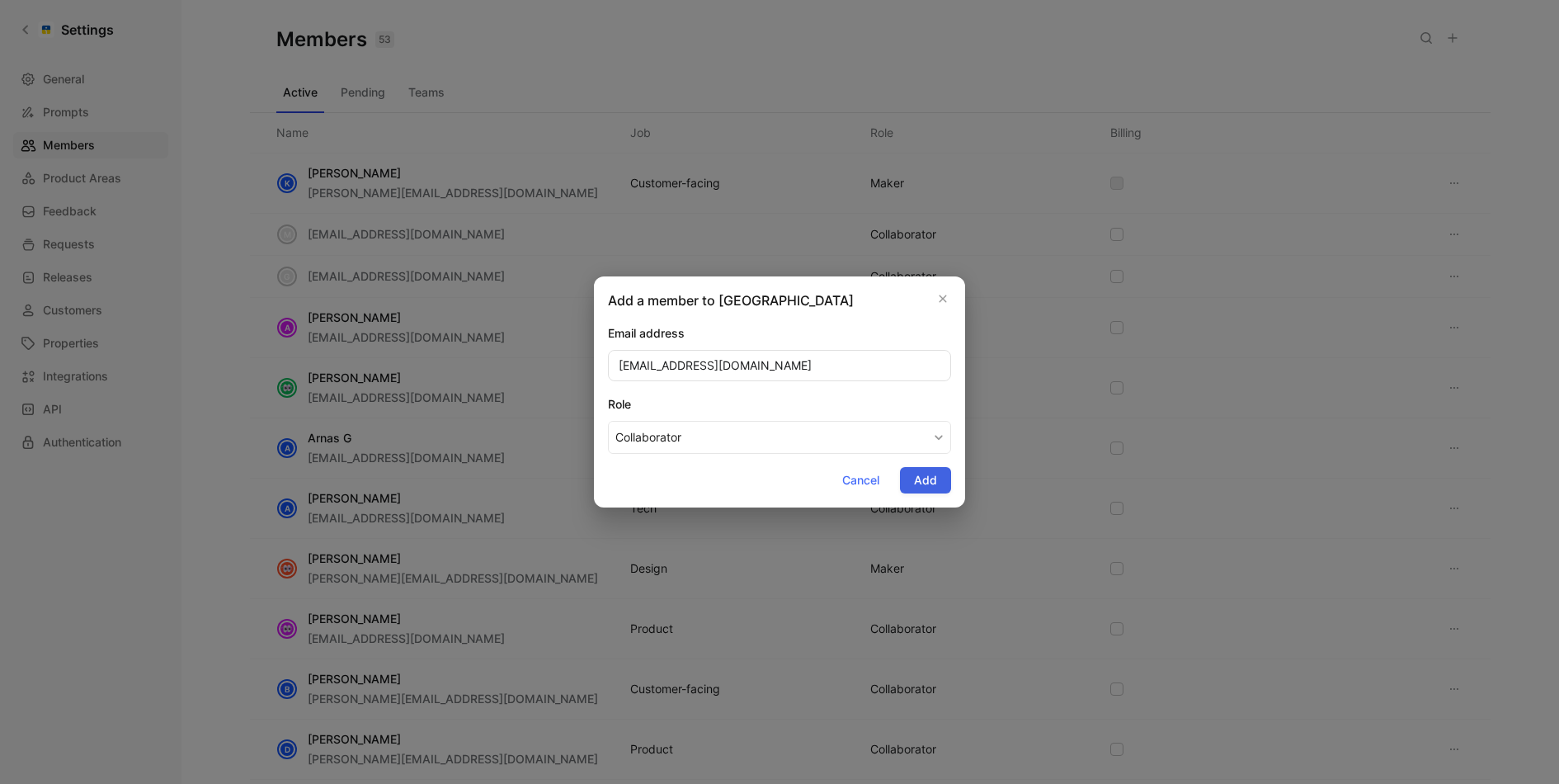
type input "emory@omnisend.com"
click at [923, 472] on span "Add" at bounding box center [925, 480] width 23 height 20
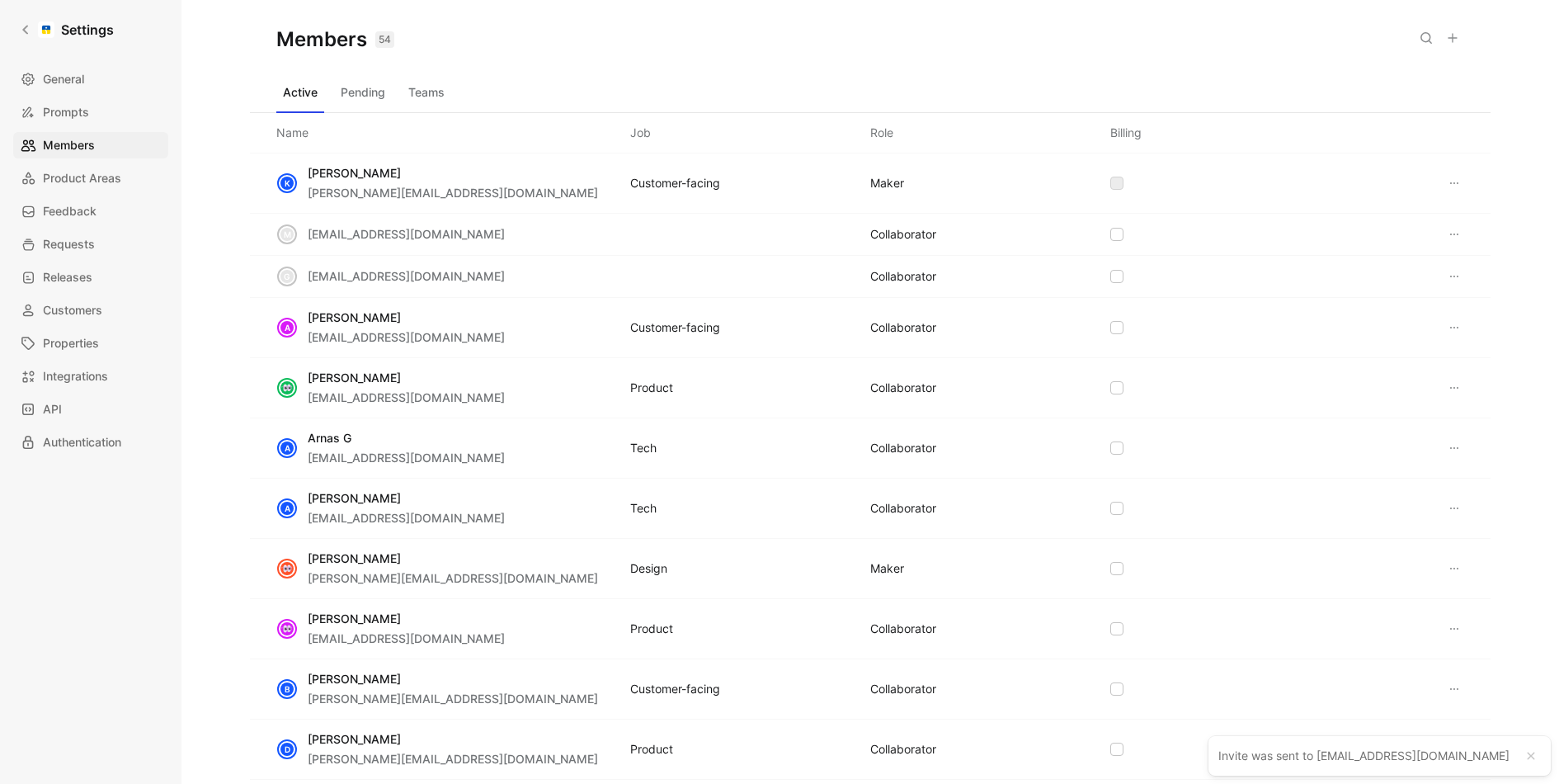
click at [1448, 40] on icon at bounding box center [1453, 38] width 13 height 13
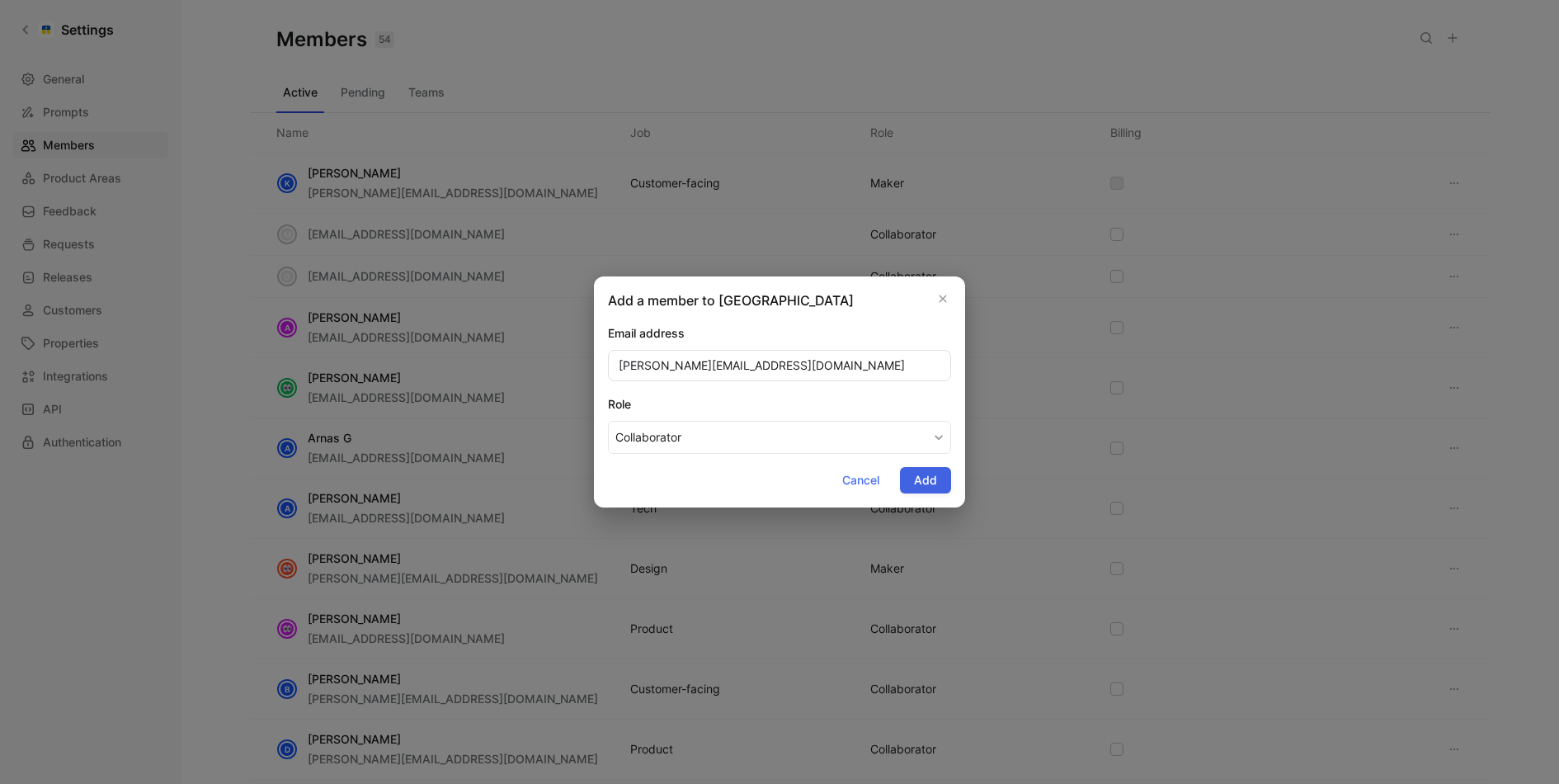
type input "kristen@omnisend.com"
click at [918, 480] on span "Add" at bounding box center [925, 480] width 23 height 20
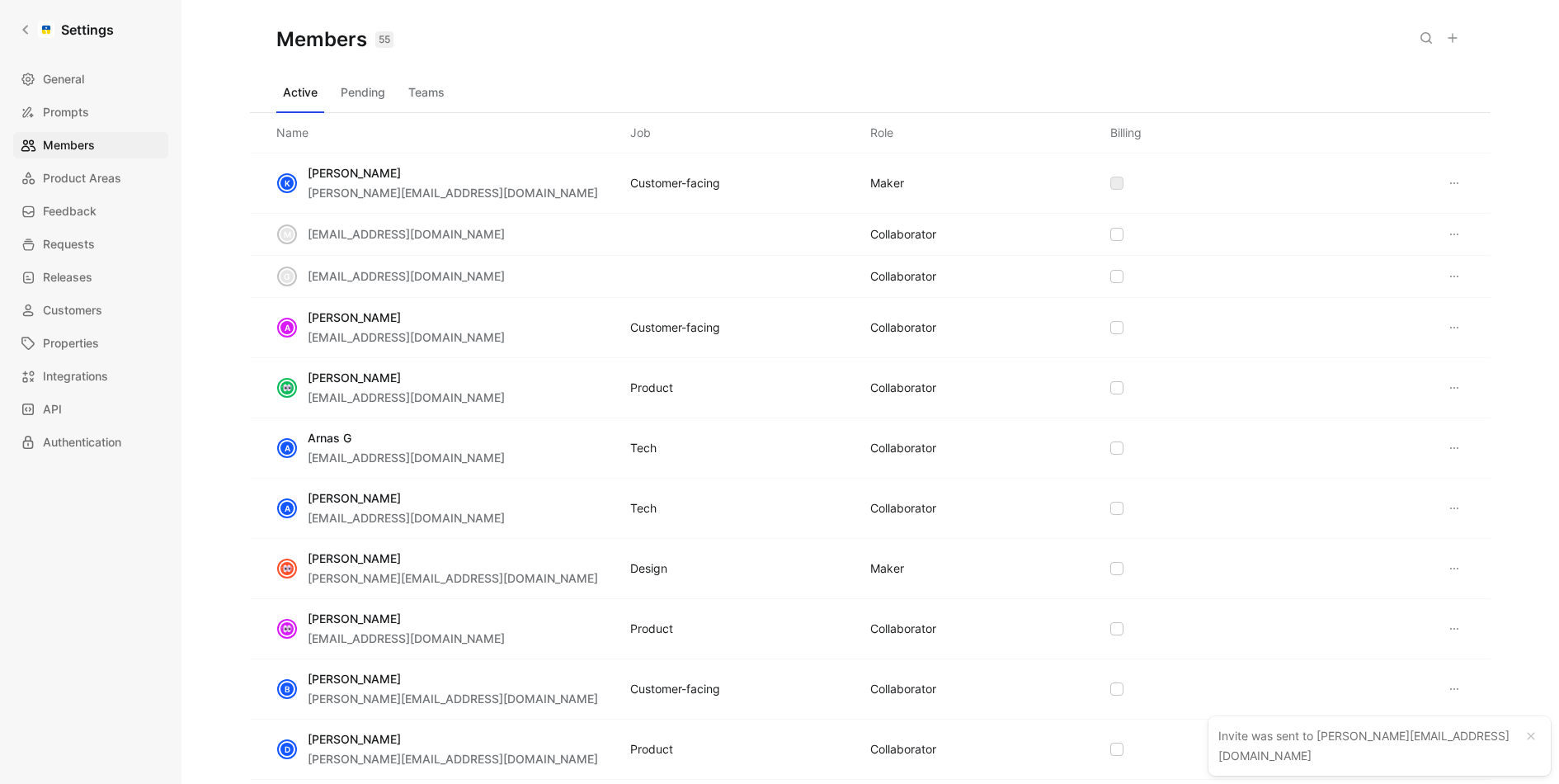
click at [1452, 41] on use at bounding box center [1453, 38] width 8 height 8
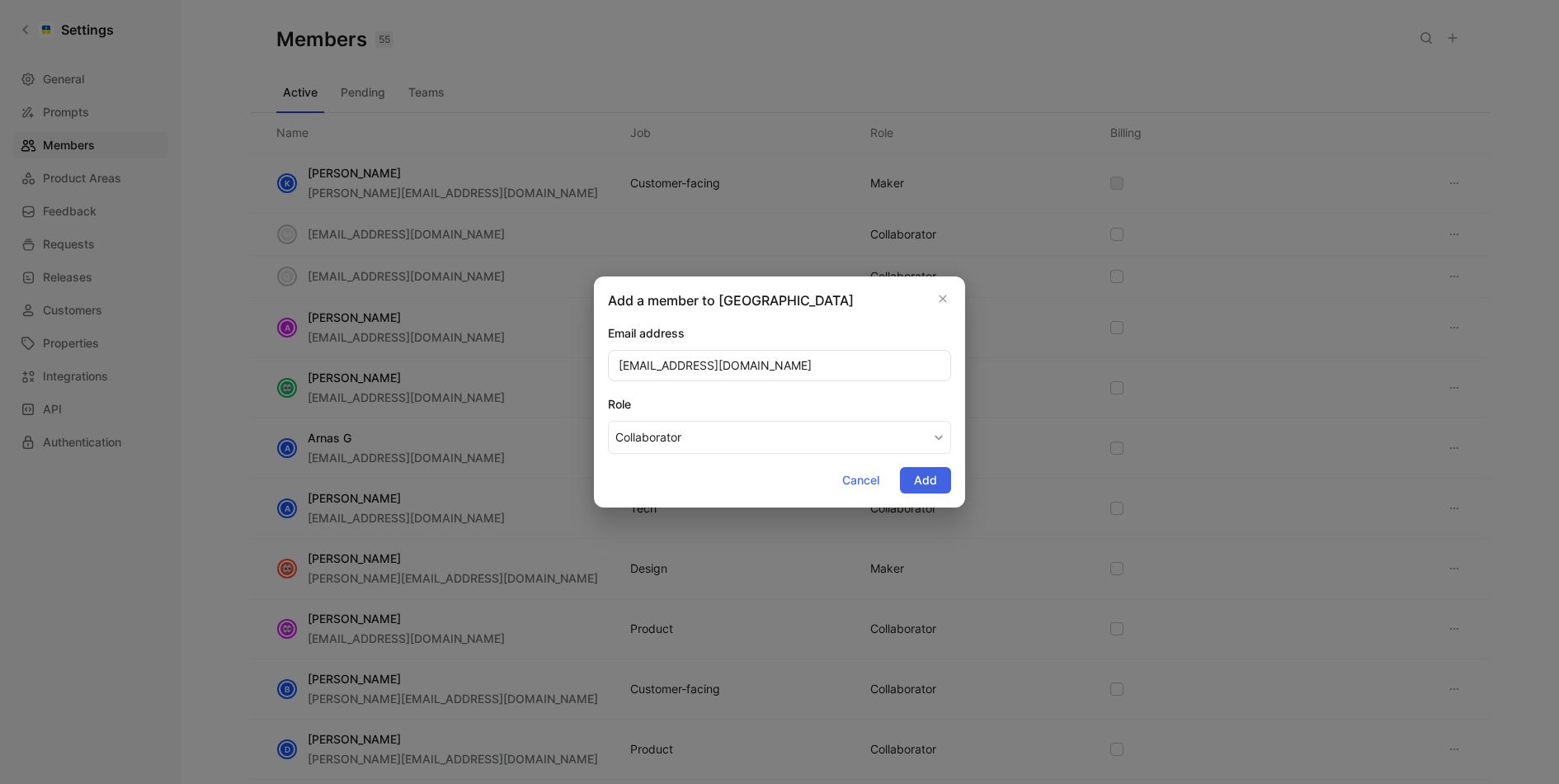
type input "alyssa@omnisend.com"
click at [934, 478] on span "Add" at bounding box center [925, 480] width 23 height 20
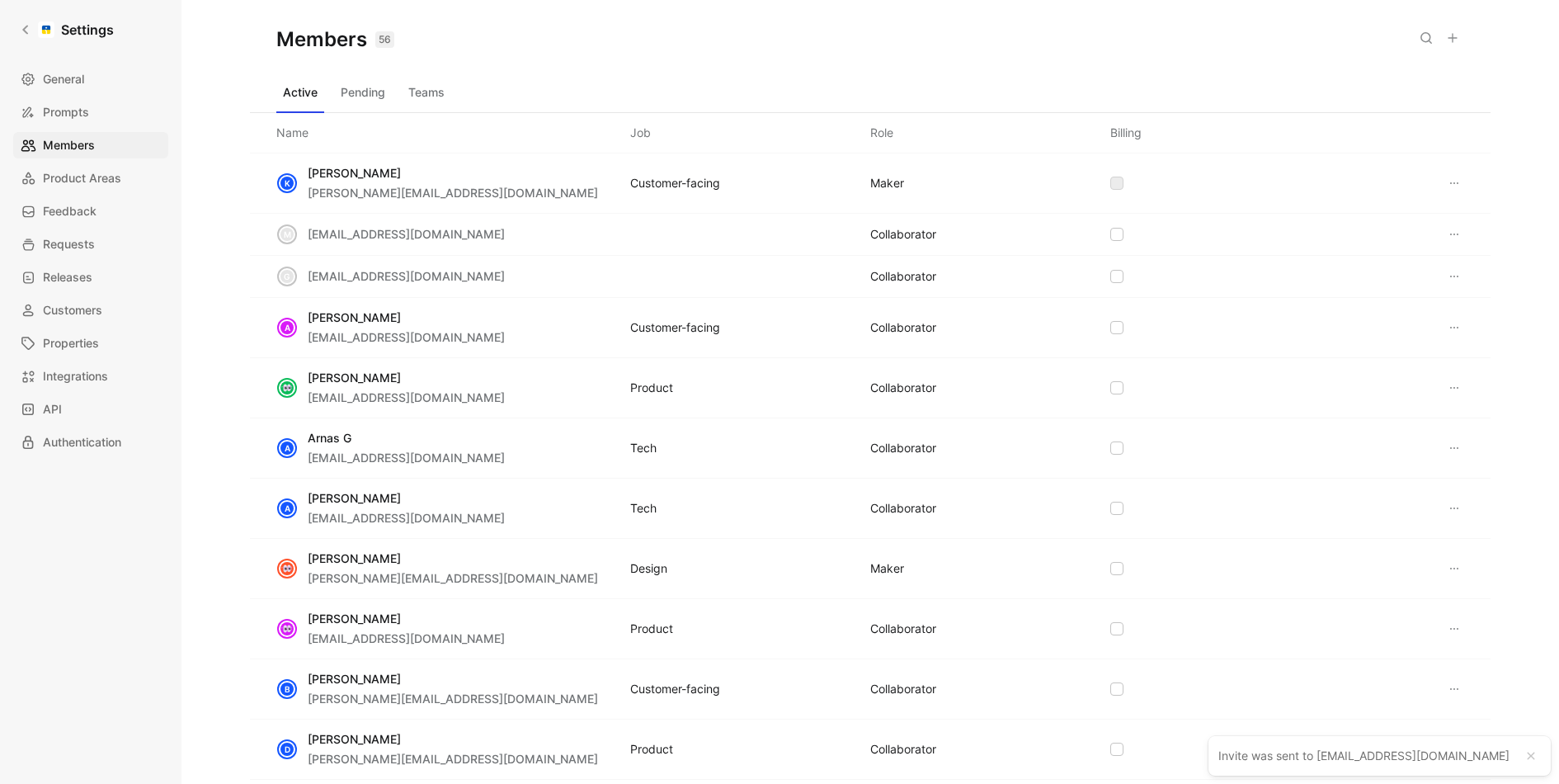
click at [371, 73] on div "Members 56 Saved" at bounding box center [870, 39] width 1241 height 79
click at [371, 84] on button "Pending" at bounding box center [362, 92] width 58 height 27
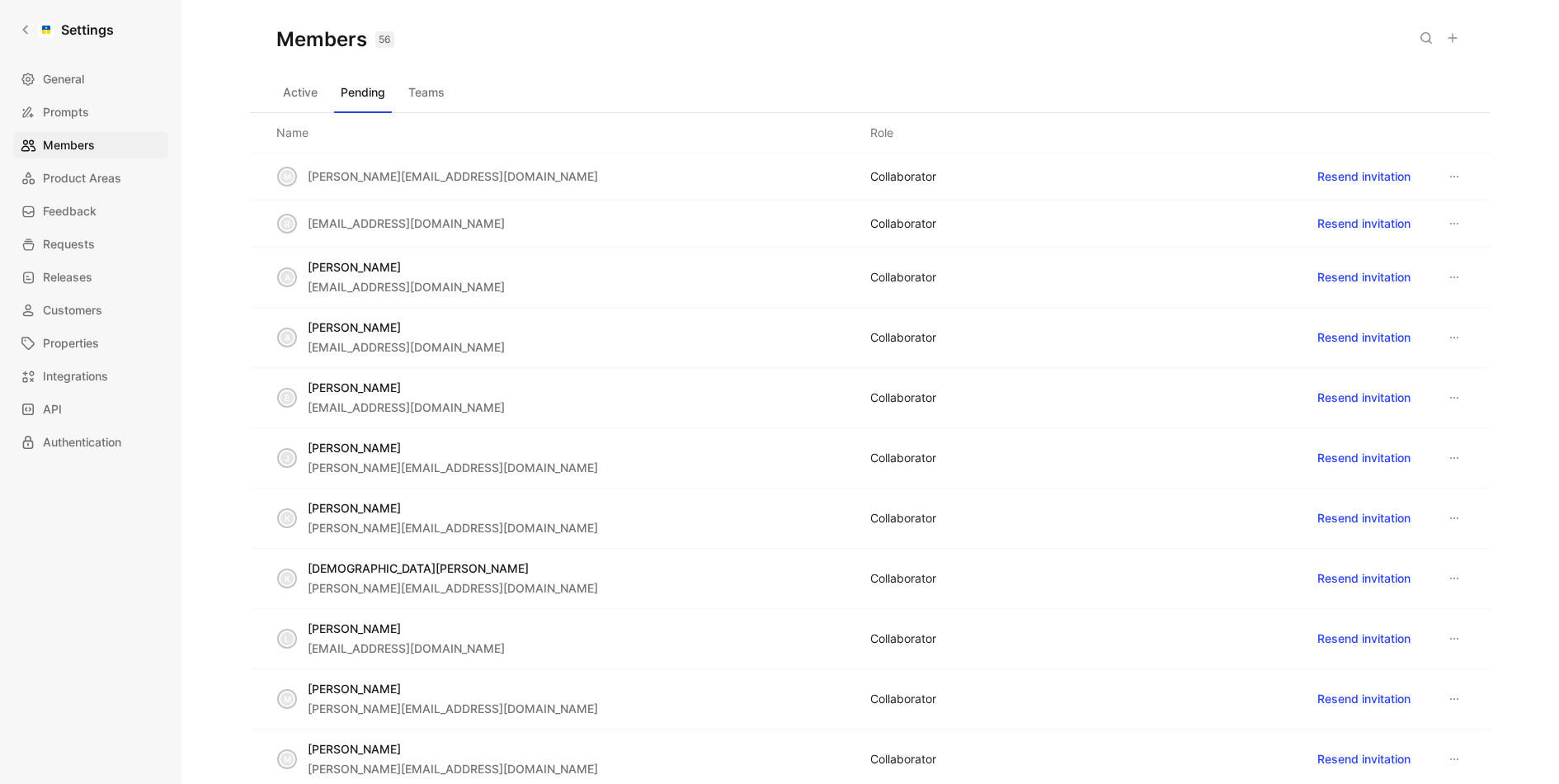
click at [293, 88] on button "Active" at bounding box center [300, 92] width 48 height 27
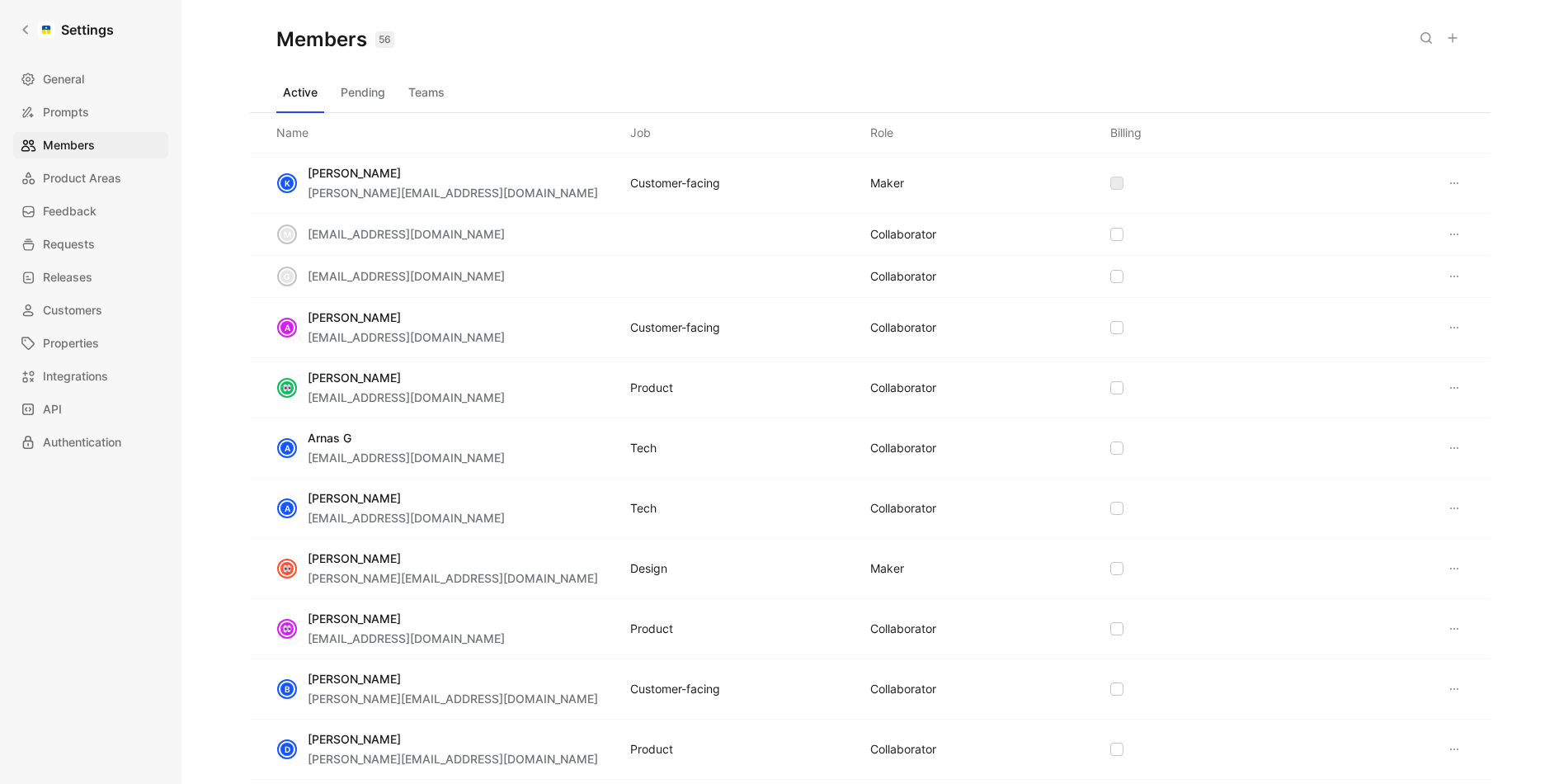
click at [1452, 37] on icon at bounding box center [1453, 38] width 13 height 13
click at [1454, 47] on button at bounding box center [1453, 38] width 23 height 23
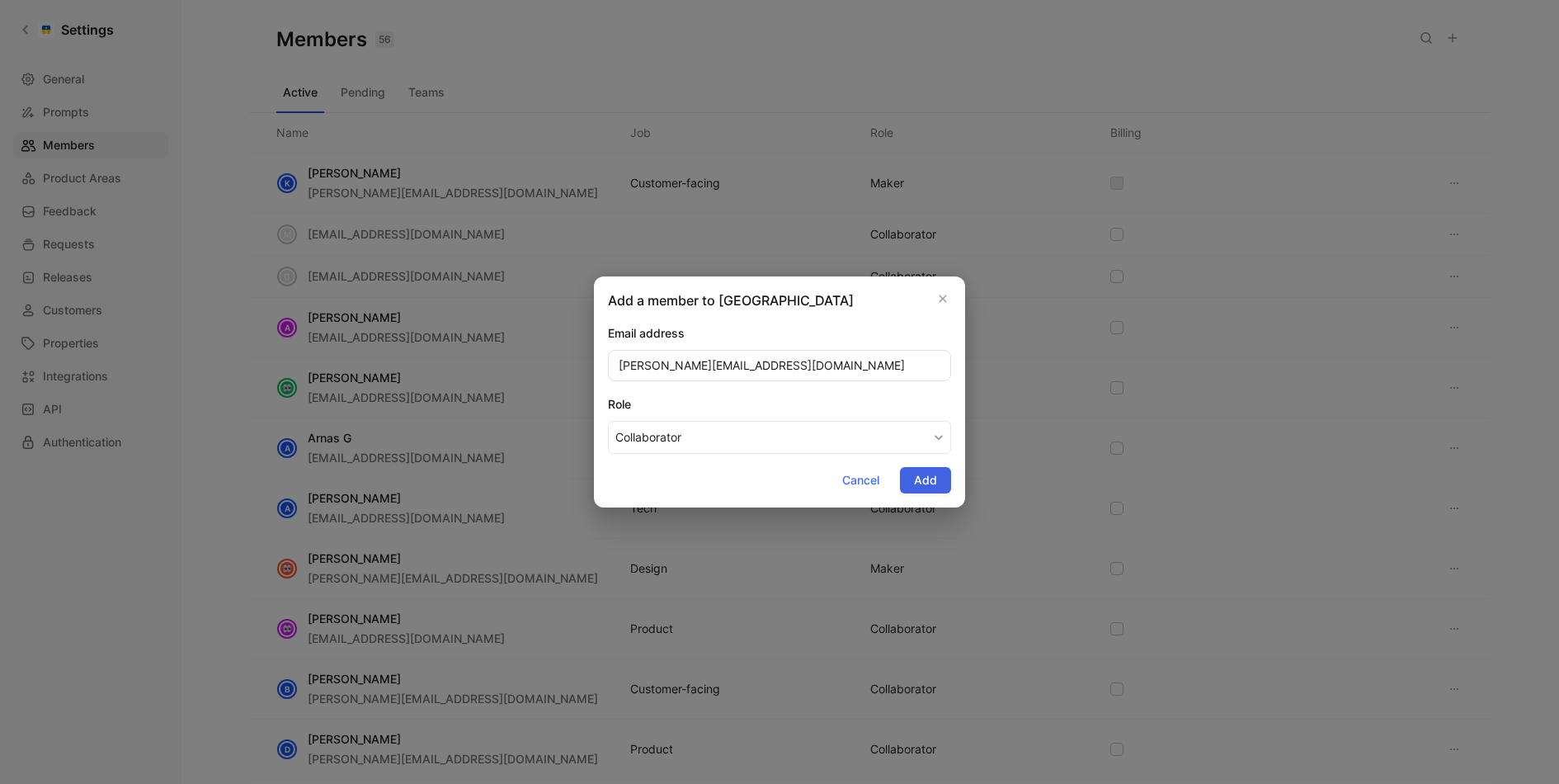
type input "timothy@omnisend.com"
click at [934, 481] on span "Add" at bounding box center [925, 480] width 23 height 20
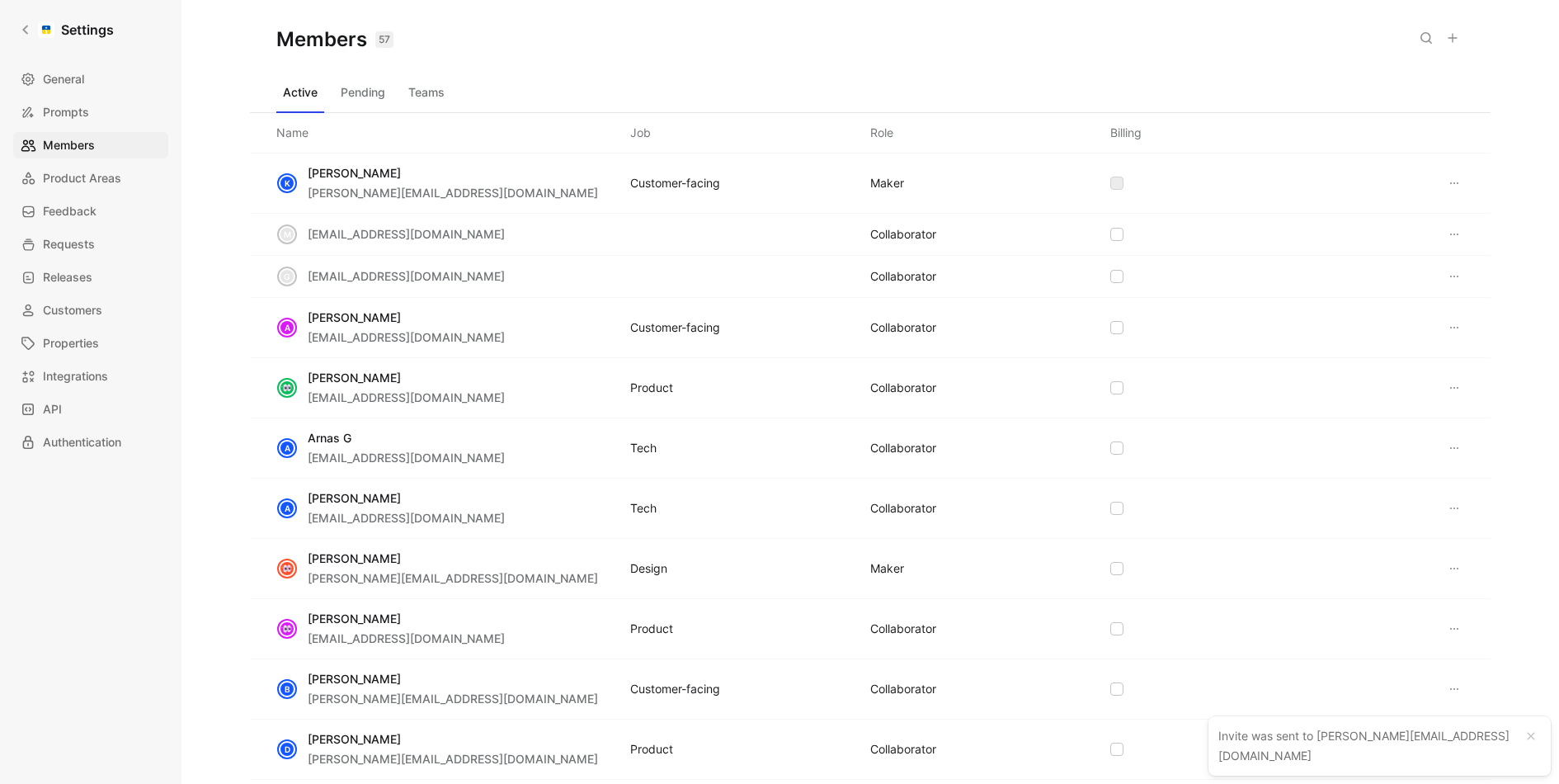
click at [1460, 31] on button at bounding box center [1453, 38] width 23 height 23
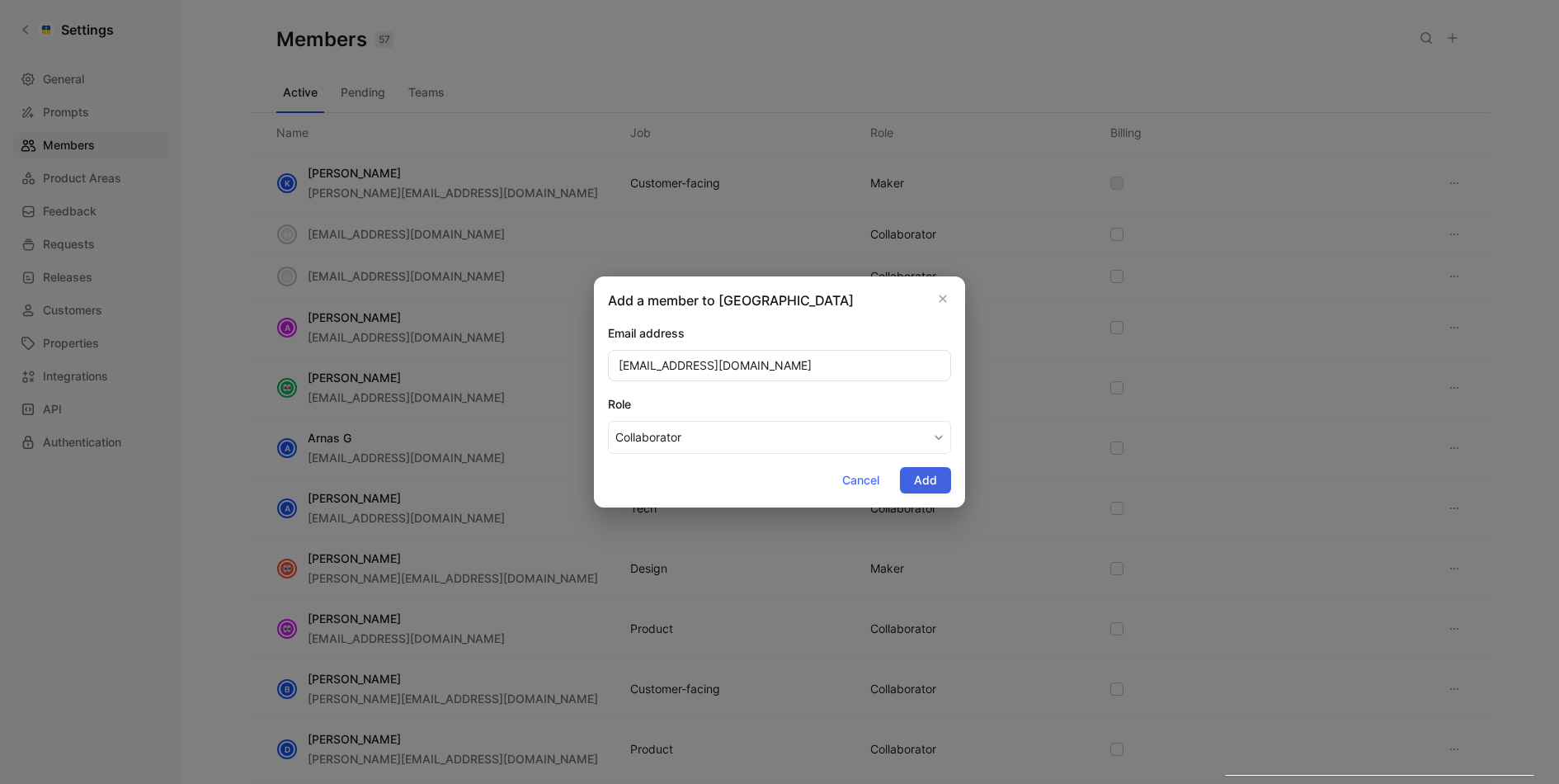
type input "sydney@omnisend.com"
click at [914, 478] on button "Add" at bounding box center [926, 480] width 51 height 27
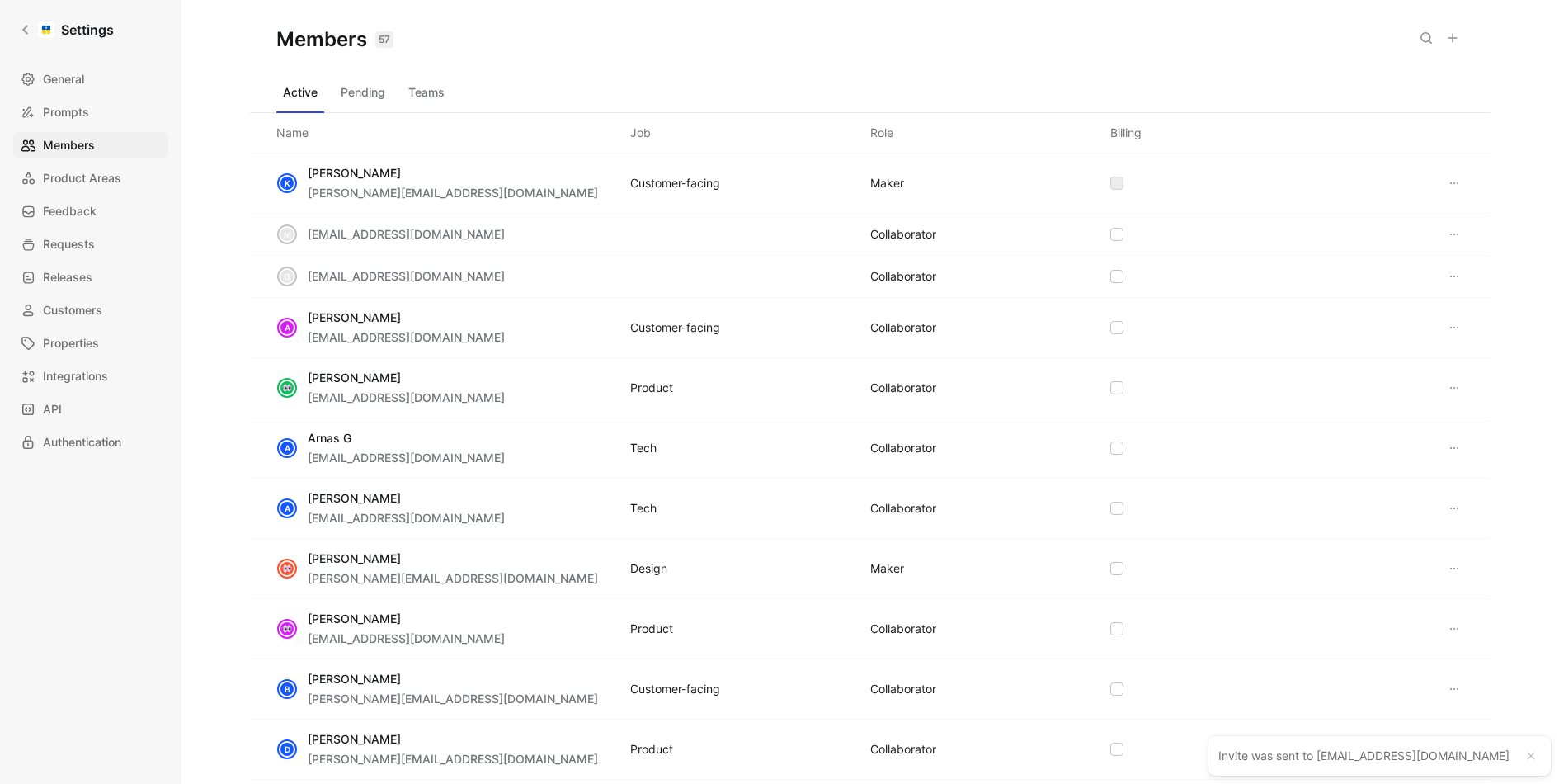
click at [1450, 31] on icon at bounding box center [1453, 38] width 13 height 13
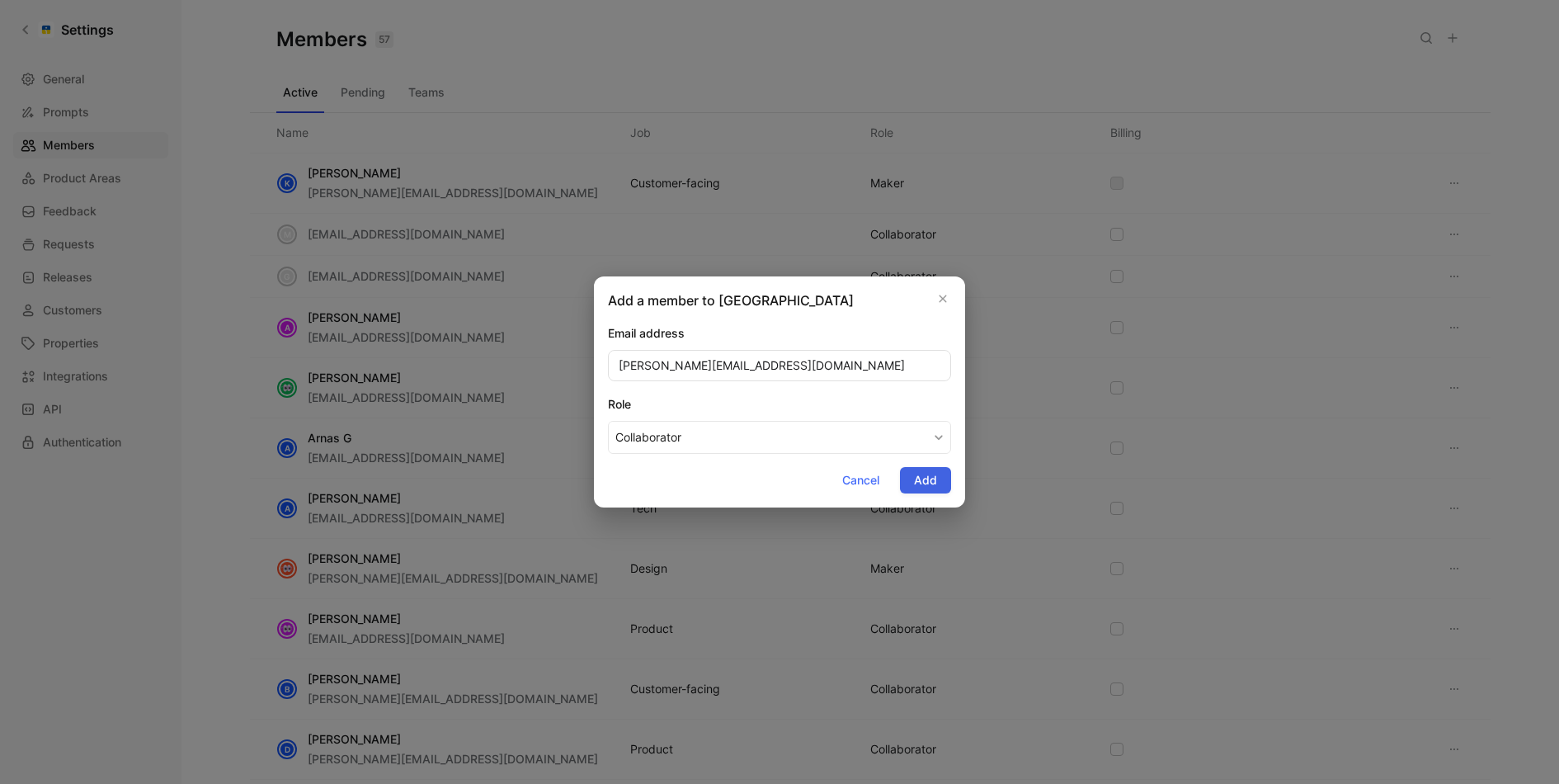
type input "genevieve@omnisend.com"
click at [912, 473] on button "Add" at bounding box center [926, 480] width 51 height 27
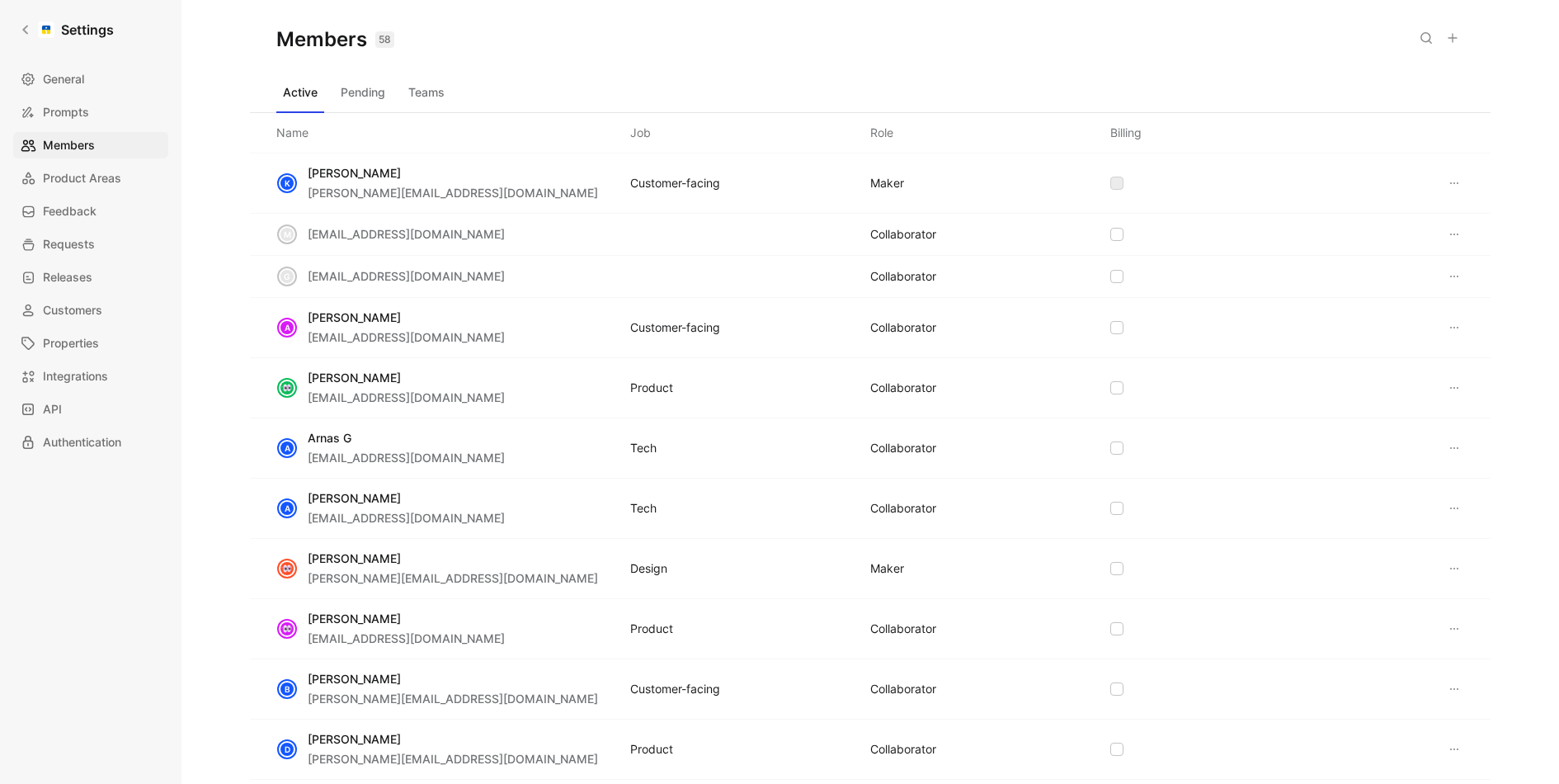
click at [1456, 35] on icon at bounding box center [1453, 38] width 13 height 13
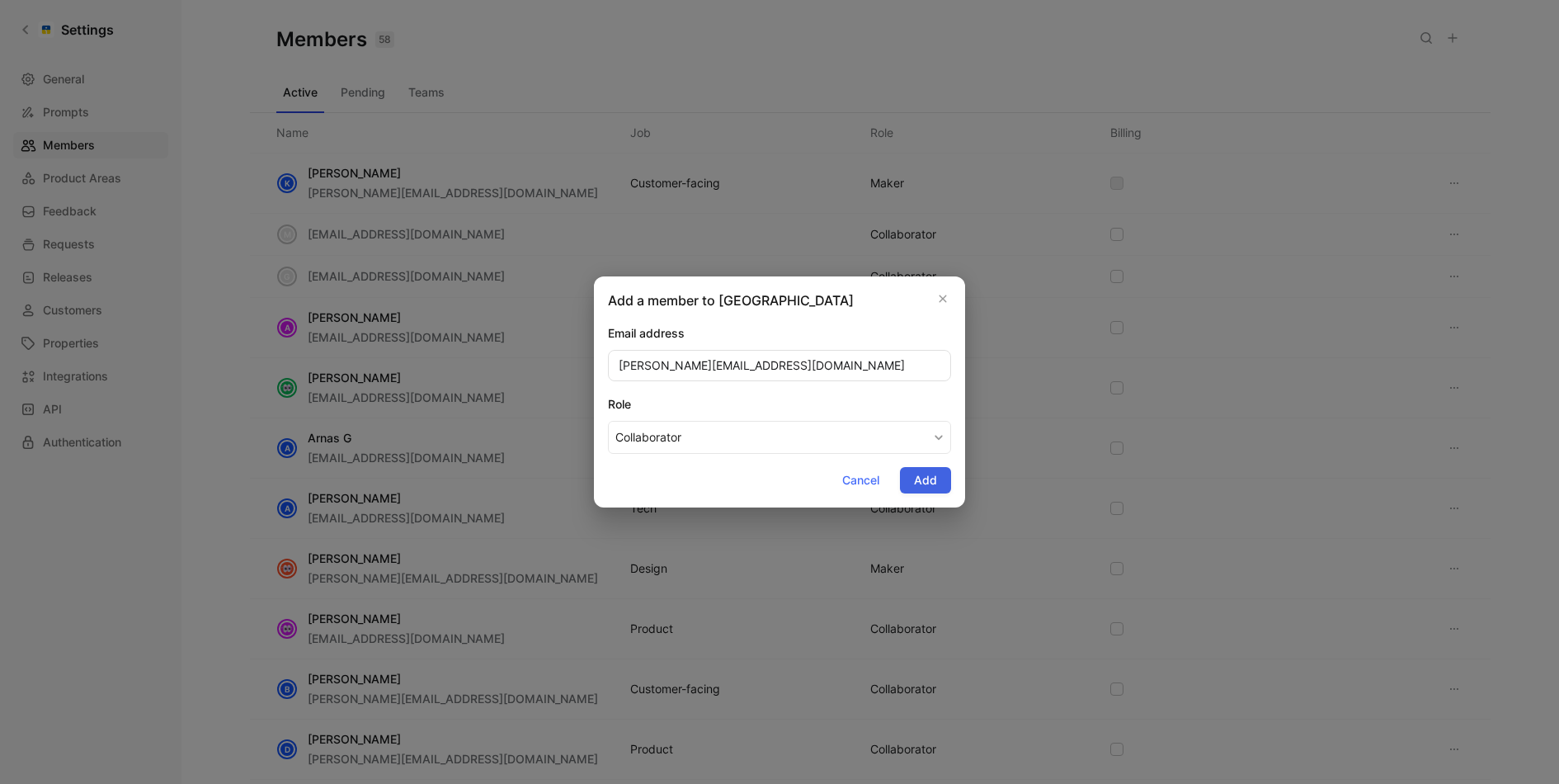
type input "alexander@omnisend.com"
click at [947, 486] on button "Add" at bounding box center [926, 480] width 51 height 27
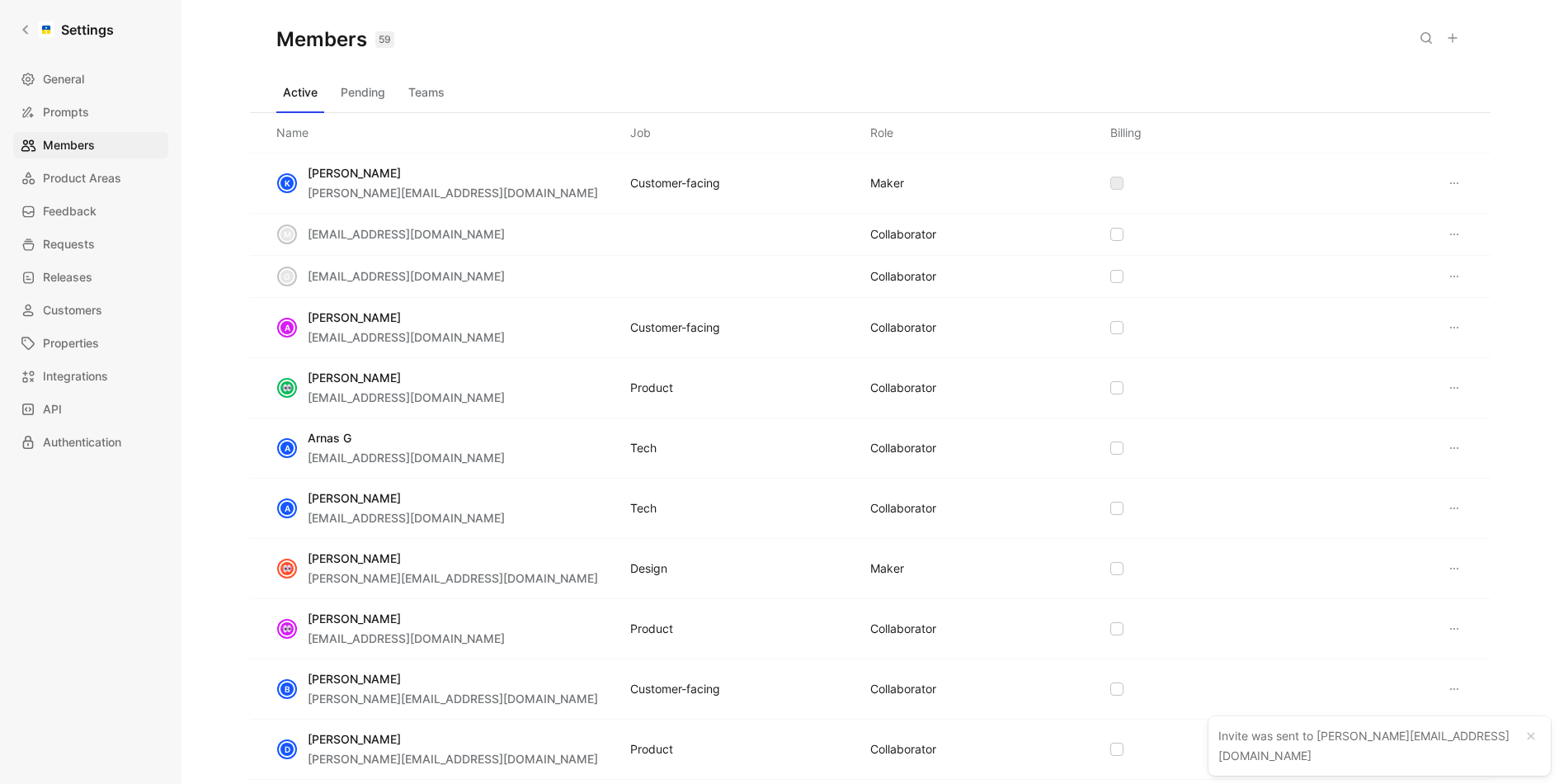
click at [1454, 38] on icon at bounding box center [1453, 38] width 13 height 13
click at [1459, 39] on icon at bounding box center [1453, 38] width 13 height 13
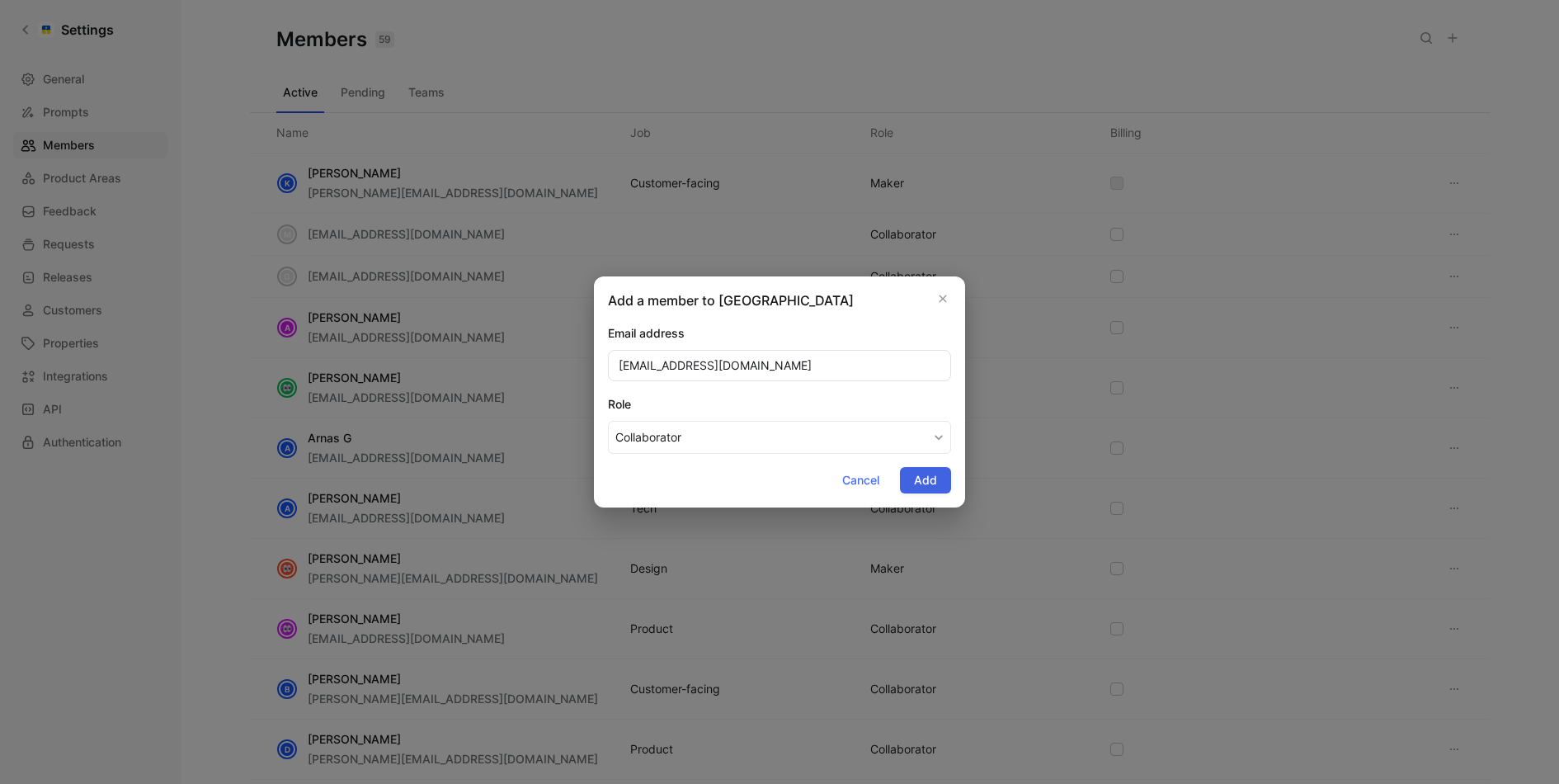
type input "matas.z@omnisend.com"
click at [939, 481] on button "Add" at bounding box center [926, 480] width 51 height 27
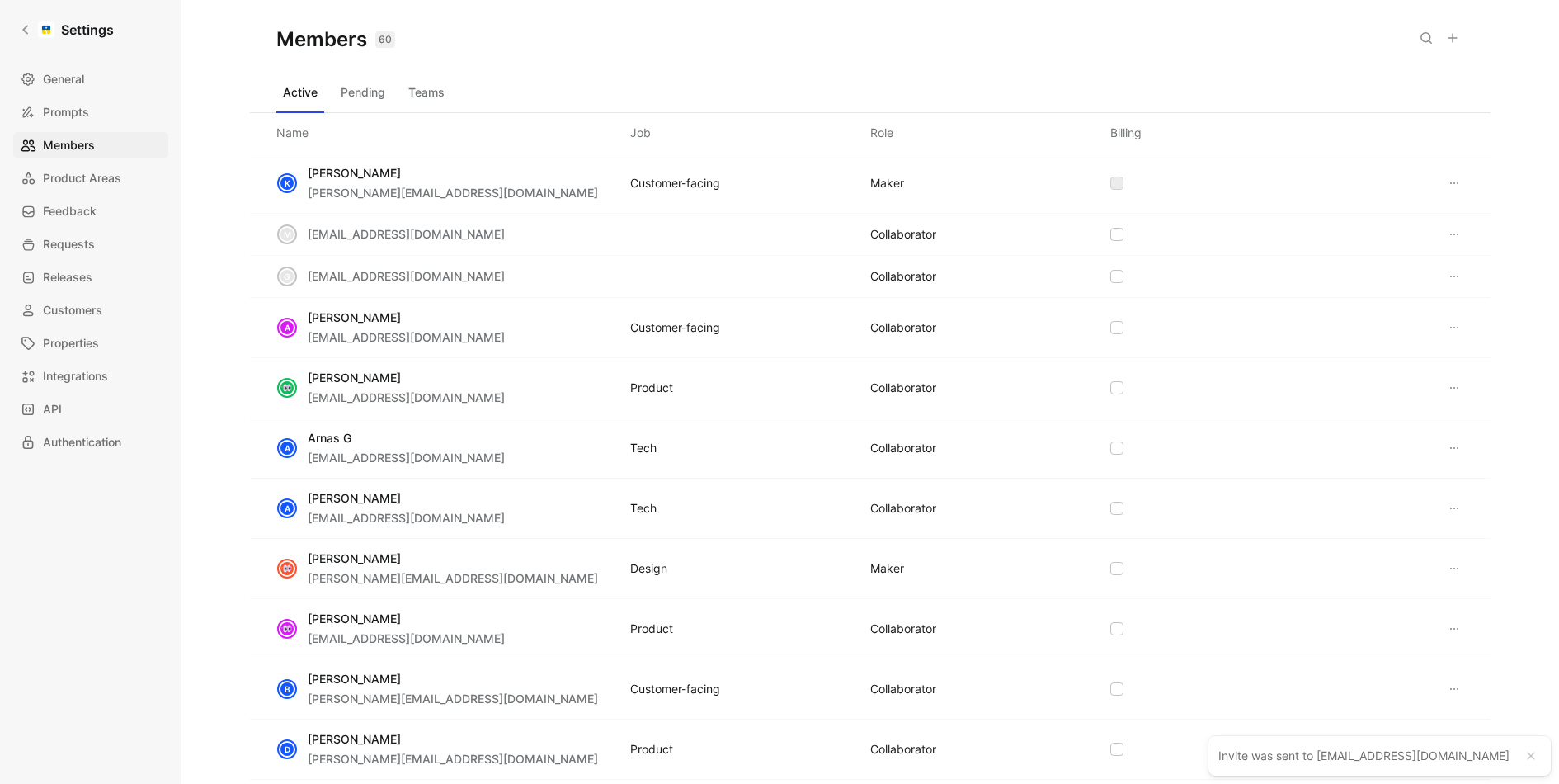
click at [1459, 42] on icon at bounding box center [1453, 38] width 13 height 13
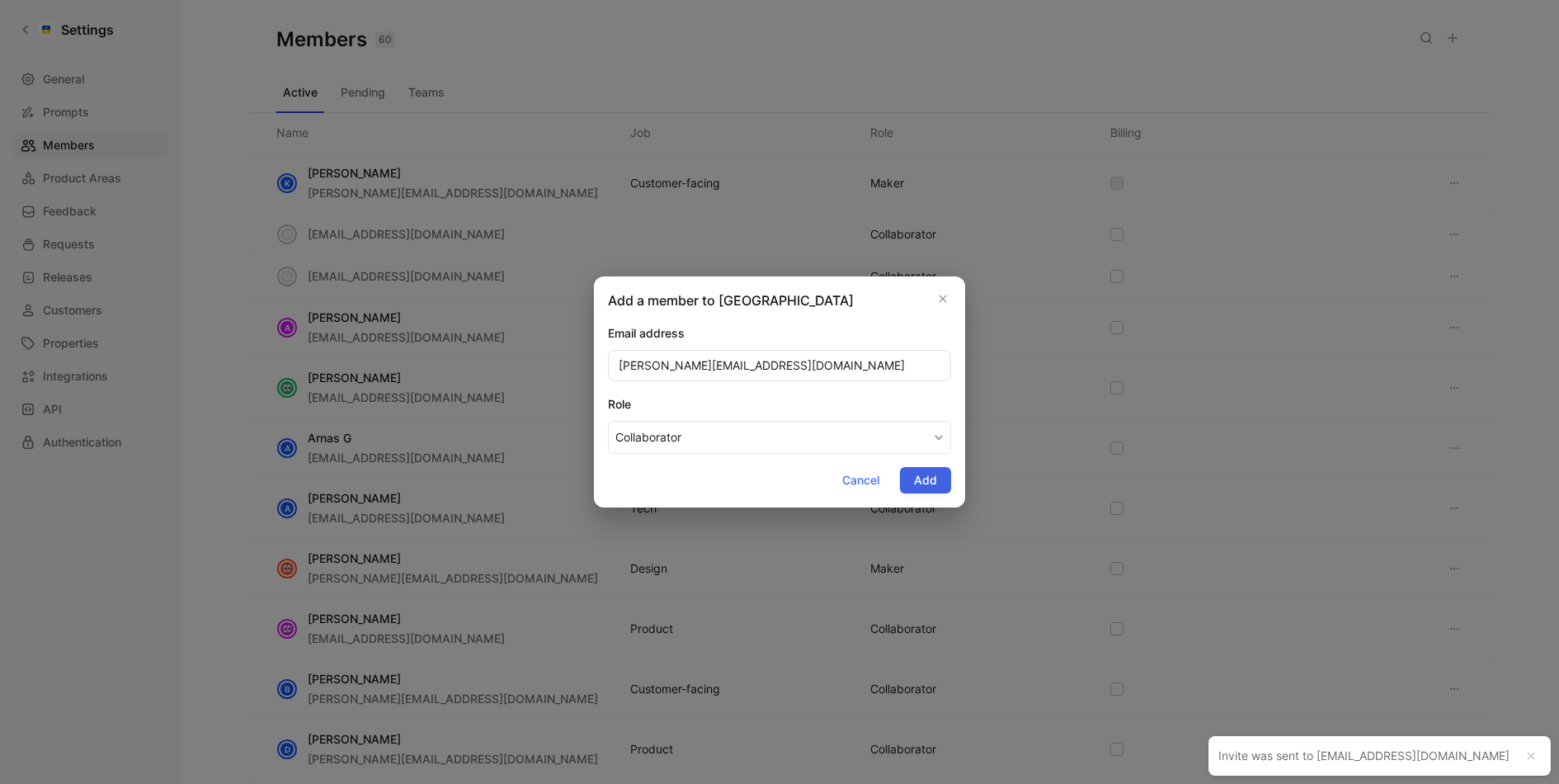
type input "gavin@omnisend.com"
click at [929, 477] on span "Add" at bounding box center [925, 480] width 23 height 20
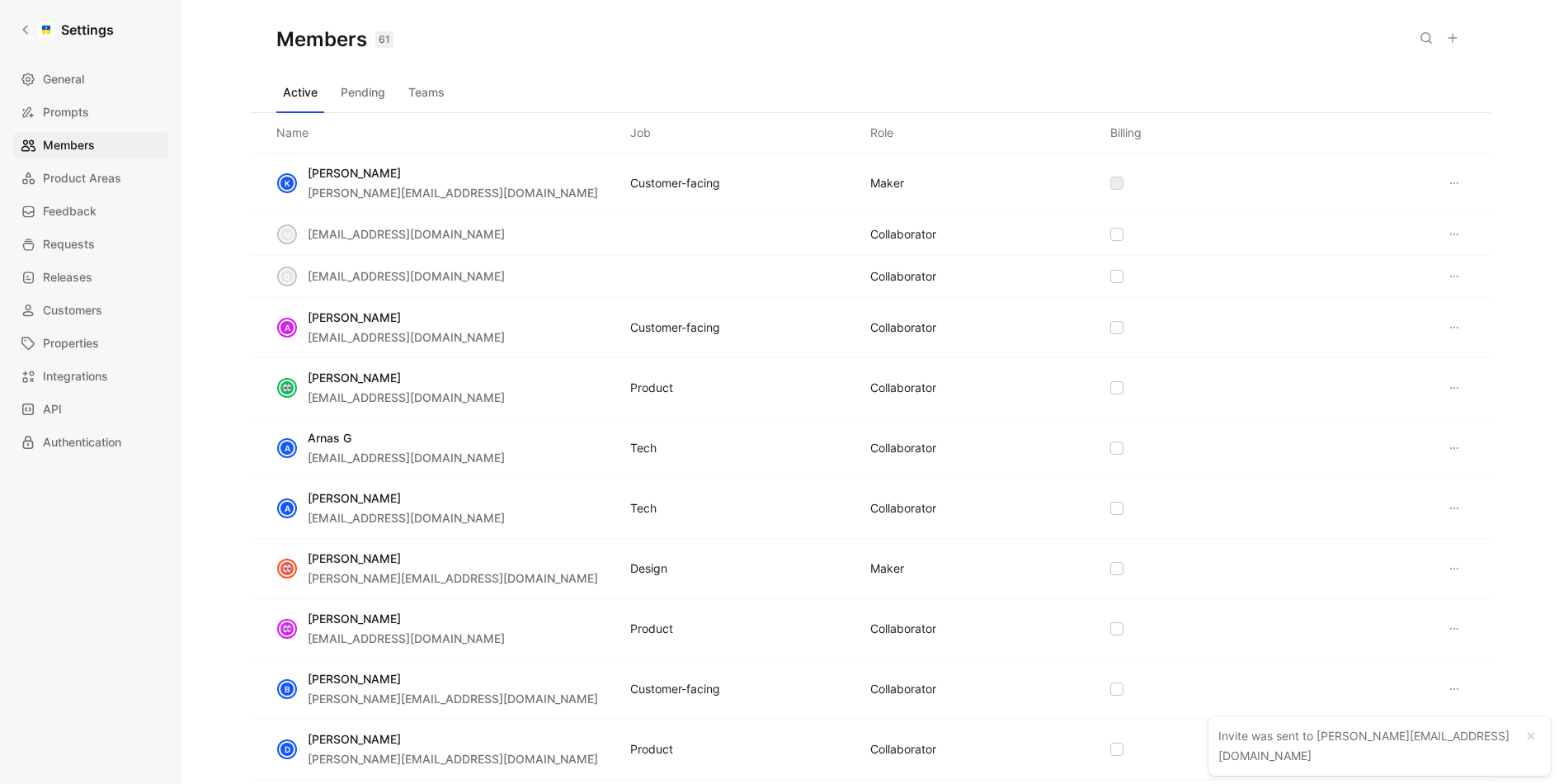
click at [1452, 44] on icon at bounding box center [1453, 38] width 13 height 13
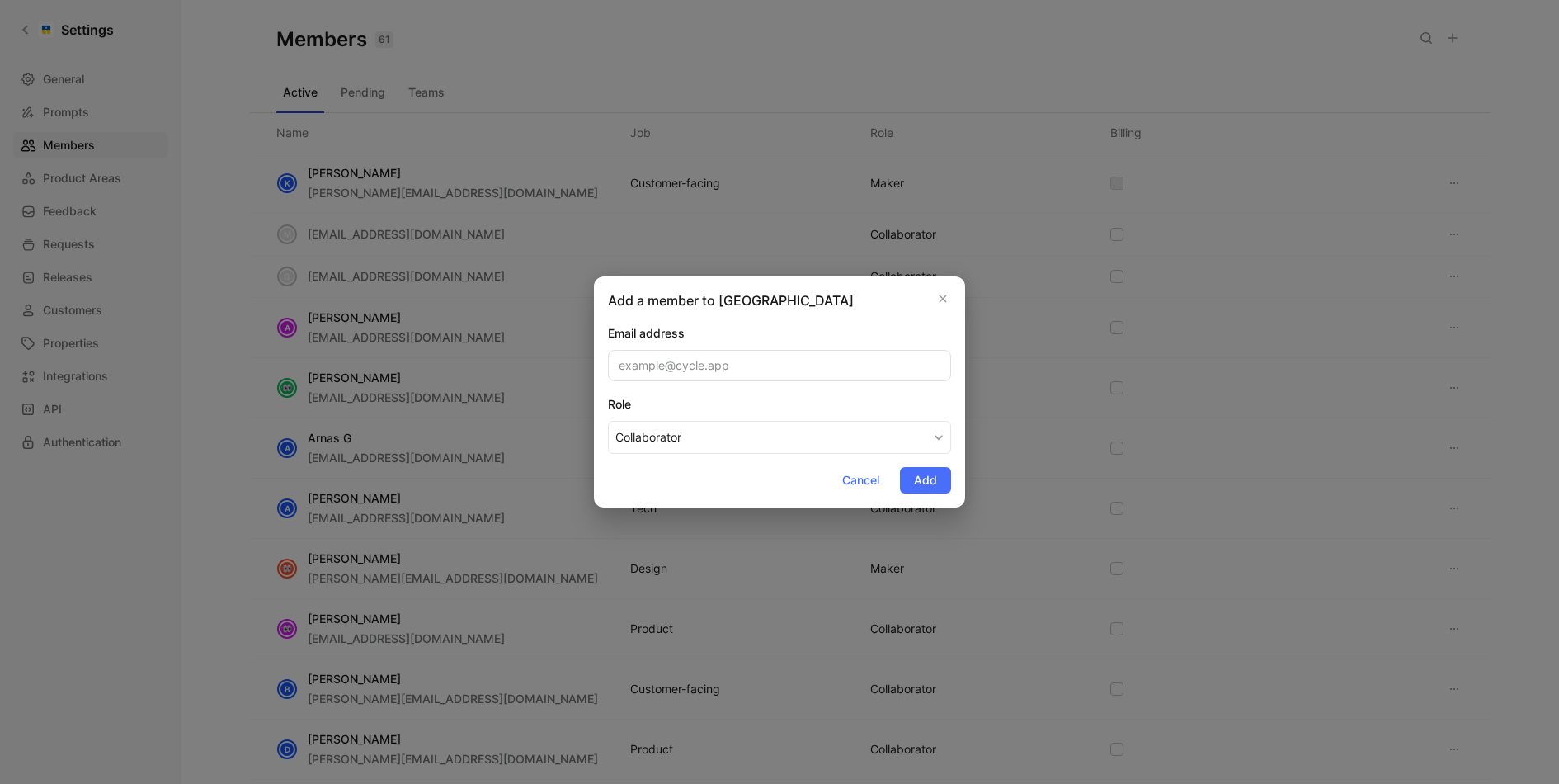
click at [728, 191] on div at bounding box center [780, 392] width 1559 height 784
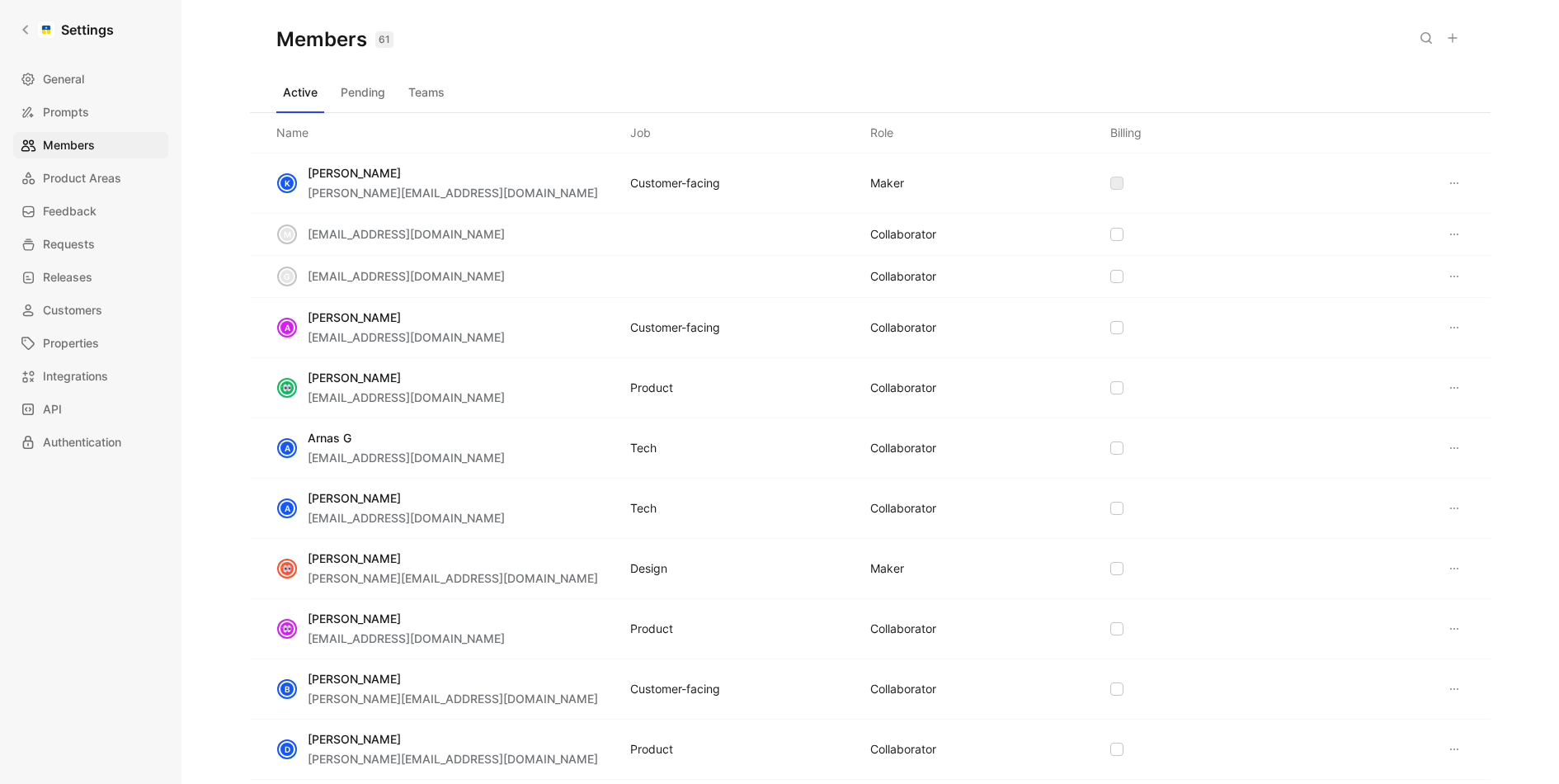
click at [1455, 39] on icon at bounding box center [1453, 38] width 13 height 13
click at [1447, 36] on icon at bounding box center [1453, 38] width 13 height 13
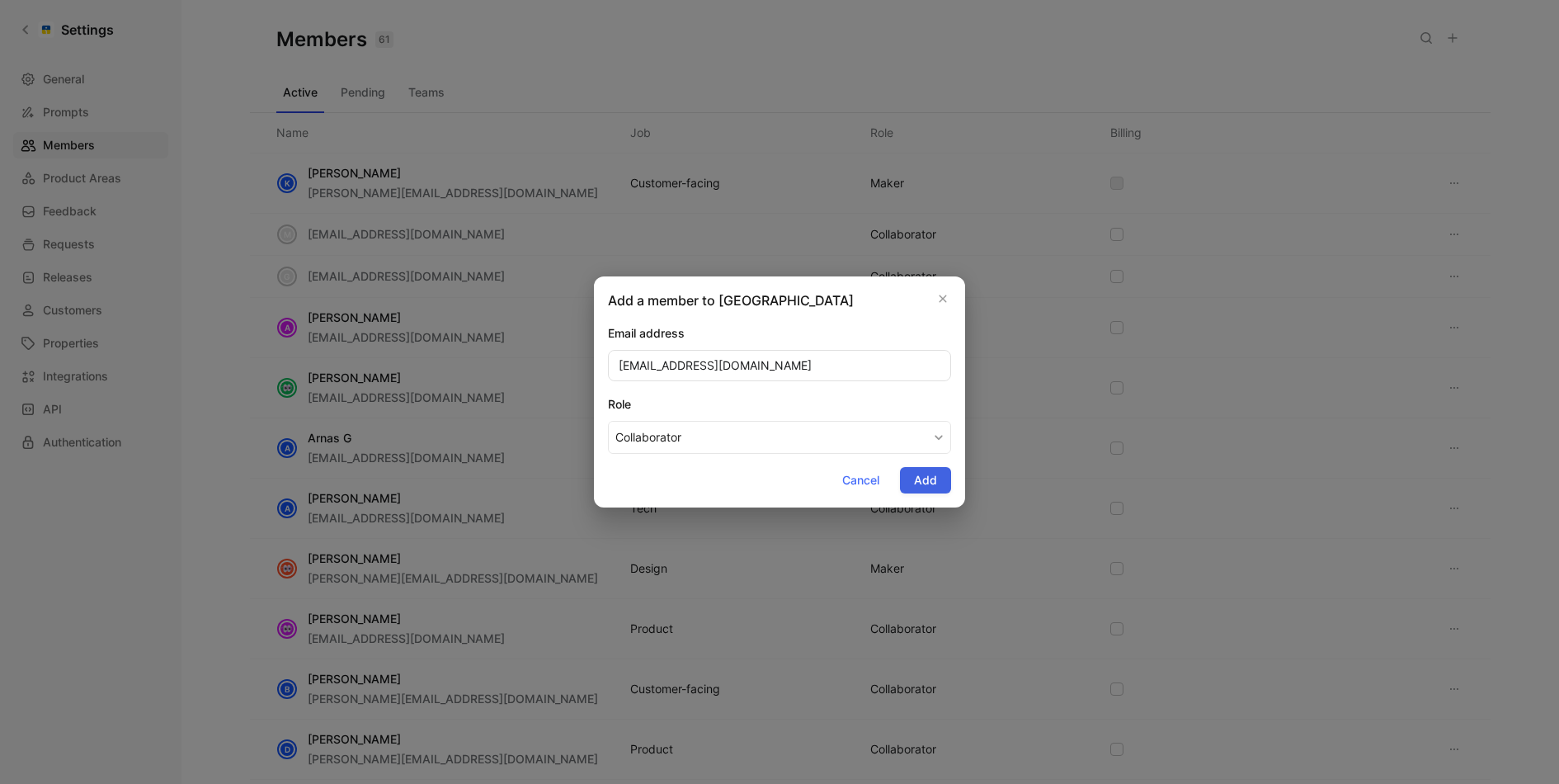
type input "seet@omnisend.com"
click at [934, 480] on span "Add" at bounding box center [925, 480] width 23 height 20
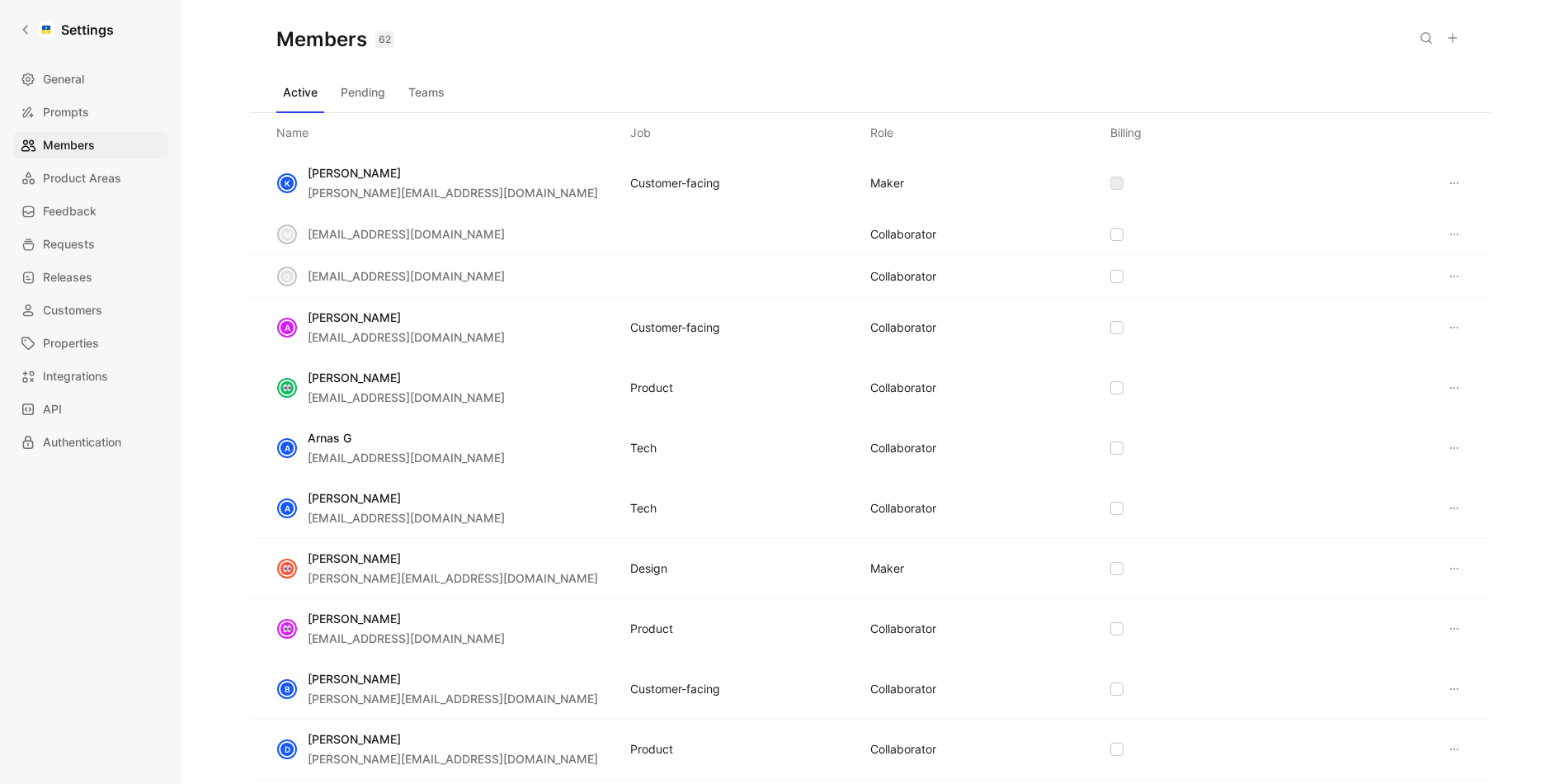
click at [1078, 76] on div "Members 62 Saved" at bounding box center [870, 39] width 1241 height 79
